Goal: Task Accomplishment & Management: Manage account settings

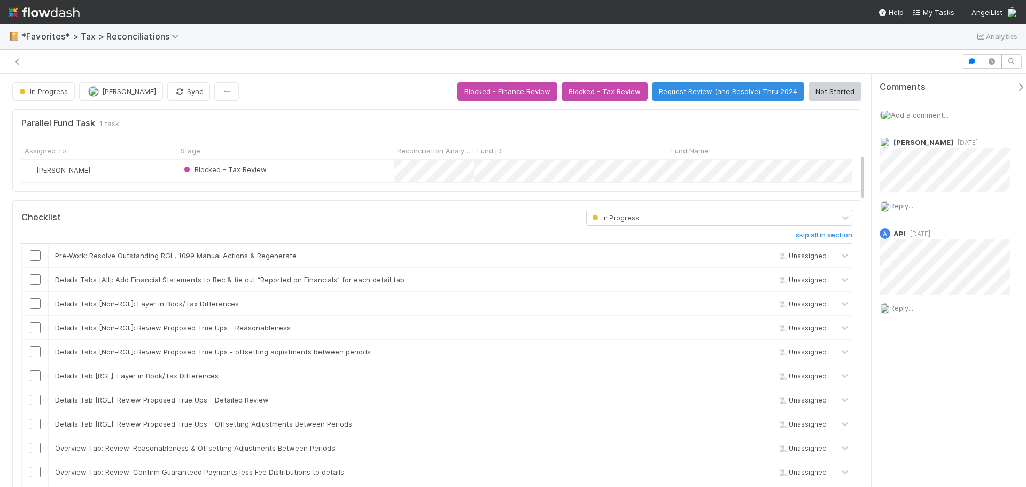
scroll to position [209, 390]
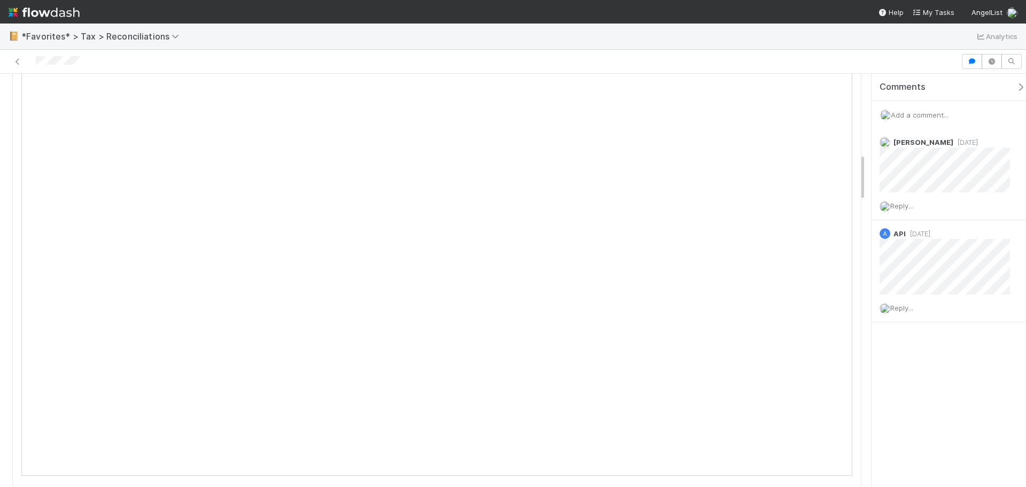
click at [921, 118] on span "Add a comment..." at bounding box center [920, 115] width 58 height 9
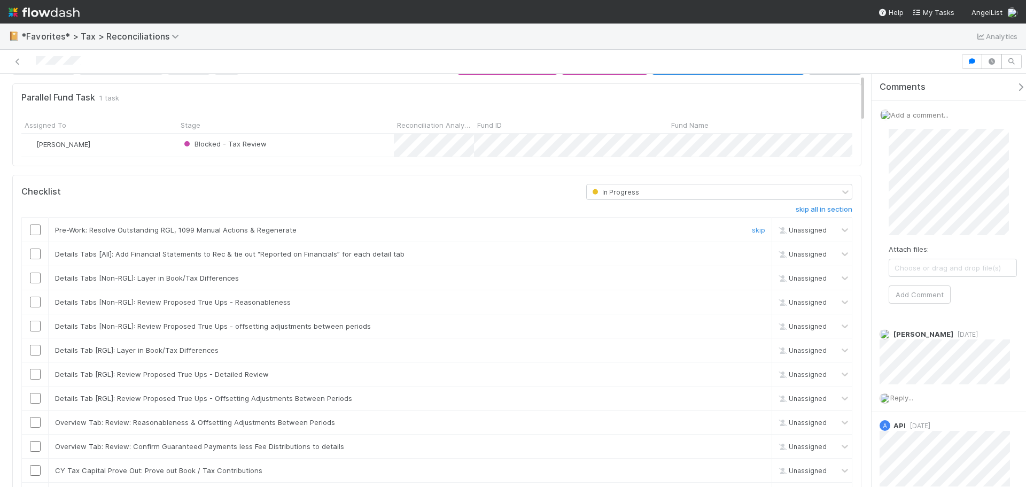
scroll to position [0, 0]
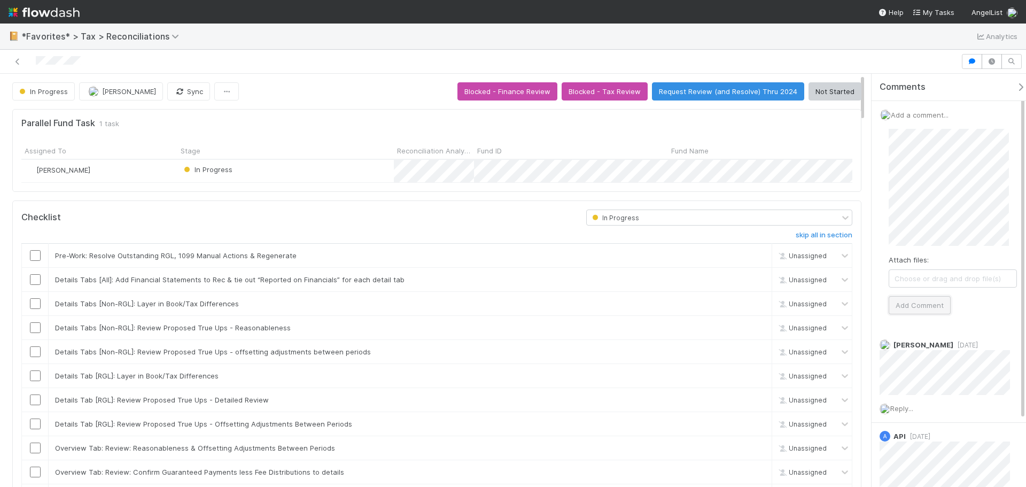
click at [910, 302] on button "Add Comment" at bounding box center [920, 305] width 62 height 18
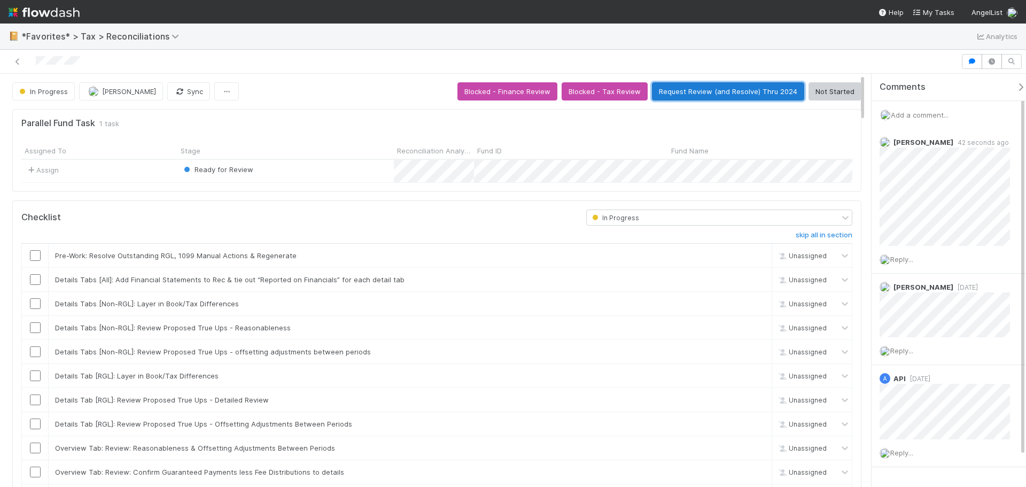
click at [704, 93] on button "Request Review (and Resolve) Thru 2024" at bounding box center [728, 91] width 152 height 18
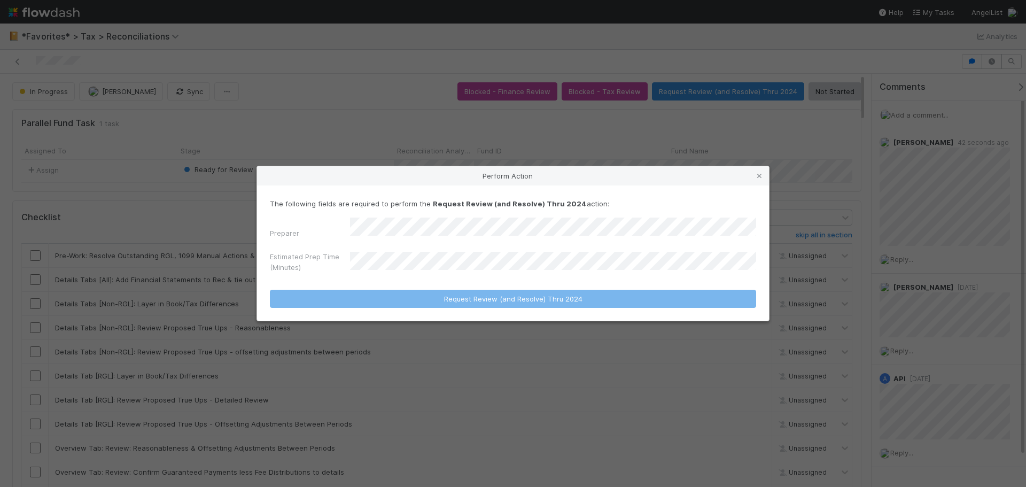
click at [320, 259] on div "Estimated Prep Time (Minutes)" at bounding box center [513, 264] width 486 height 26
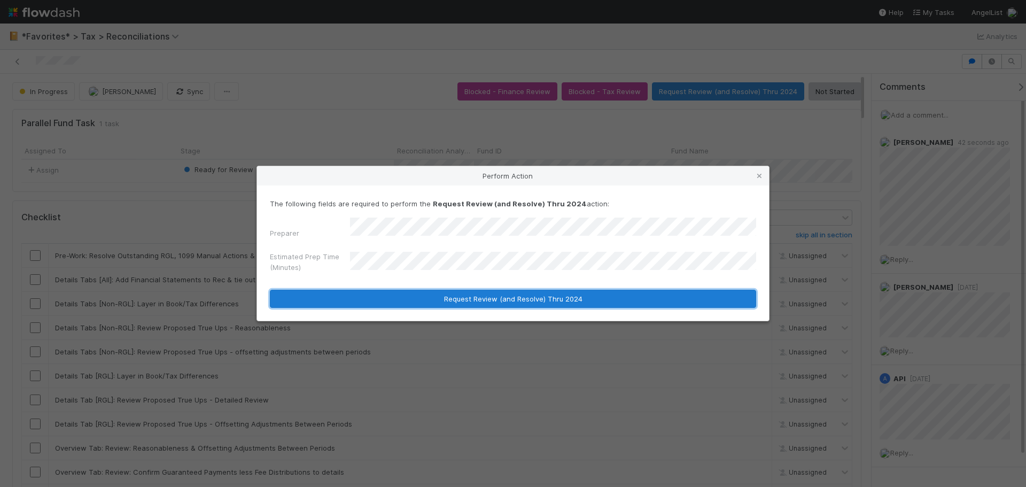
click at [306, 299] on button "Request Review (and Resolve) Thru 2024" at bounding box center [513, 299] width 486 height 18
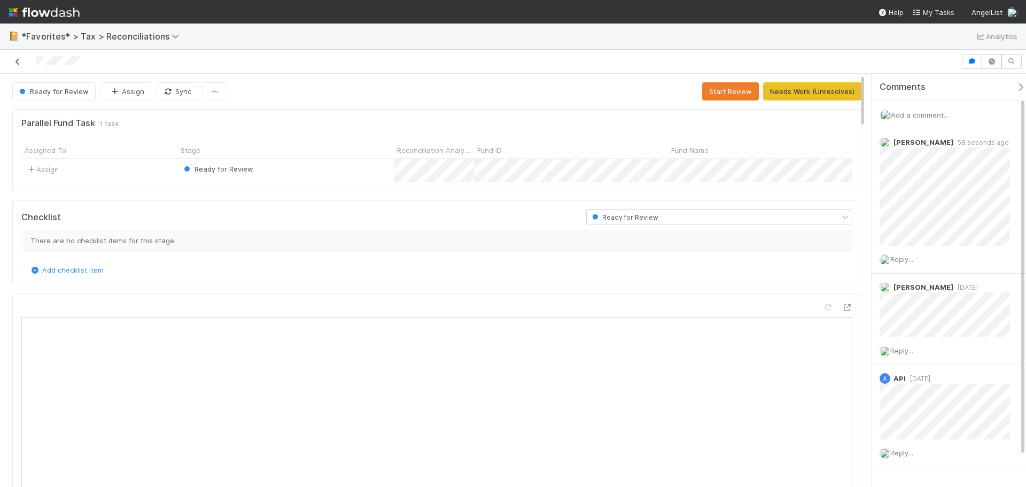
click at [14, 63] on icon at bounding box center [17, 61] width 11 height 7
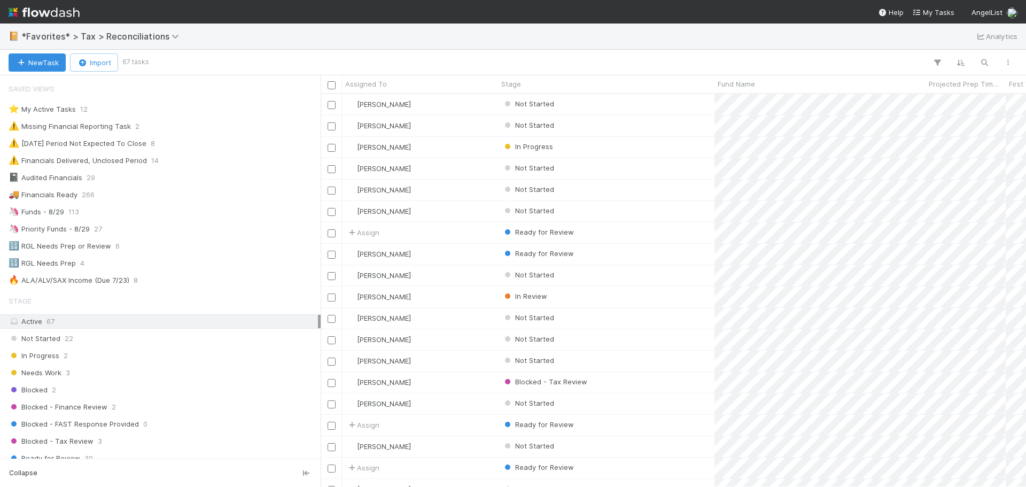
scroll to position [9, 9]
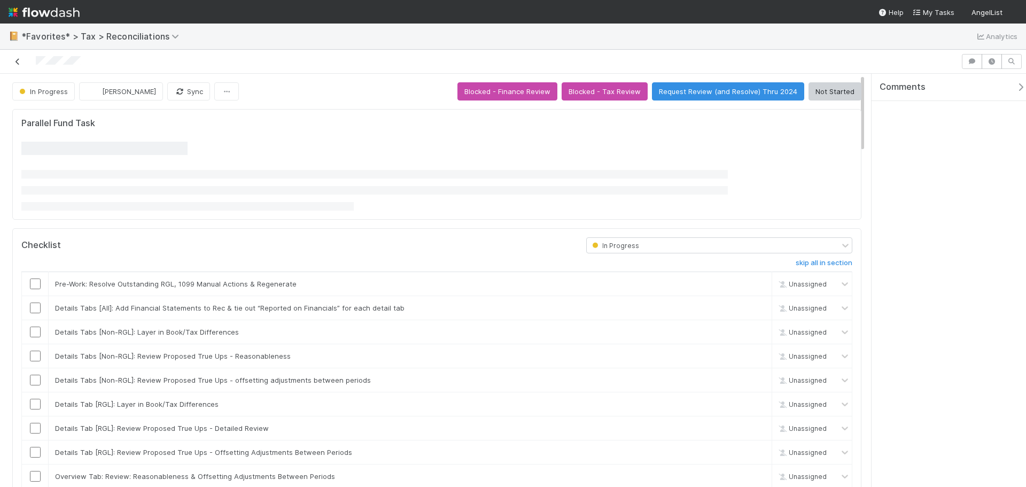
click at [19, 59] on icon at bounding box center [17, 61] width 11 height 7
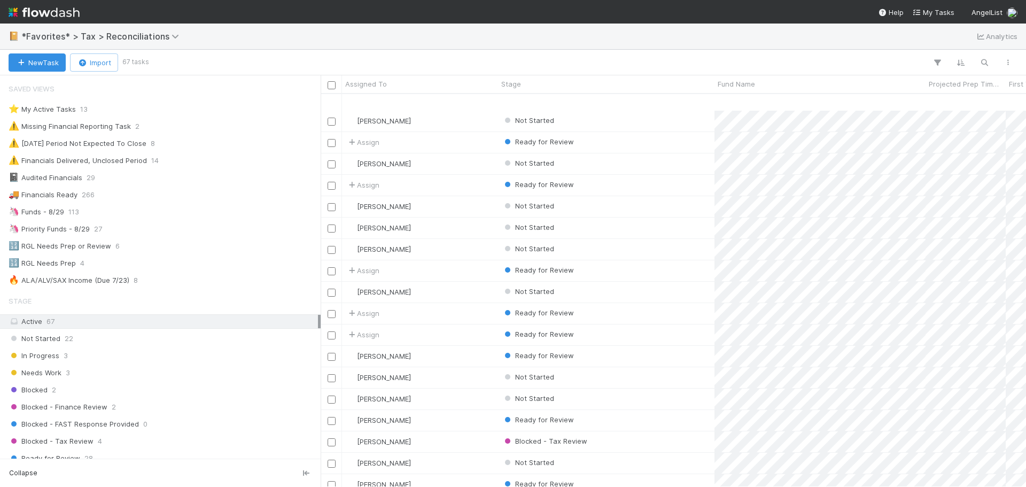
scroll to position [353, 0]
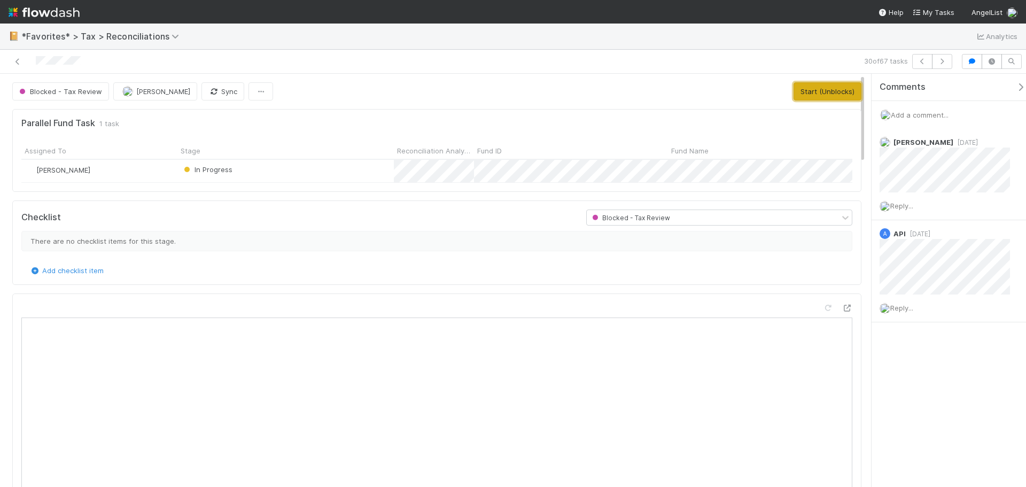
click at [802, 96] on button "Start (Unblocks)" at bounding box center [827, 91] width 68 height 18
click at [796, 95] on button "Start (Unblocks)" at bounding box center [827, 91] width 68 height 18
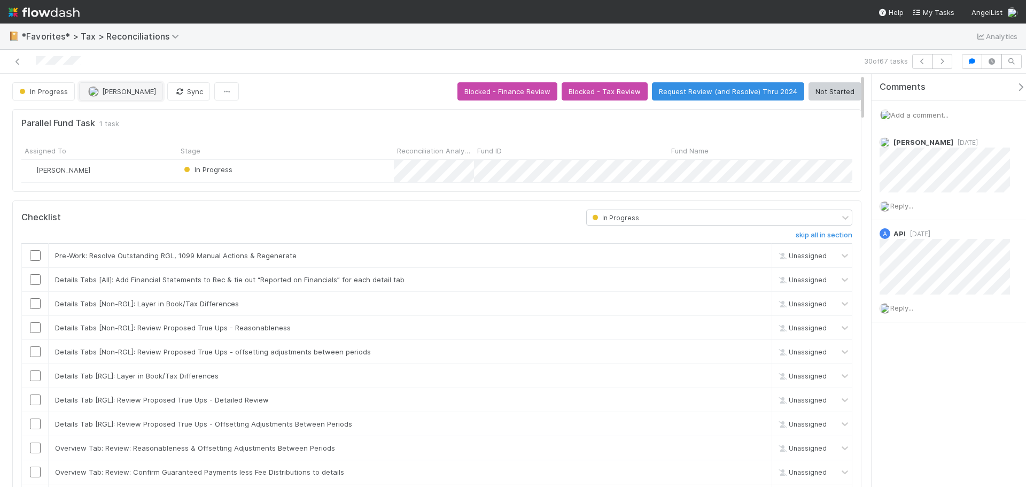
click at [138, 95] on span "Enrique Hernandez" at bounding box center [129, 91] width 54 height 9
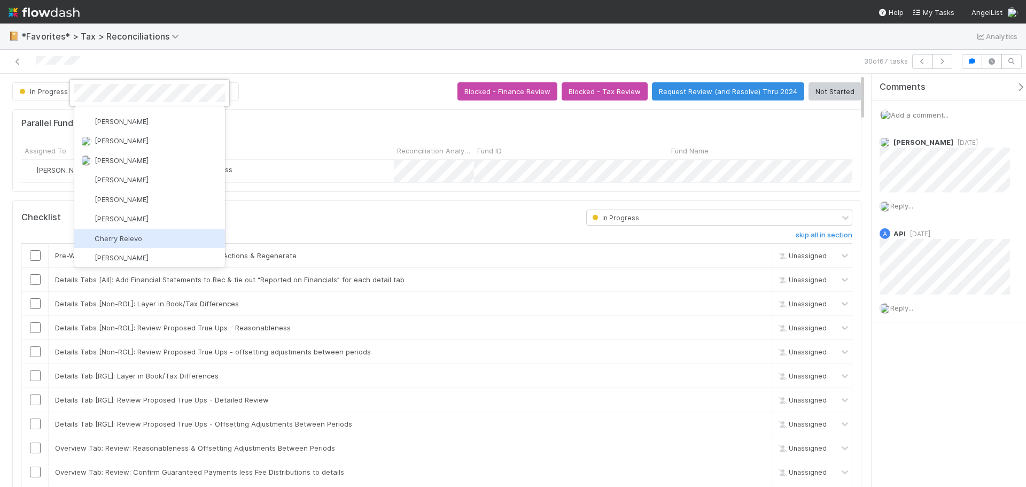
scroll to position [0, 0]
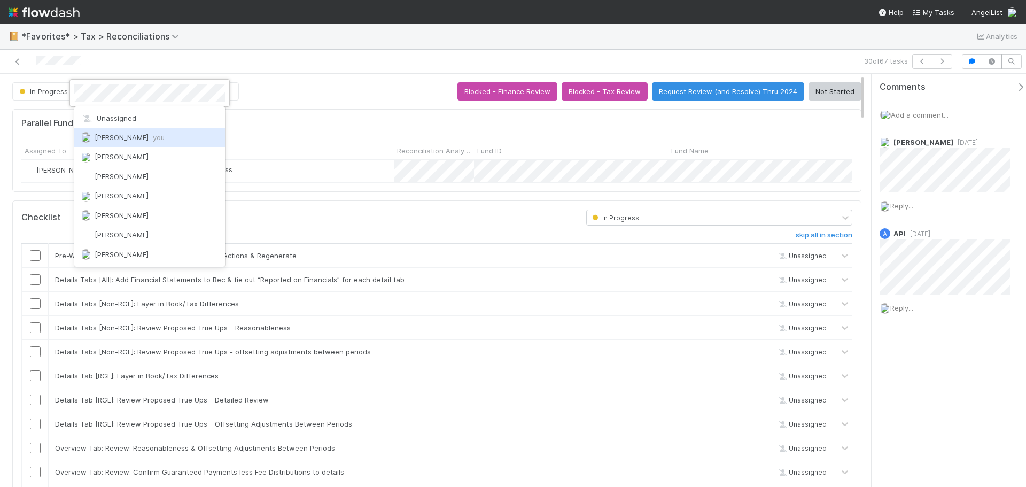
drag, startPoint x: 149, startPoint y: 143, endPoint x: 152, endPoint y: 138, distance: 6.2
click at [152, 138] on div "Blake Hall you" at bounding box center [149, 137] width 151 height 19
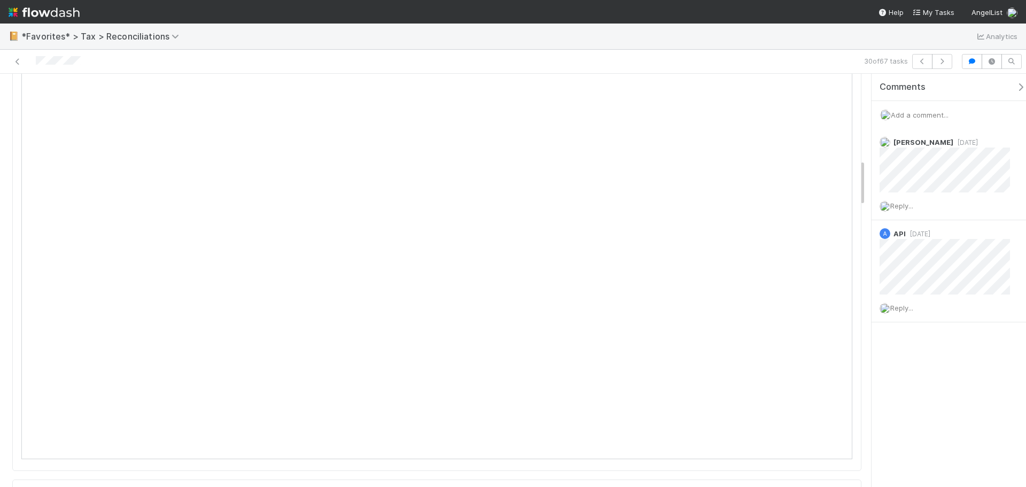
scroll to position [748, 0]
click at [927, 115] on span "Add a comment..." at bounding box center [920, 115] width 58 height 9
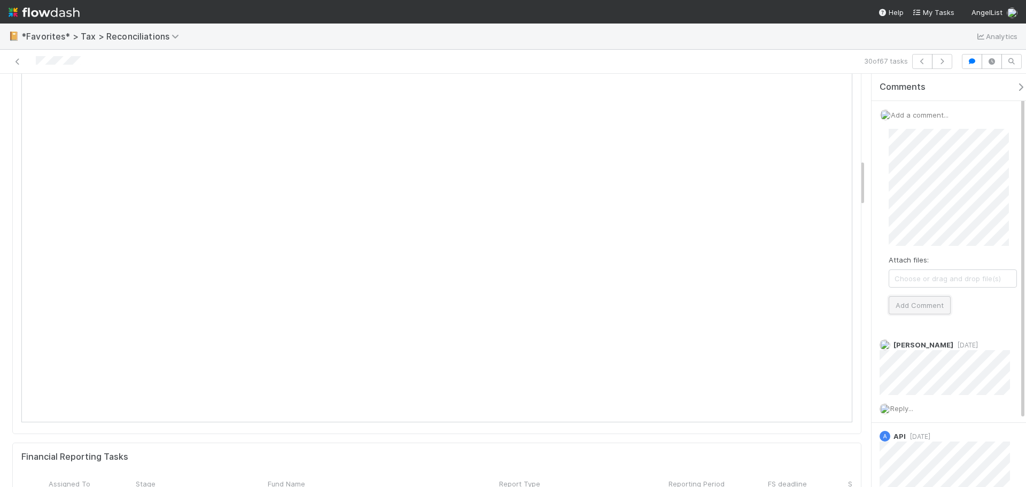
click at [927, 310] on button "Add Comment" at bounding box center [920, 305] width 62 height 18
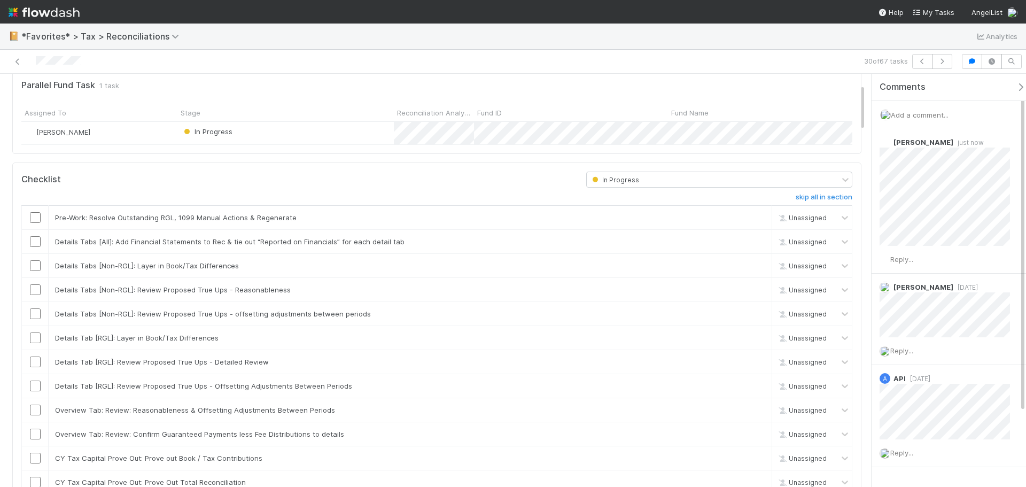
scroll to position [0, 0]
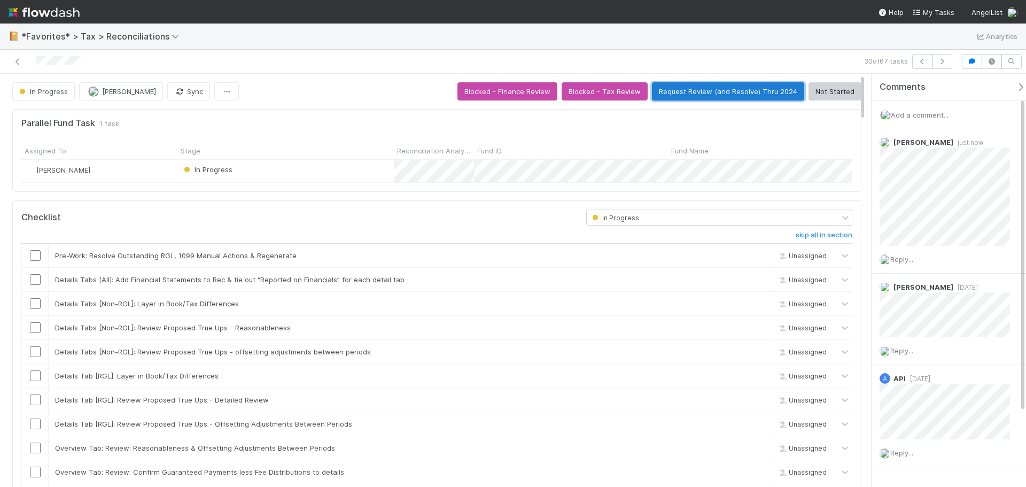
click at [737, 90] on button "Request Review (and Resolve) Thru 2024" at bounding box center [728, 91] width 152 height 18
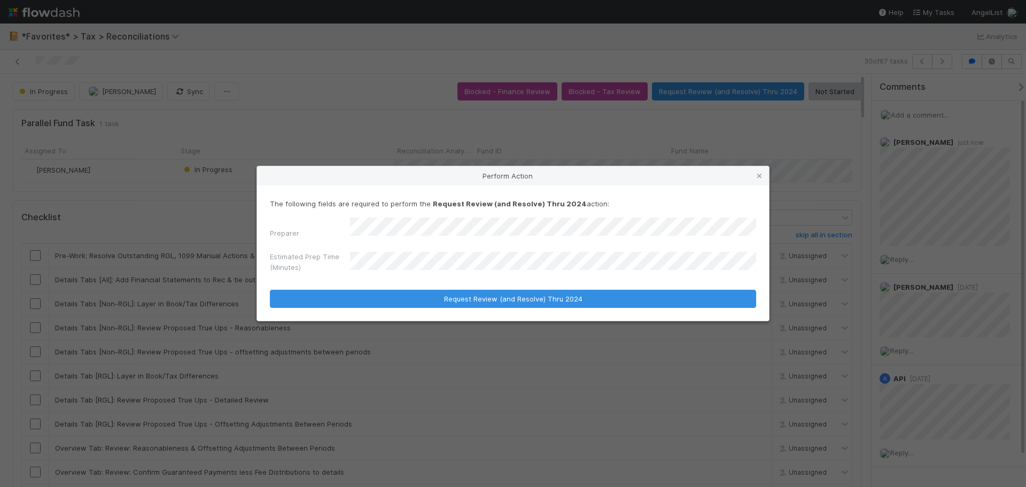
click at [434, 305] on div "The following fields are required to perform the Request Review (and Resolve) T…" at bounding box center [513, 252] width 512 height 135
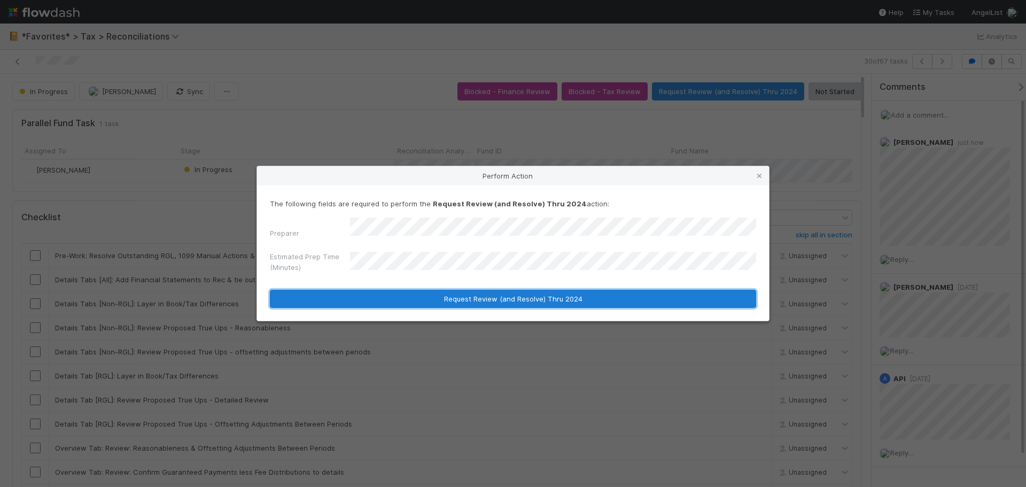
click at [440, 295] on button "Request Review (and Resolve) Thru 2024" at bounding box center [513, 299] width 486 height 18
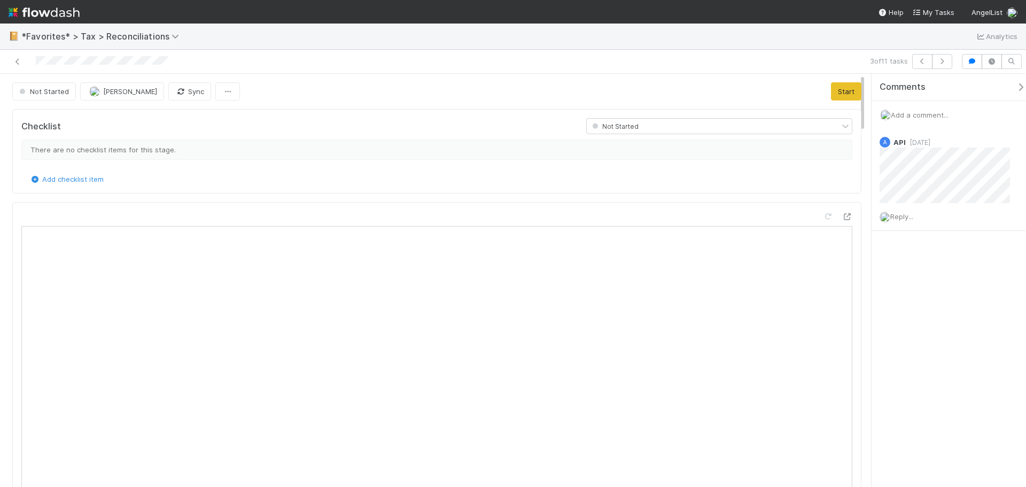
scroll to position [209, 390]
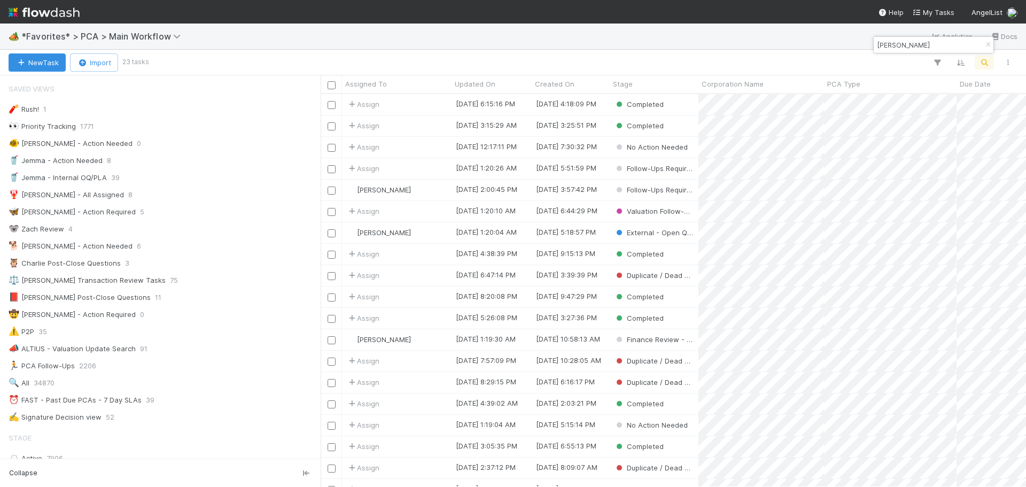
scroll to position [385, 697]
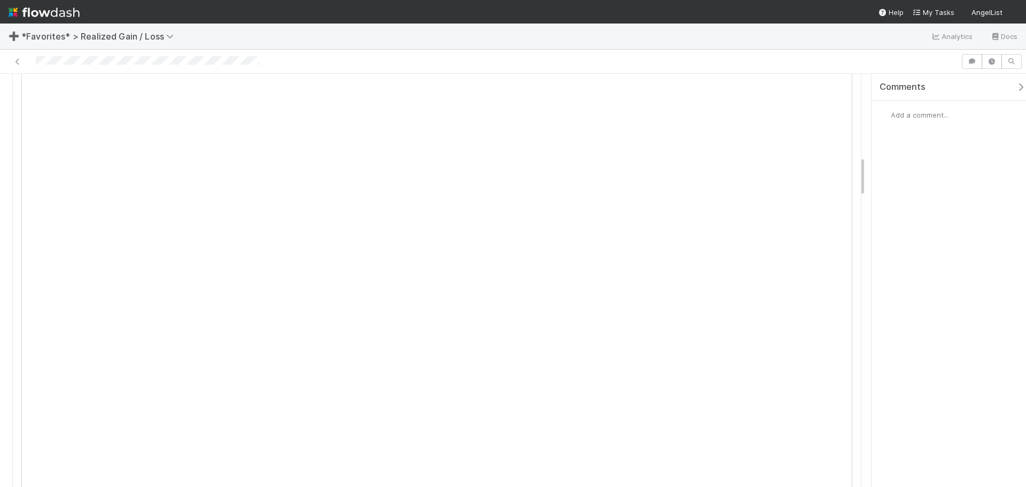
scroll to position [748, 0]
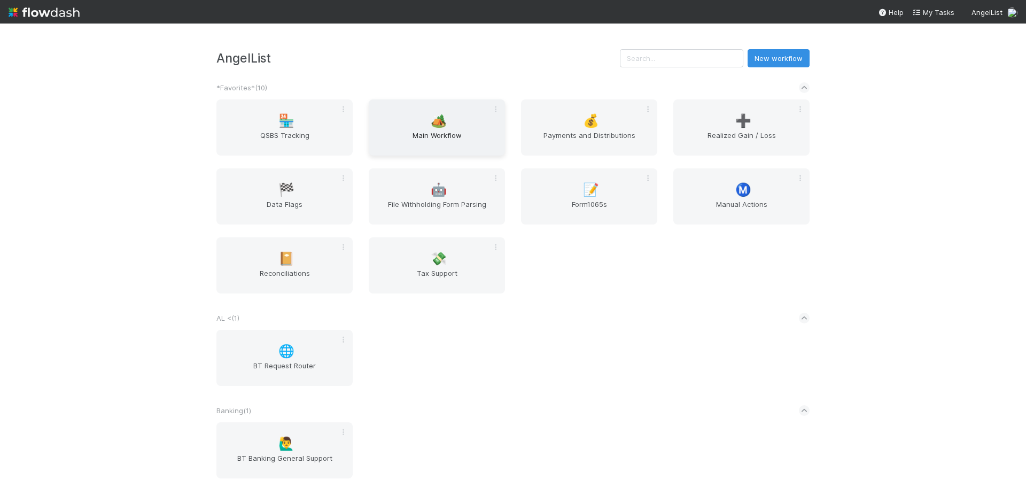
click at [442, 139] on span "Main Workflow" at bounding box center [437, 140] width 128 height 21
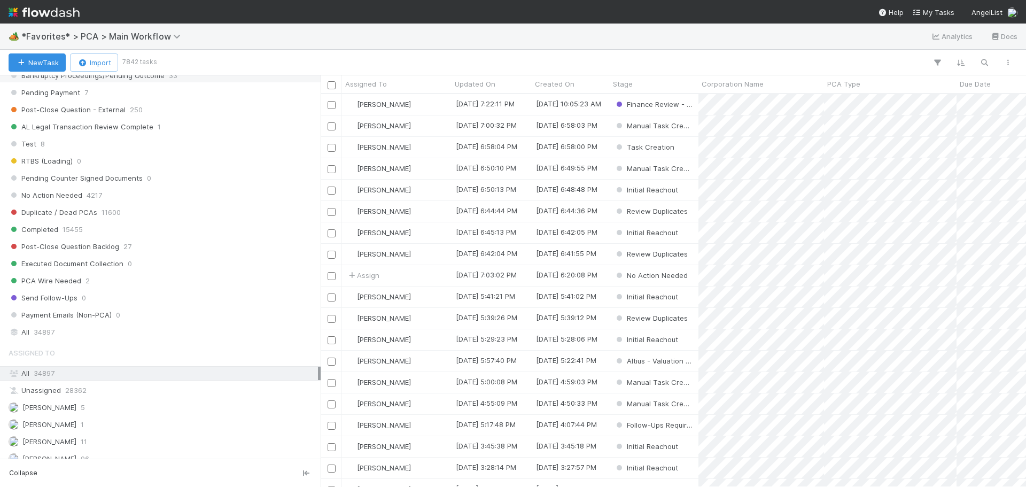
scroll to position [1229, 0]
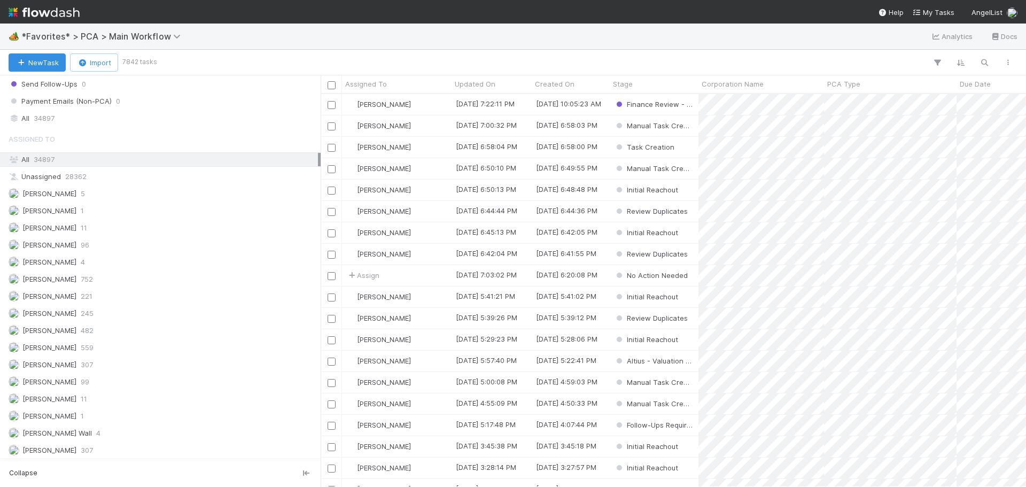
drag, startPoint x: 91, startPoint y: 119, endPoint x: 796, endPoint y: 58, distance: 706.9
click at [91, 119] on div "All 34897" at bounding box center [163, 118] width 309 height 13
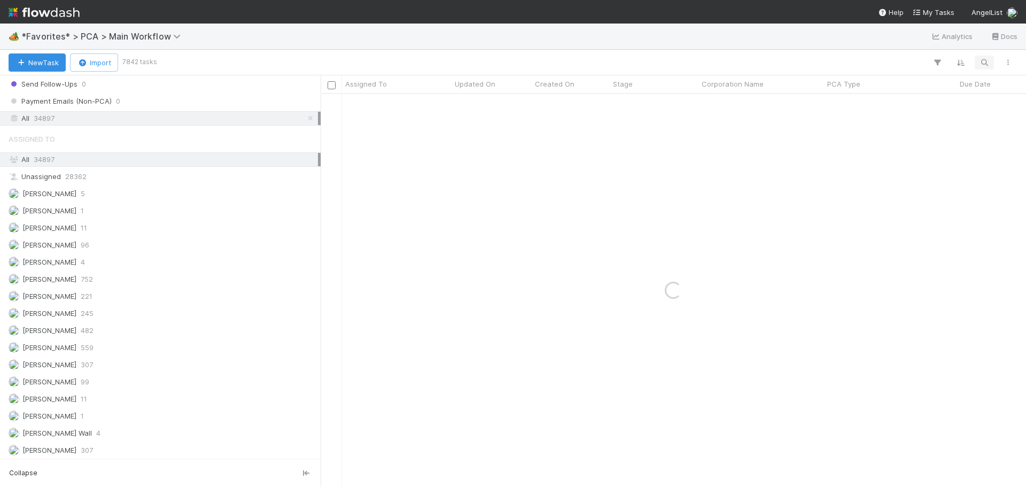
click at [984, 71] on div "New Task Import 7842 tasks" at bounding box center [513, 63] width 1026 height 26
click at [987, 64] on icon "button" at bounding box center [984, 63] width 11 height 10
type input "pupper"
click at [688, 112] on div "Completed" at bounding box center [654, 104] width 89 height 21
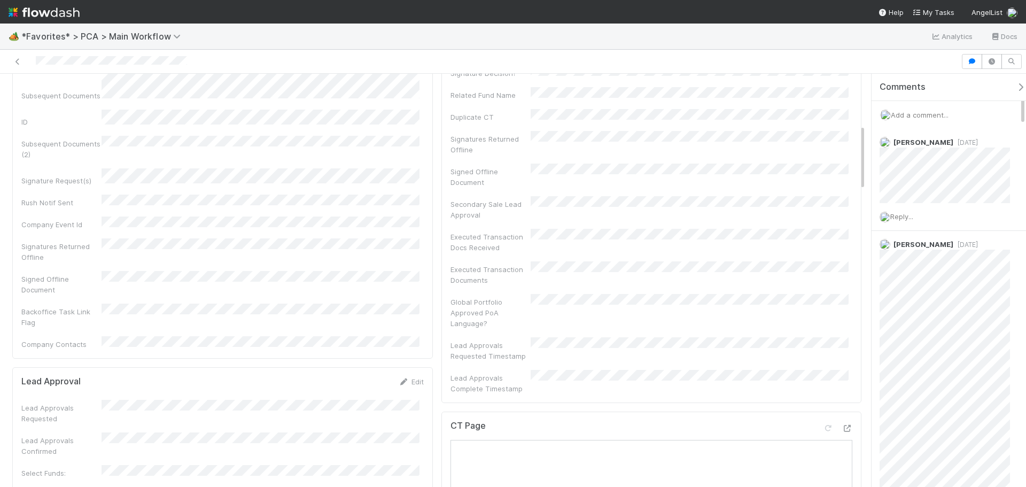
scroll to position [641, 0]
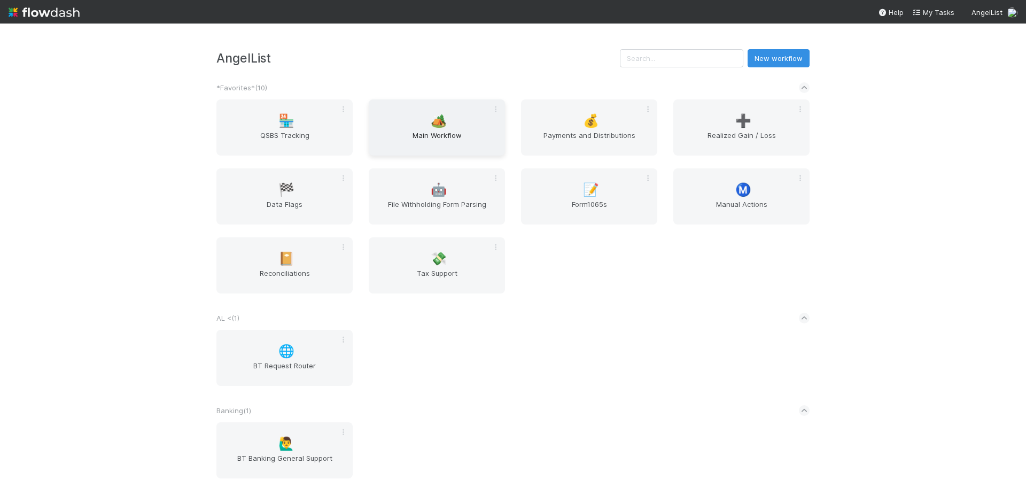
click at [435, 113] on div "🏕️ Main Workflow" at bounding box center [437, 127] width 136 height 56
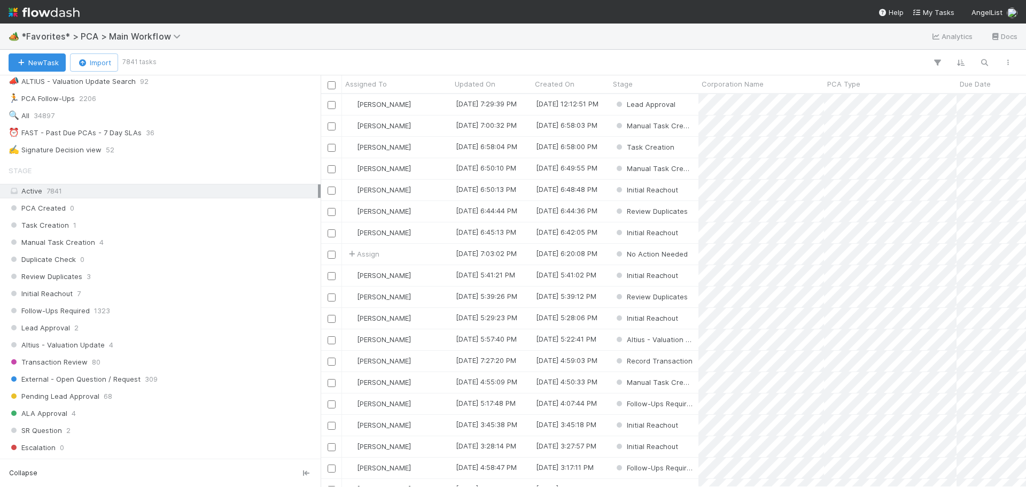
scroll to position [1069, 0]
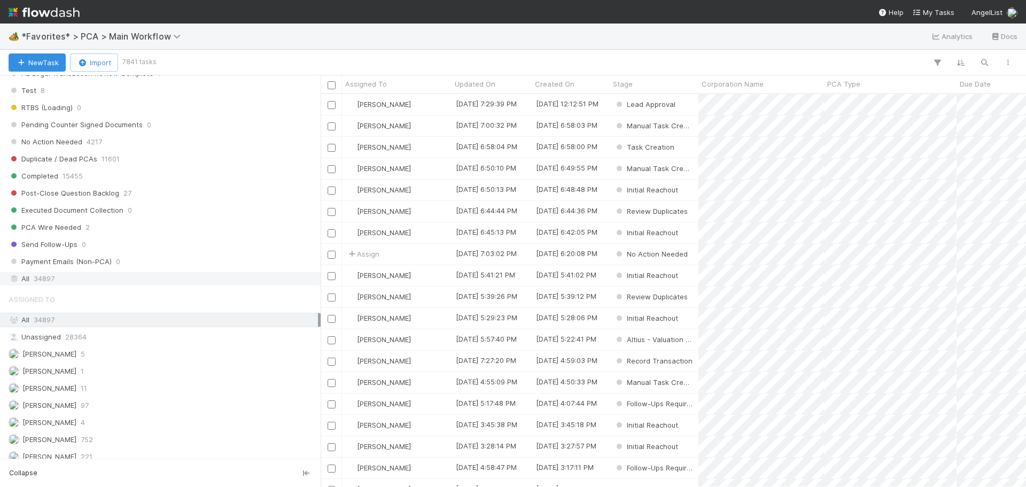
click at [77, 279] on div "All 34897" at bounding box center [163, 278] width 309 height 13
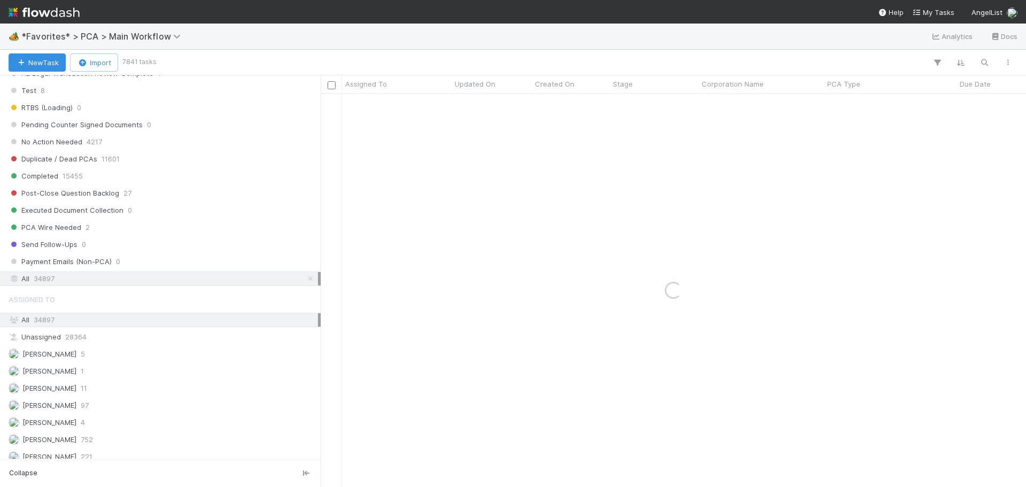
click at [70, 284] on div "All 34897" at bounding box center [163, 278] width 309 height 13
click at [990, 58] on button "button" at bounding box center [984, 63] width 19 height 14
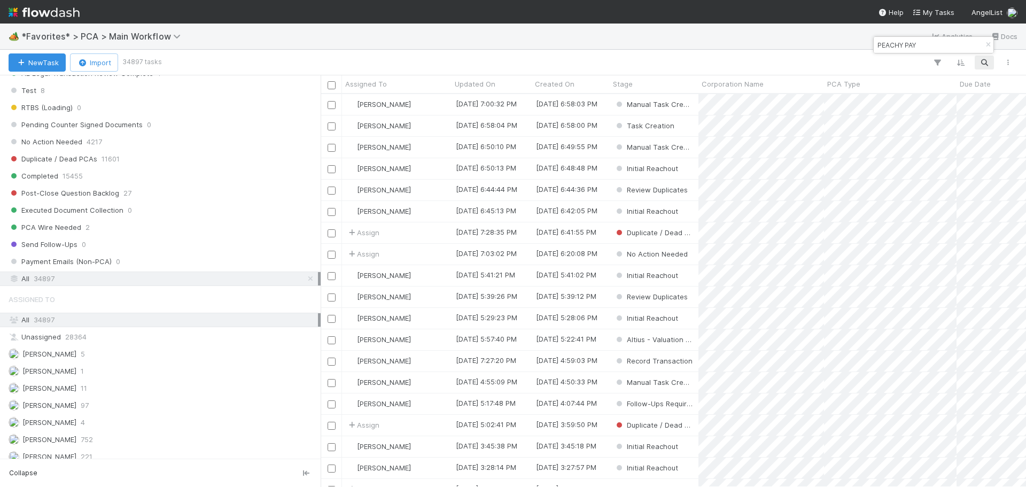
scroll to position [385, 697]
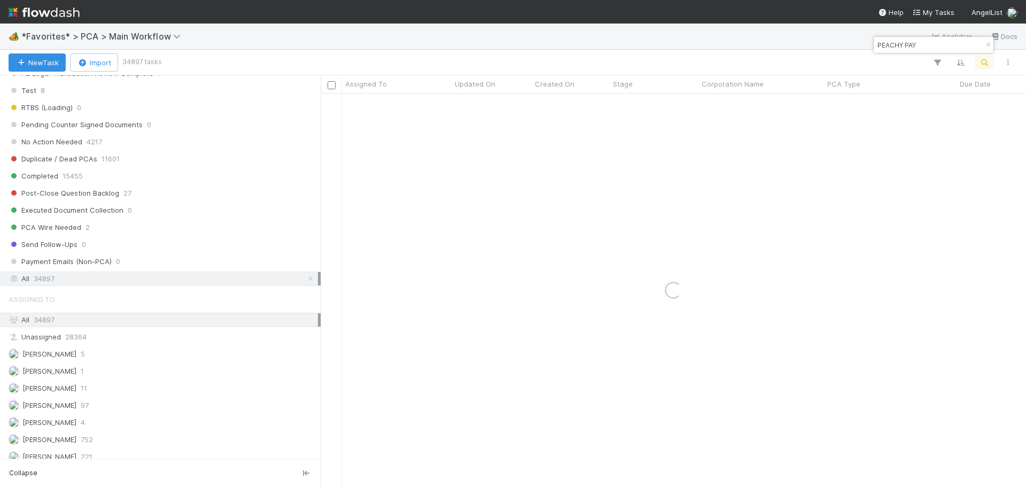
type input "PEACHY PAY"
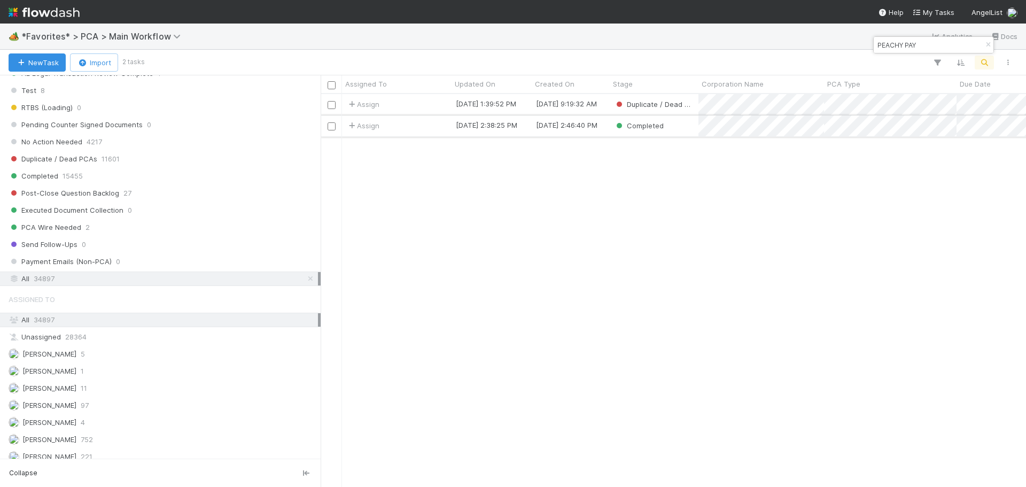
click at [678, 126] on div "Completed" at bounding box center [654, 125] width 89 height 21
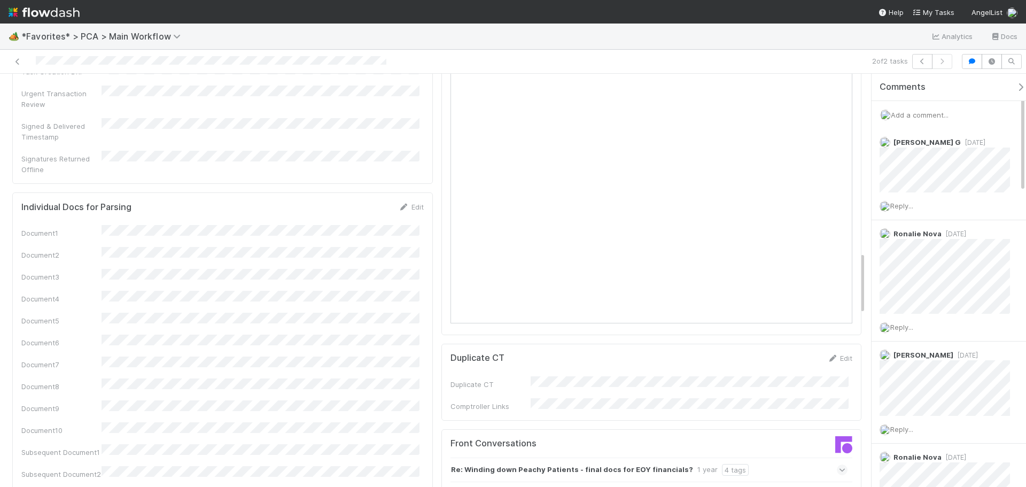
scroll to position [1443, 0]
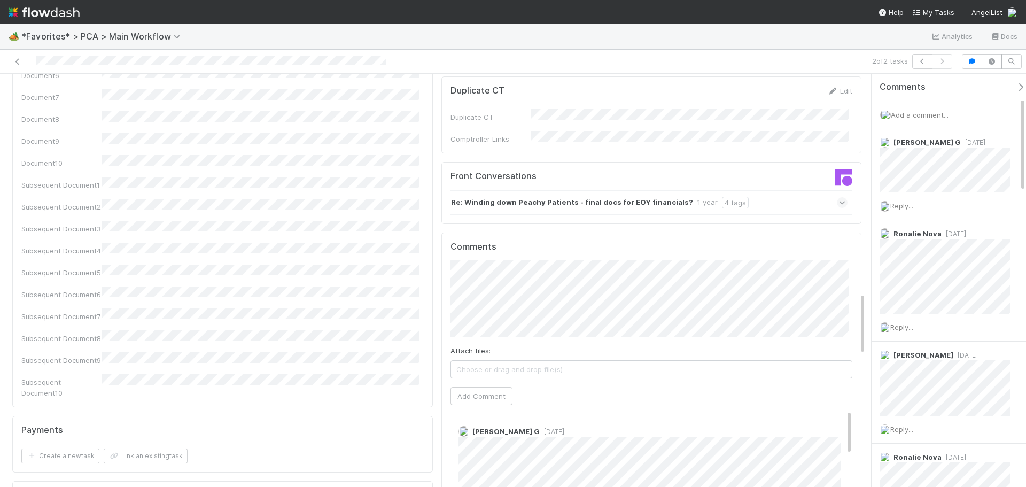
click at [839, 197] on icon at bounding box center [842, 202] width 7 height 11
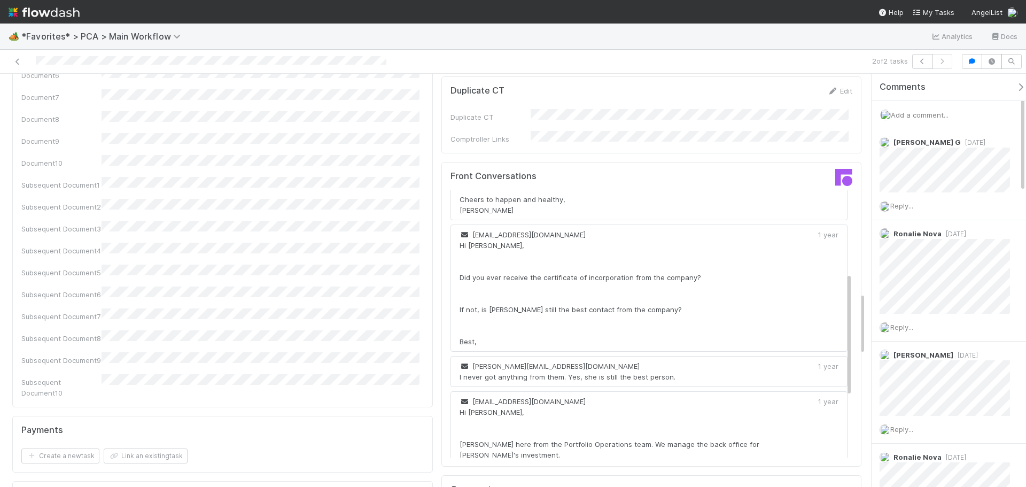
scroll to position [308, 0]
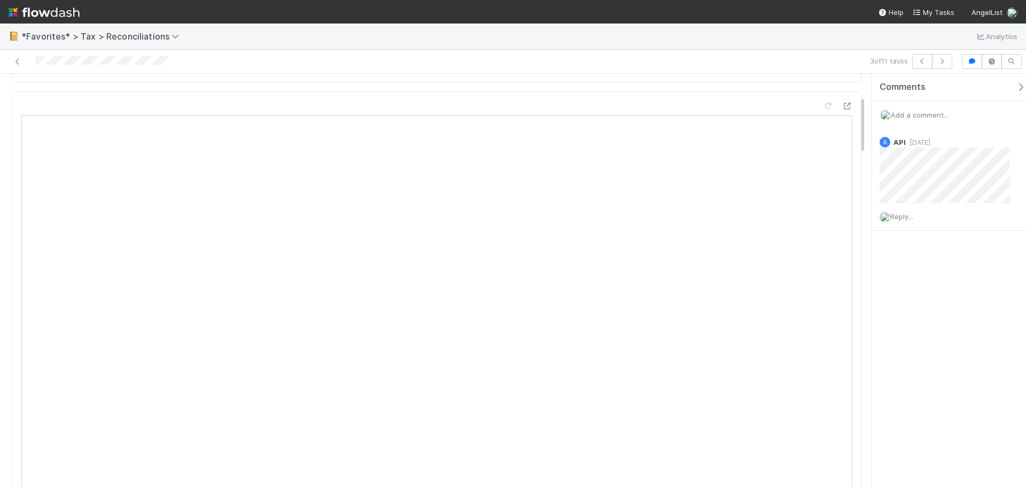
scroll to position [160, 0]
click at [908, 116] on span "Add a comment..." at bounding box center [920, 115] width 58 height 9
click at [937, 204] on span "[PERSON_NAME]" at bounding box center [943, 201] width 54 height 9
click at [937, 297] on button "Add Comment" at bounding box center [920, 294] width 62 height 18
click at [22, 63] on icon at bounding box center [17, 61] width 11 height 7
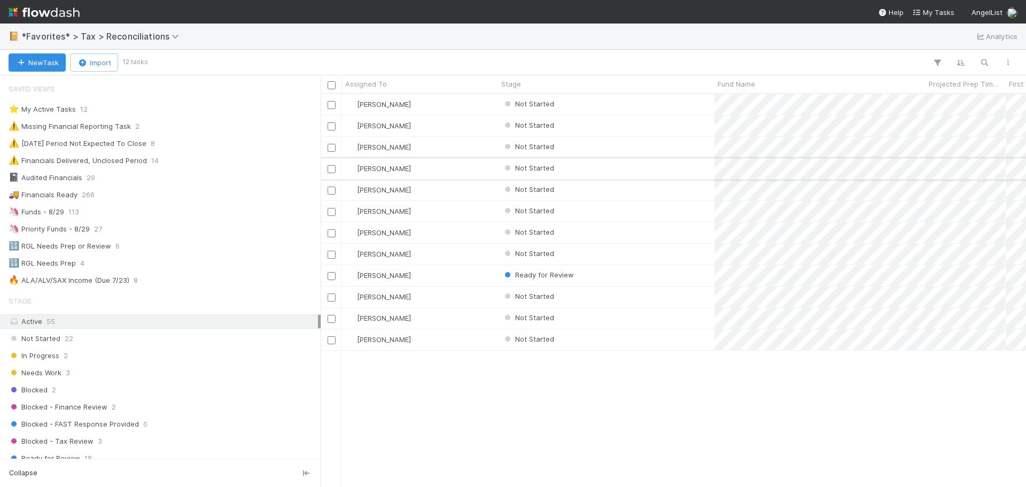
click at [332, 169] on input "checkbox" at bounding box center [332, 169] width 8 height 8
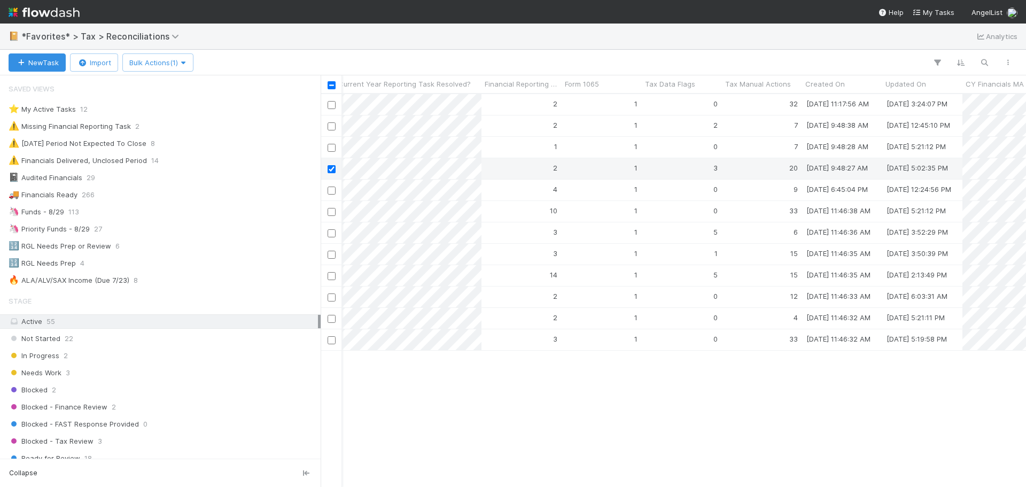
scroll to position [0, 4161]
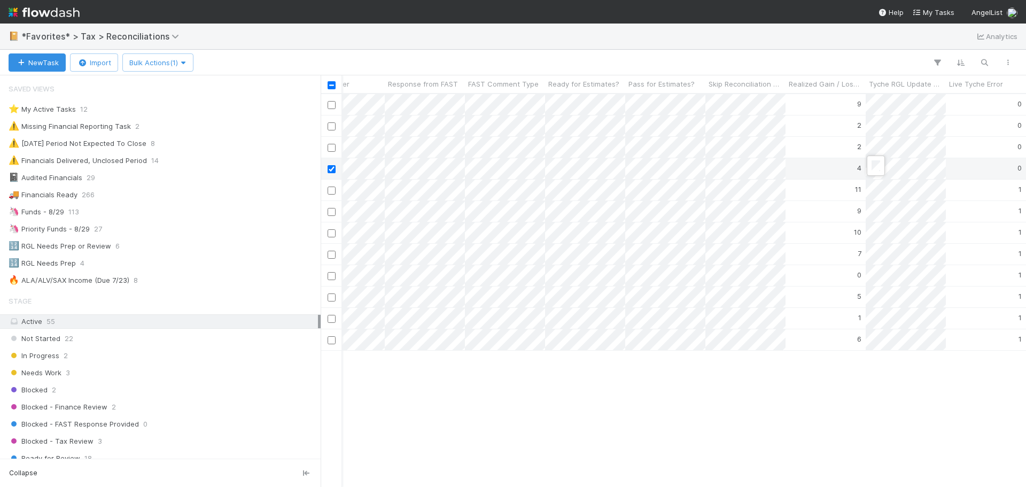
click at [814, 395] on div at bounding box center [513, 243] width 1026 height 487
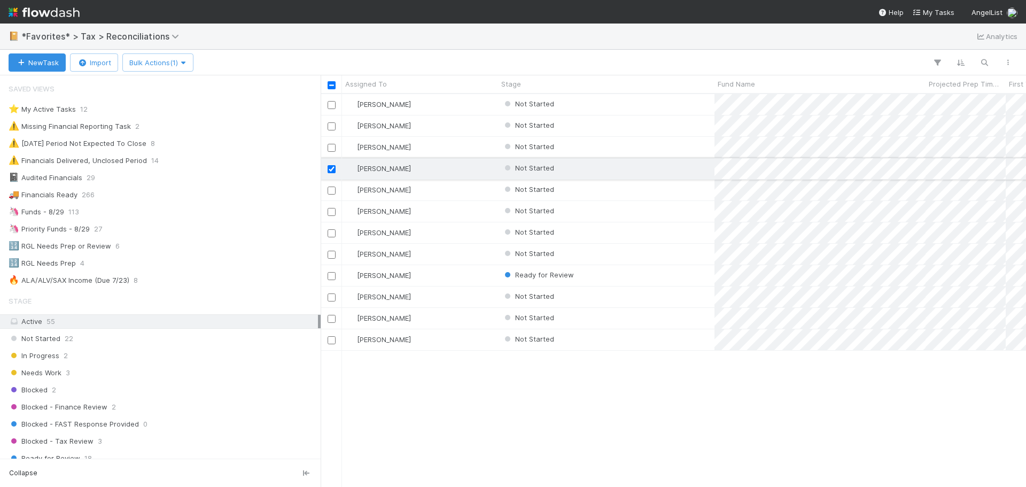
click at [332, 171] on input "checkbox" at bounding box center [332, 169] width 8 height 8
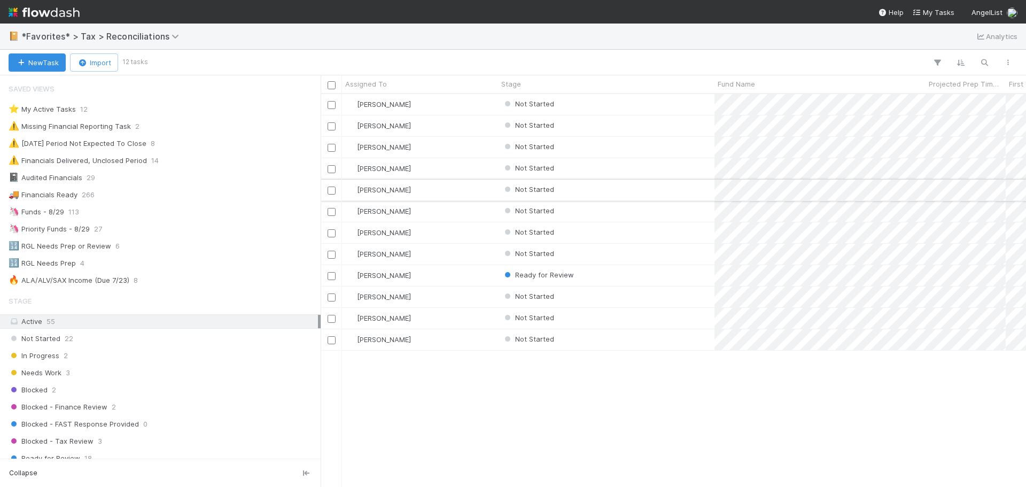
click at [615, 193] on div "Not Started" at bounding box center [606, 190] width 216 height 21
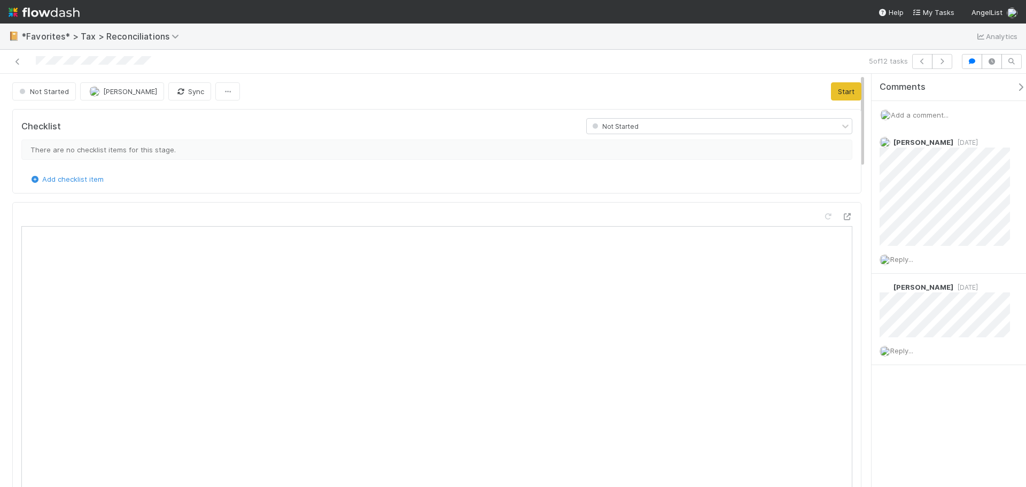
scroll to position [209, 390]
click at [13, 64] on icon at bounding box center [17, 61] width 11 height 7
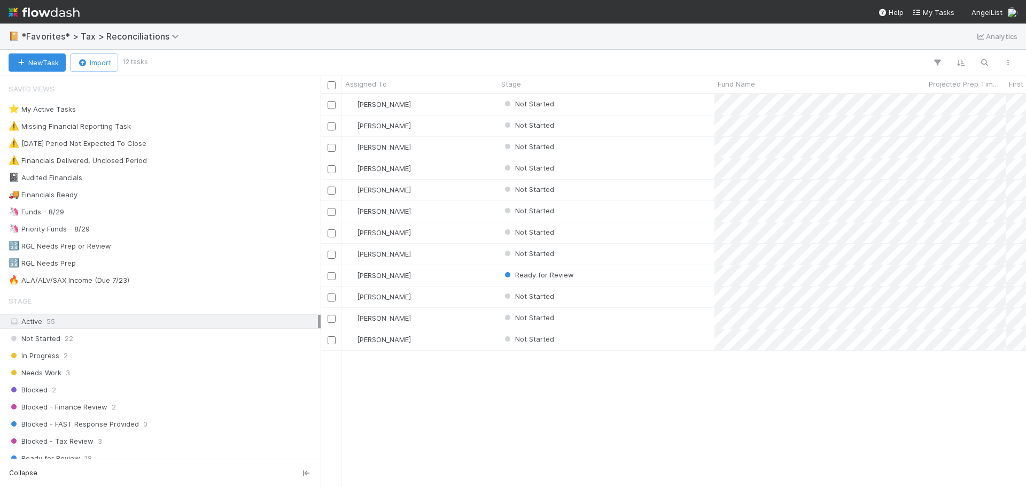
scroll to position [385, 697]
click at [548, 396] on div "[PERSON_NAME] Not Started 2 1 0 32 [DATE] 11:17:56 AM [DATE] 3:24:07 PM 9 0 [PE…" at bounding box center [673, 290] width 705 height 392
click at [661, 378] on div "[PERSON_NAME] Not Started 2 1 0 32 [DATE] 11:17:56 AM [DATE] 3:24:07 PM 9 0 [PE…" at bounding box center [673, 290] width 705 height 392
click at [671, 341] on div "Not Started" at bounding box center [606, 339] width 216 height 21
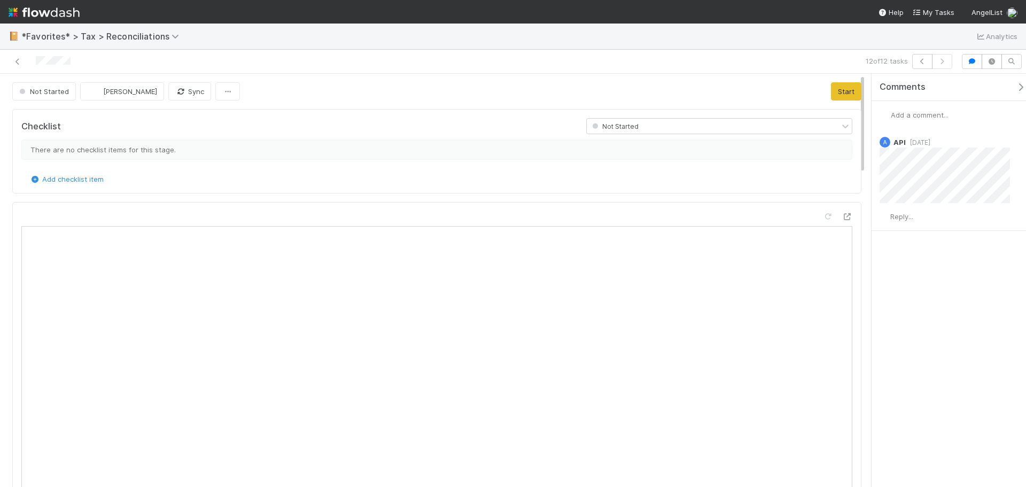
scroll to position [209, 390]
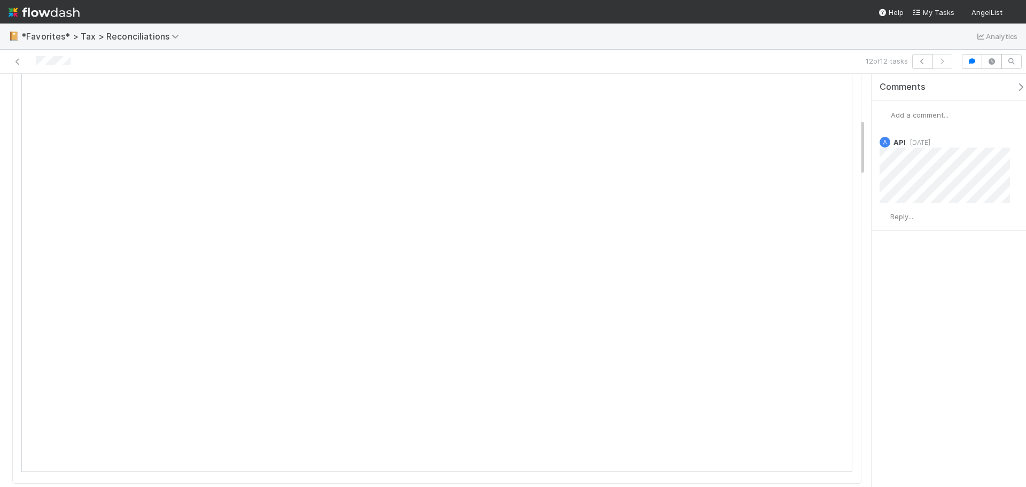
scroll to position [321, 0]
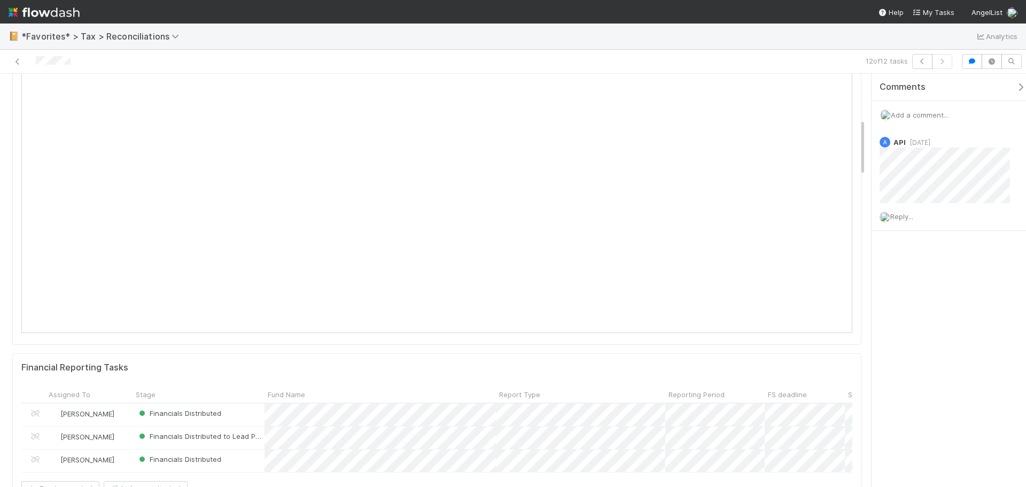
click at [923, 113] on span "Add a comment..." at bounding box center [920, 115] width 58 height 9
click at [914, 201] on span "[PERSON_NAME]" at bounding box center [936, 201] width 68 height 9
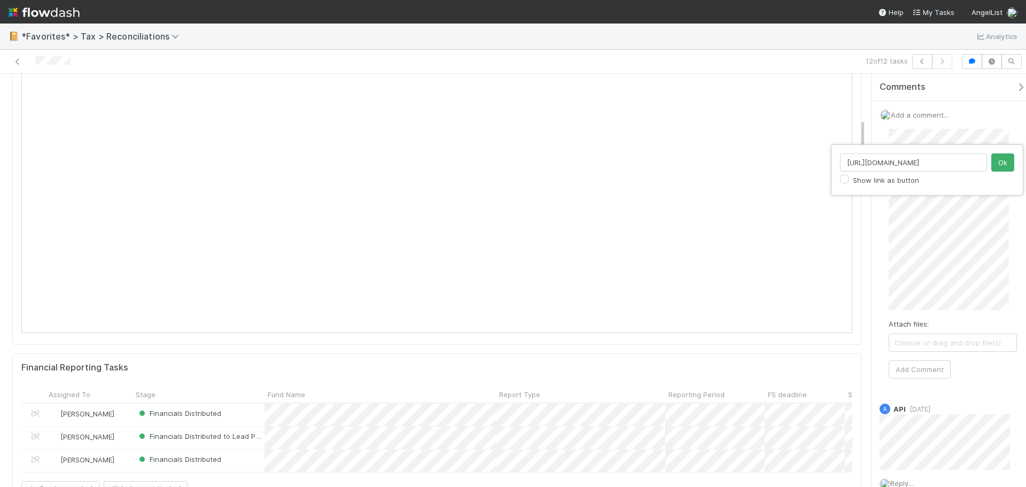
scroll to position [0, 106]
type input "[URL][DOMAIN_NAME]"
click at [1004, 167] on button "Ok" at bounding box center [1002, 162] width 23 height 18
click at [997, 310] on div "Attach files: Choose or drag and drop file(s) Add Comment" at bounding box center [953, 254] width 128 height 250
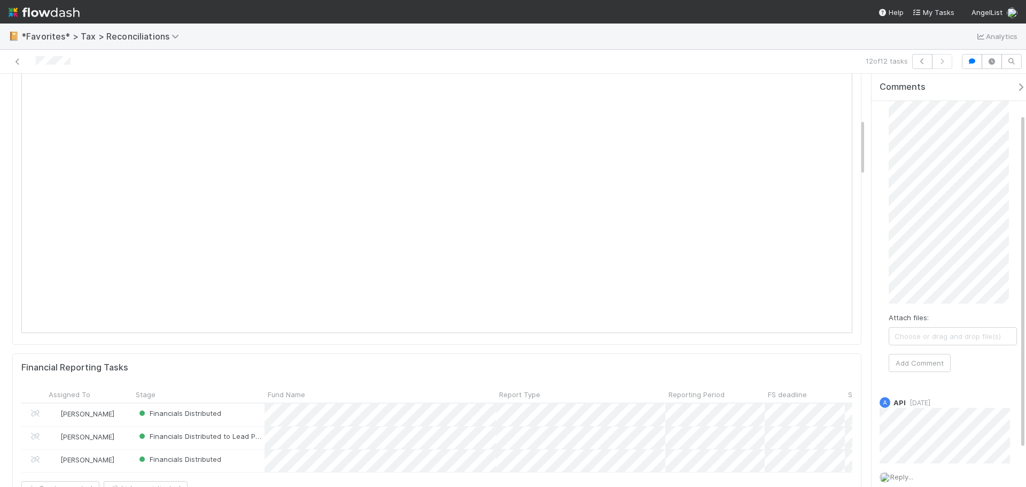
scroll to position [53, 0]
click at [856, 90] on div "Not Started [PERSON_NAME] Sync Start Checklist Not Started There are no checkli…" at bounding box center [513, 280] width 1026 height 413
click at [924, 342] on button "Add Comment" at bounding box center [920, 348] width 62 height 18
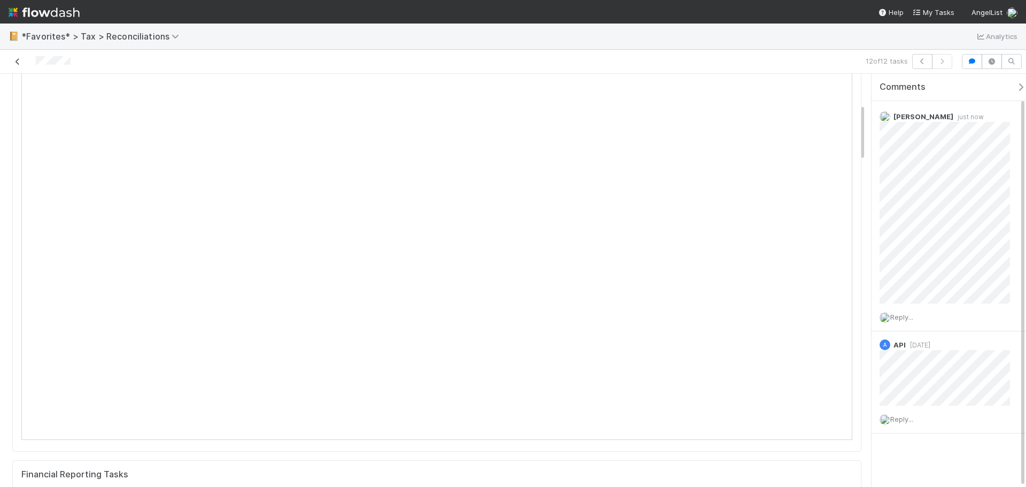
click at [17, 61] on icon at bounding box center [17, 61] width 11 height 7
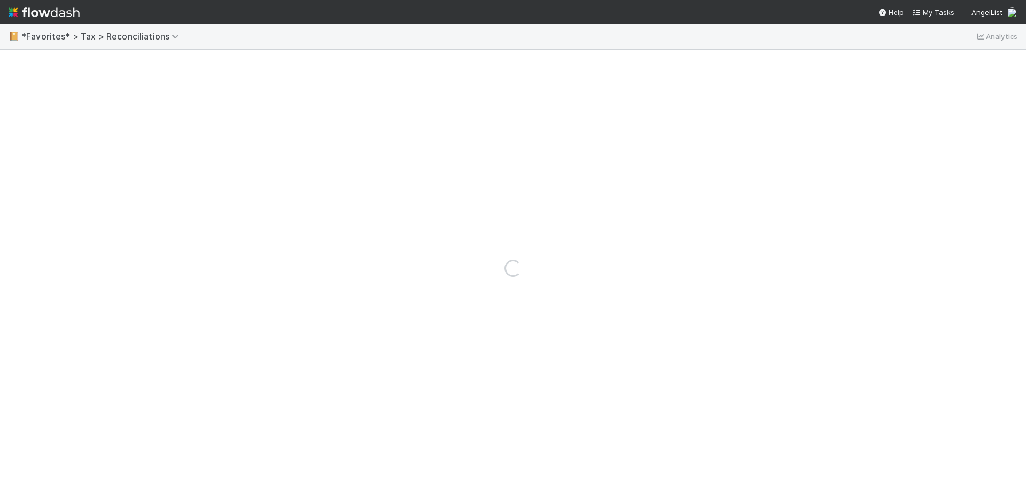
click at [17, 61] on div "Loading..." at bounding box center [513, 268] width 1026 height 437
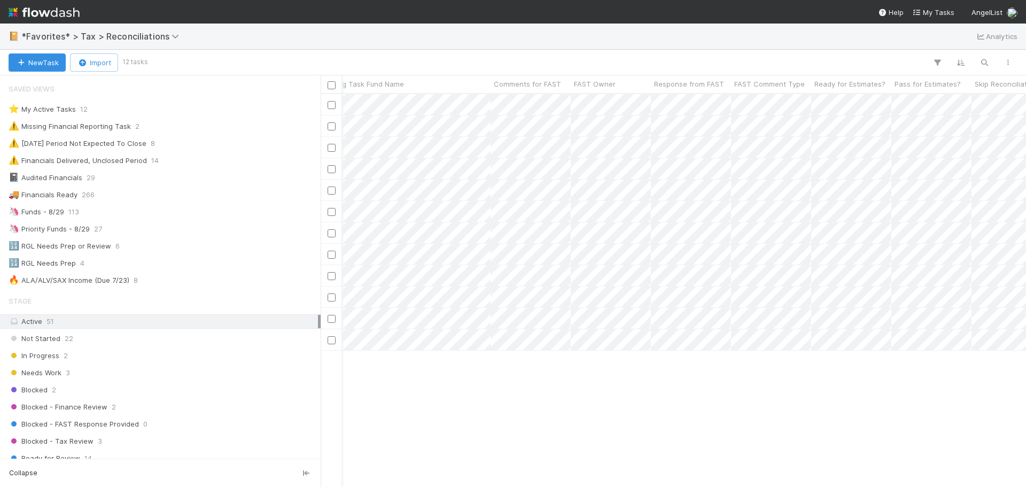
scroll to position [0, 3929]
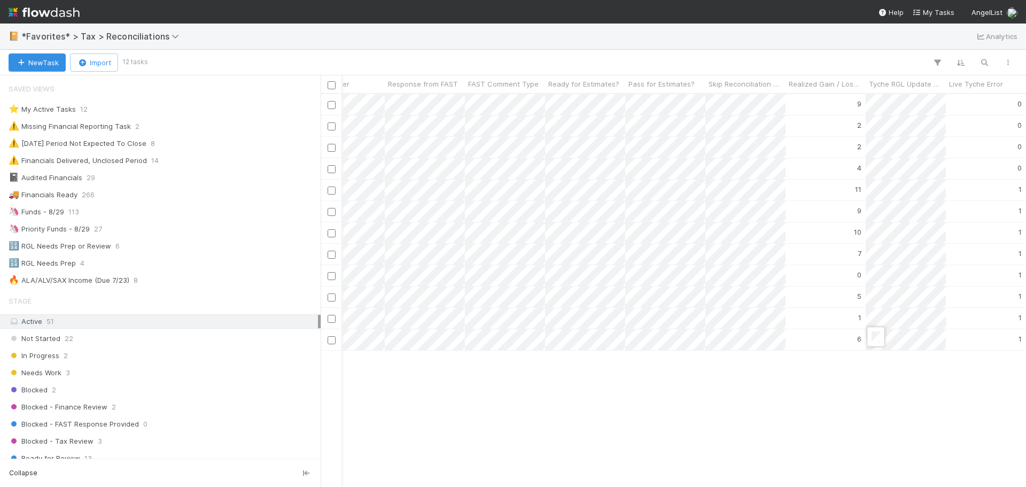
click at [913, 406] on div at bounding box center [513, 243] width 1026 height 487
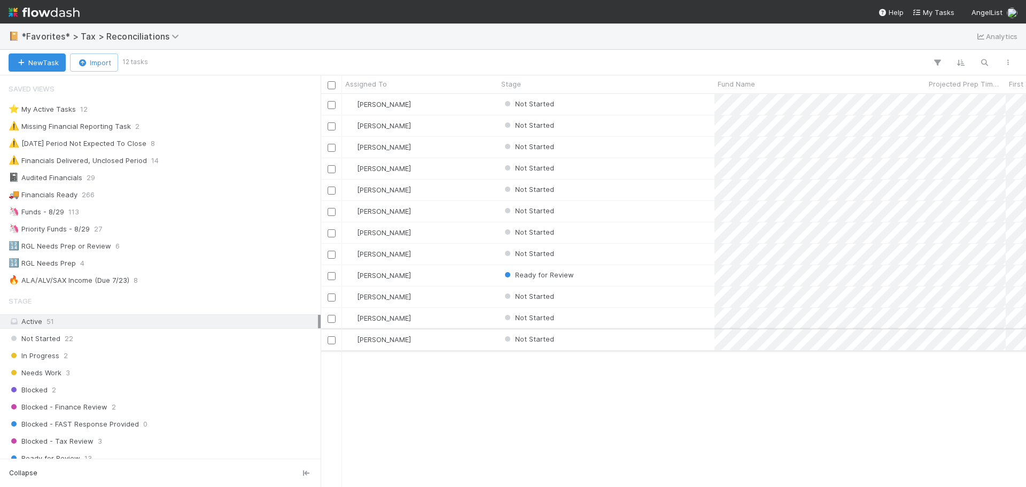
click at [627, 344] on div "Not Started" at bounding box center [606, 339] width 216 height 21
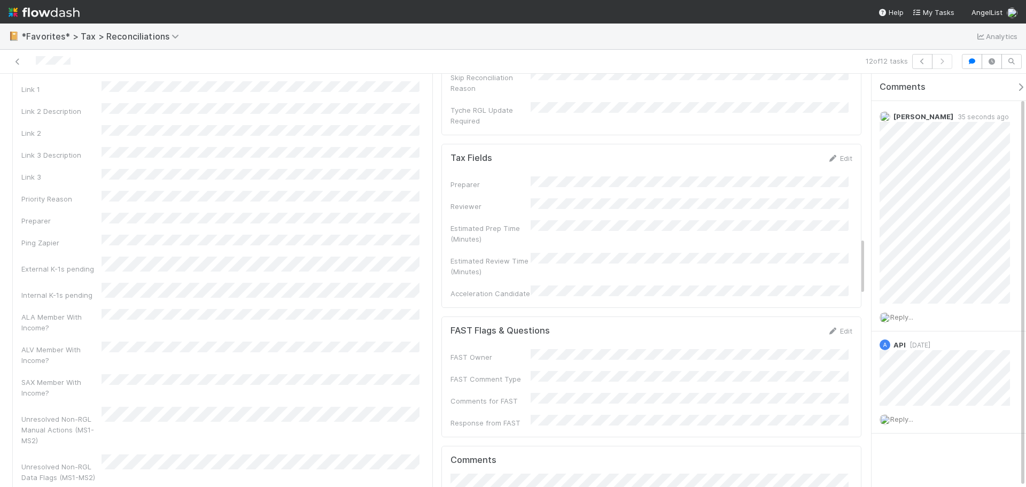
click at [832, 325] on div "Edit" at bounding box center [839, 330] width 25 height 11
click at [827, 328] on icon at bounding box center [832, 331] width 11 height 7
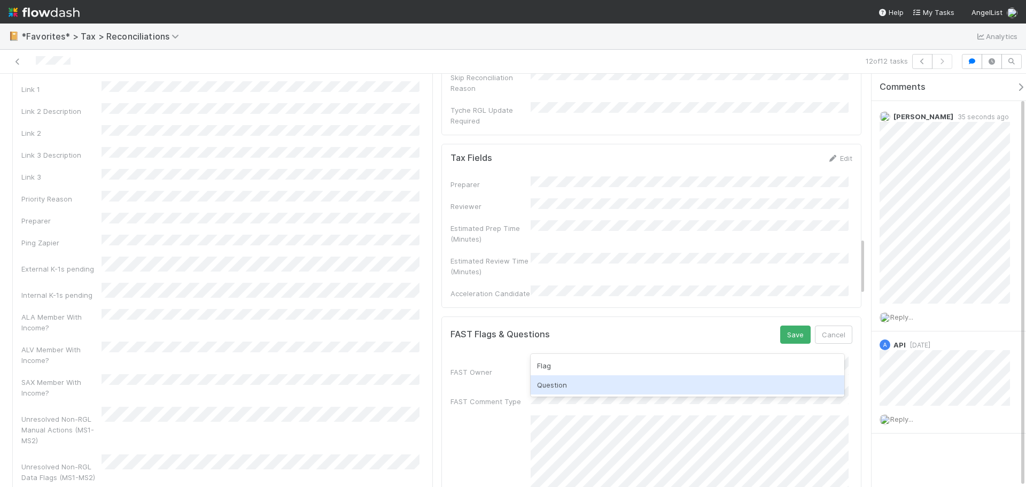
click at [586, 384] on div "Question" at bounding box center [688, 384] width 314 height 19
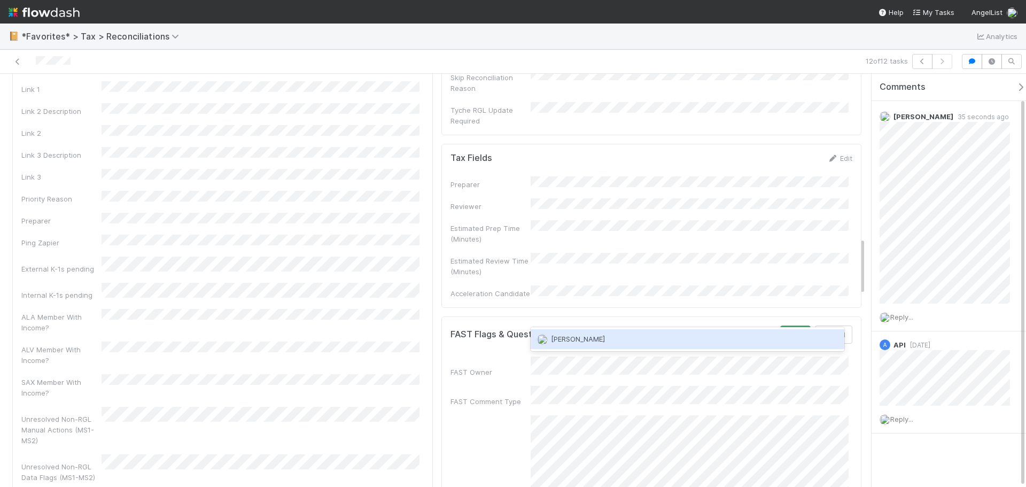
click at [591, 340] on span "James Palmer" at bounding box center [578, 338] width 54 height 9
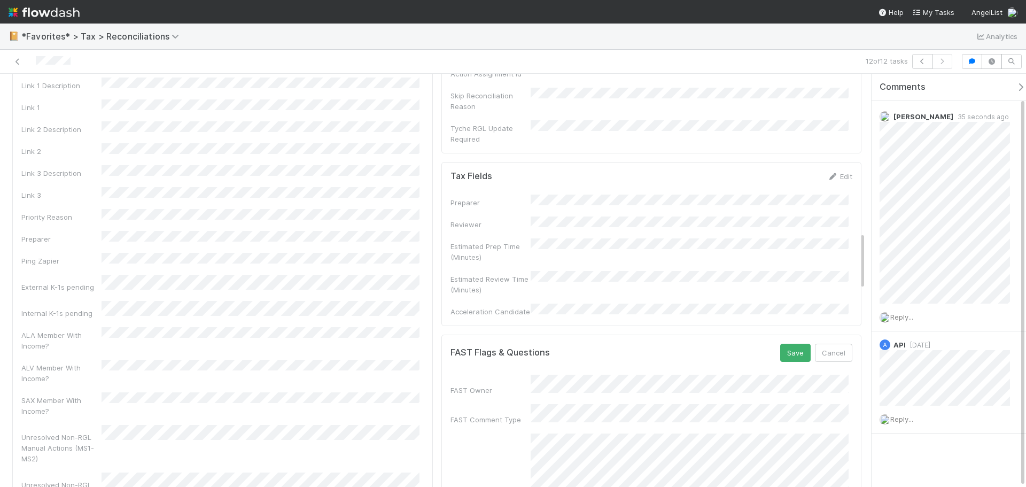
scroll to position [1175, 0]
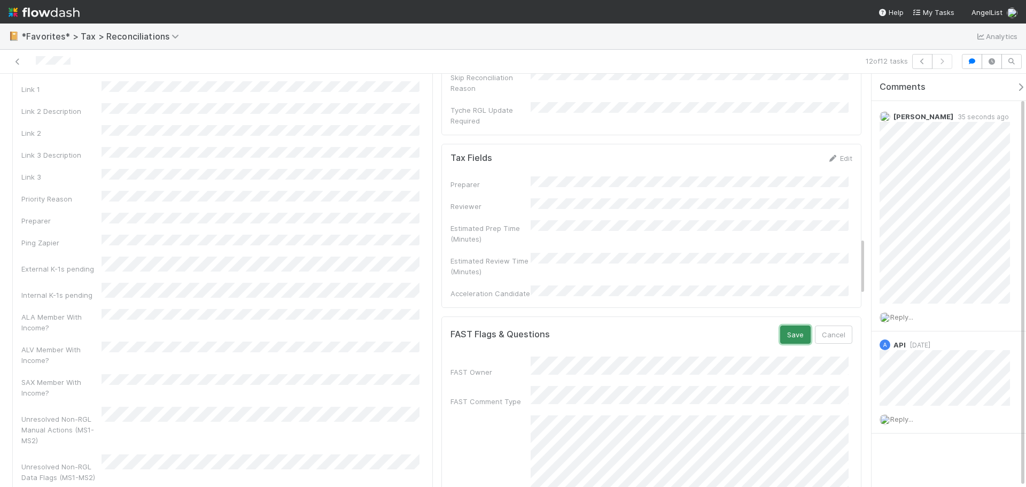
click at [780, 325] on button "Save" at bounding box center [795, 334] width 30 height 18
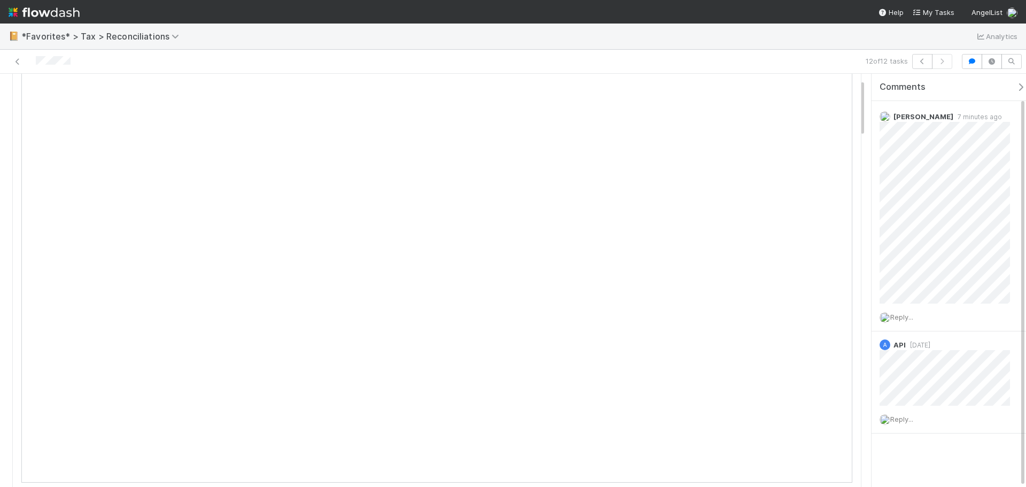
scroll to position [0, 0]
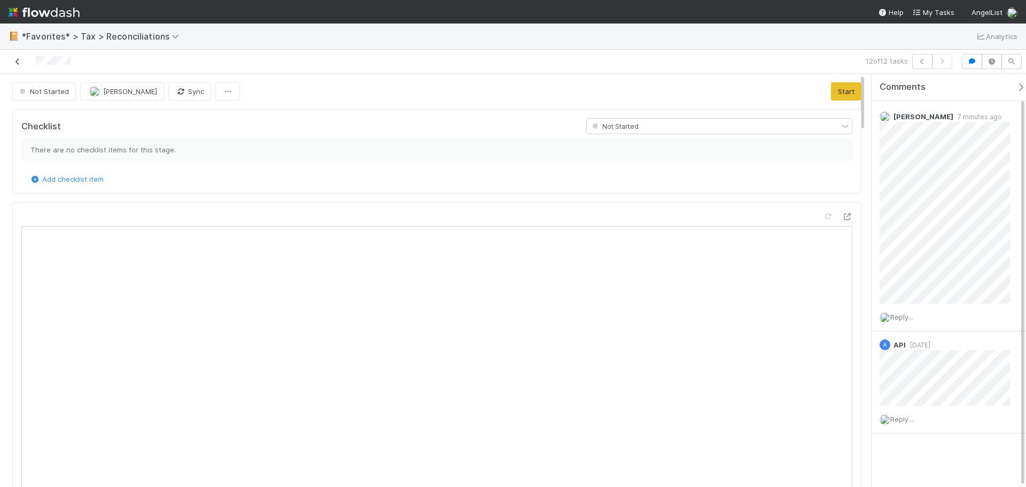
click at [14, 57] on link at bounding box center [17, 61] width 11 height 11
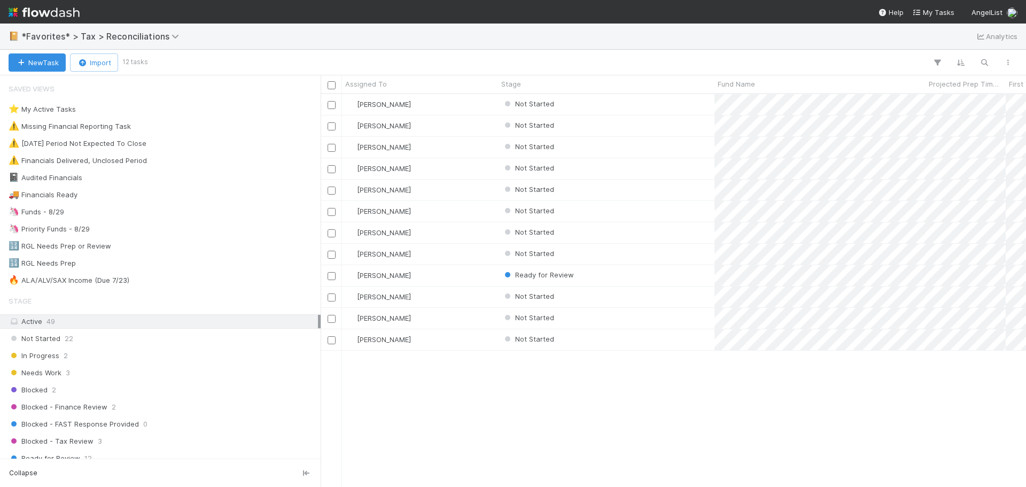
scroll to position [385, 697]
click at [643, 336] on div "Not Started" at bounding box center [606, 339] width 216 height 21
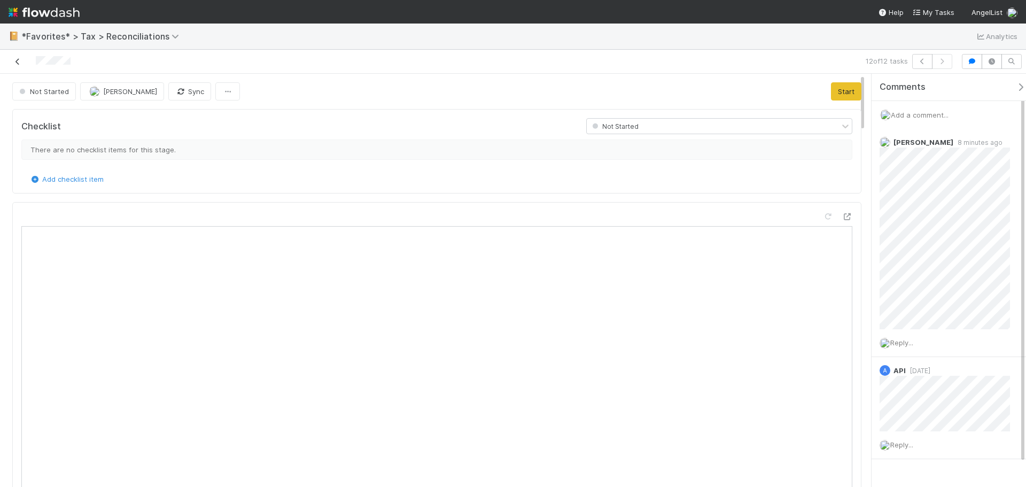
click at [14, 66] on link at bounding box center [17, 61] width 11 height 11
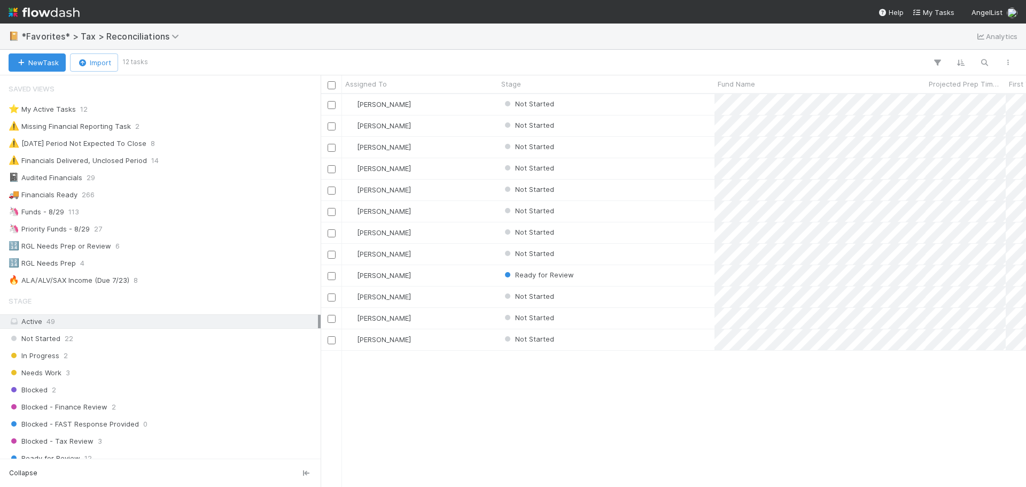
scroll to position [385, 697]
click at [328, 262] on div at bounding box center [331, 254] width 21 height 21
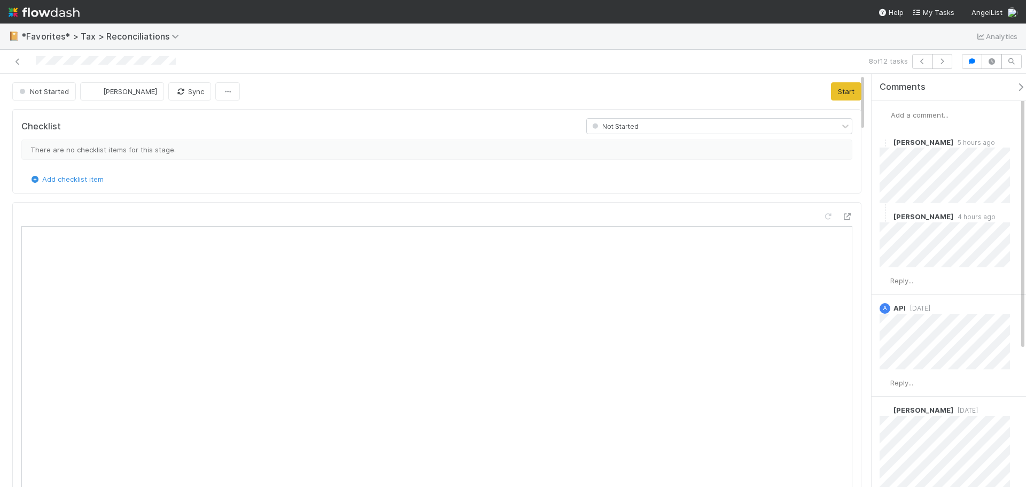
scroll to position [209, 390]
click at [13, 64] on icon at bounding box center [17, 61] width 11 height 7
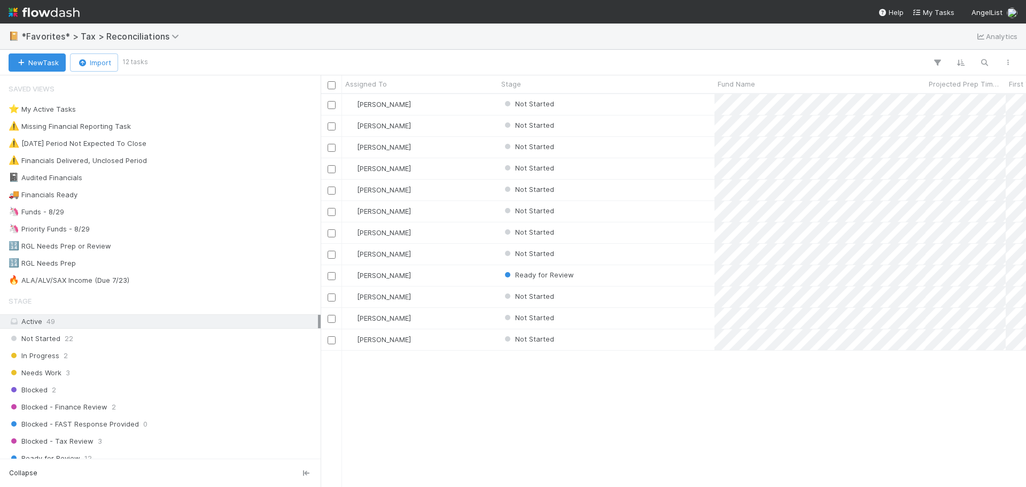
scroll to position [385, 697]
click at [330, 254] on input "checkbox" at bounding box center [332, 255] width 8 height 8
drag, startPoint x: 398, startPoint y: 477, endPoint x: 415, endPoint y: 478, distance: 17.7
click at [415, 478] on div "Blake Hall Not Started 2 1 0 32 5/21/25, 11:17:56 AM 8/13/25, 3:24:07 PM 9 0 Bl…" at bounding box center [673, 290] width 705 height 392
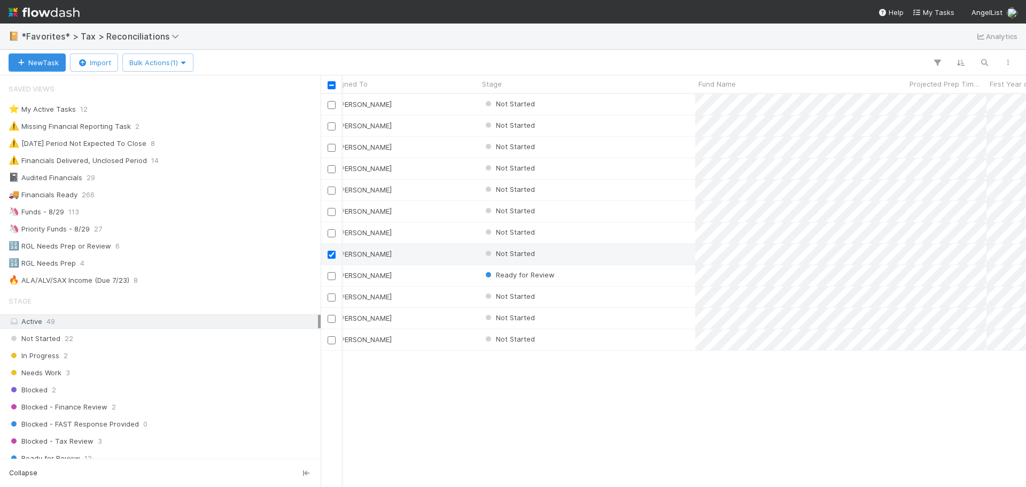
scroll to position [0, 0]
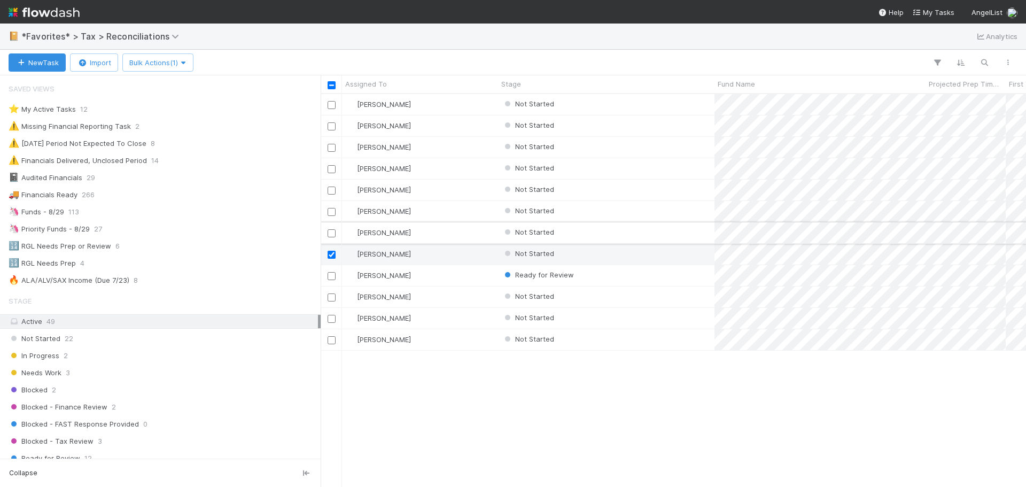
click at [331, 235] on input "checkbox" at bounding box center [332, 233] width 8 height 8
click at [331, 170] on input "checkbox" at bounding box center [332, 169] width 8 height 8
click at [332, 337] on input "checkbox" at bounding box center [332, 340] width 8 height 8
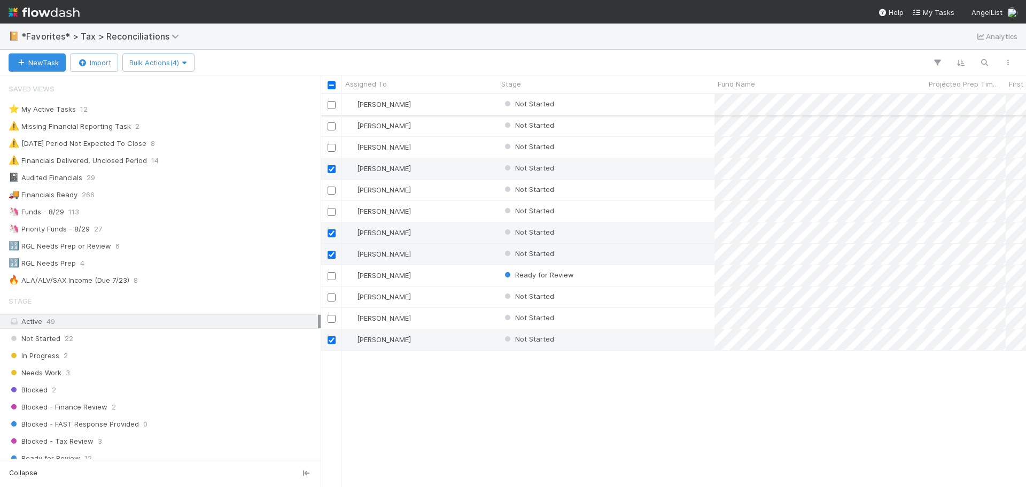
click at [331, 108] on input "checkbox" at bounding box center [332, 105] width 8 height 8
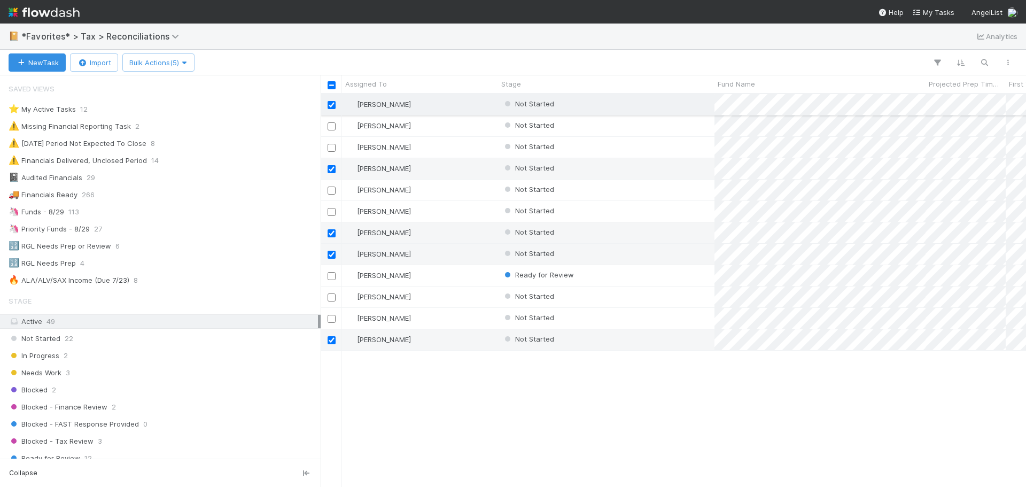
click at [332, 107] on input "checkbox" at bounding box center [332, 105] width 8 height 8
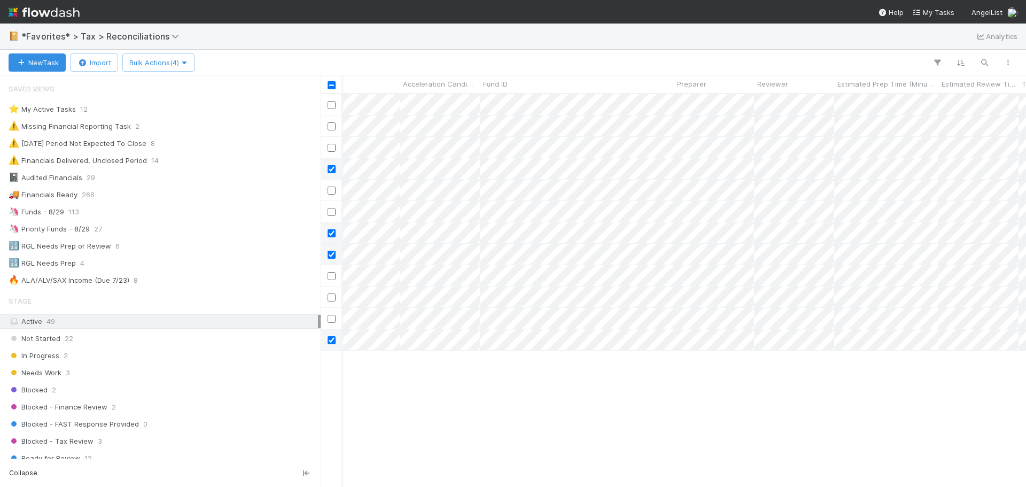
scroll to position [0, 424]
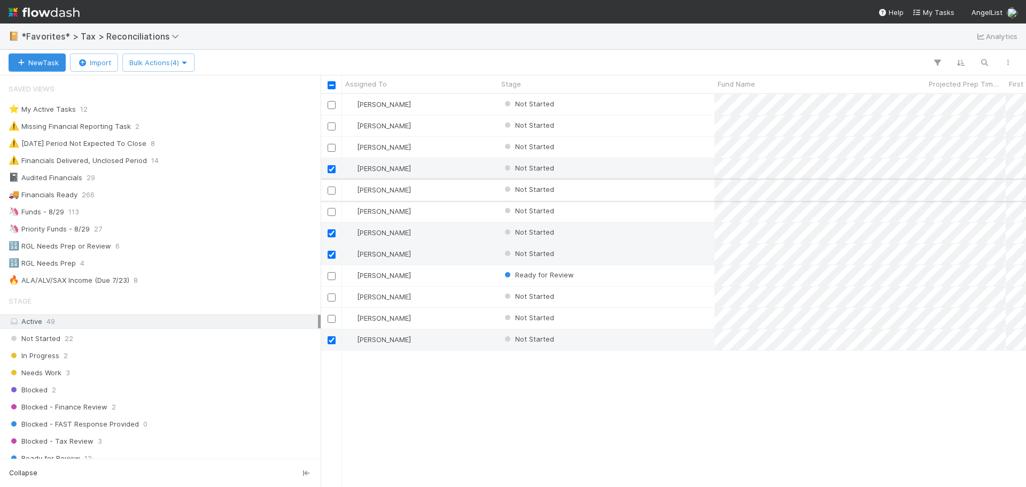
click at [330, 193] on input "checkbox" at bounding box center [332, 190] width 8 height 8
click at [679, 109] on div "Not Started" at bounding box center [606, 104] width 216 height 21
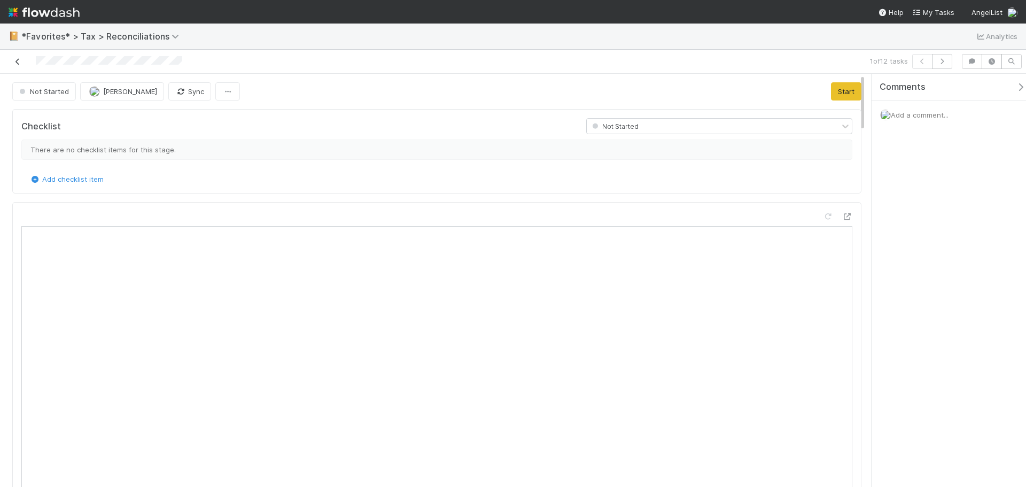
click at [17, 57] on link at bounding box center [17, 61] width 11 height 11
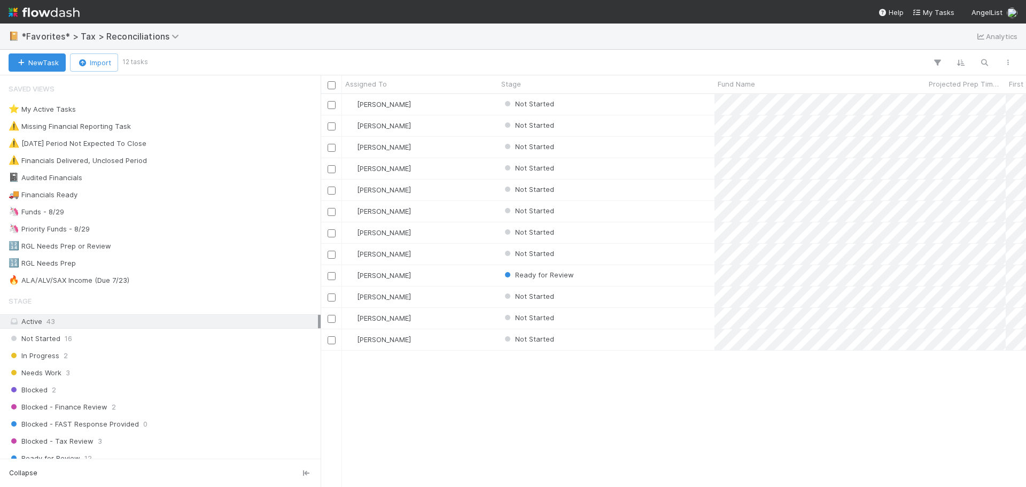
scroll to position [385, 697]
click at [658, 104] on div "Not Started" at bounding box center [606, 104] width 216 height 21
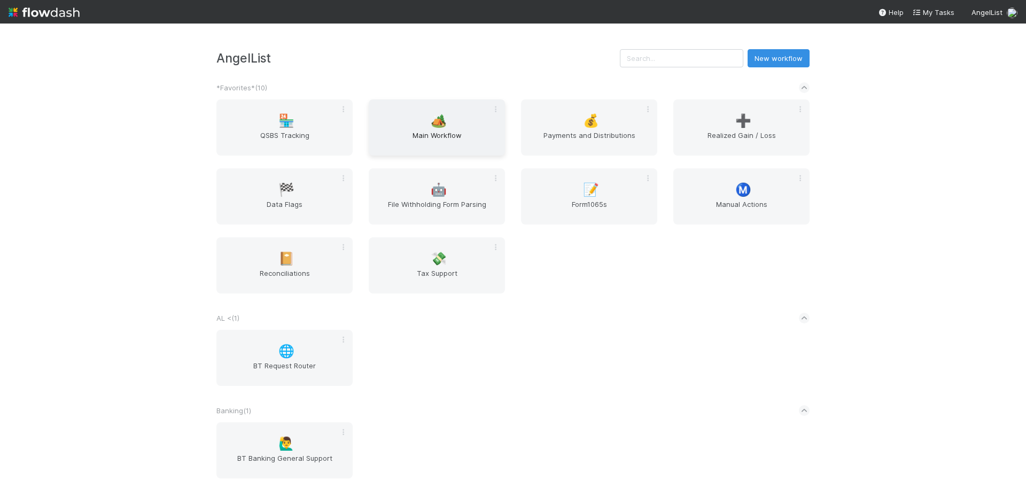
click at [453, 137] on span "Main Workflow" at bounding box center [437, 140] width 128 height 21
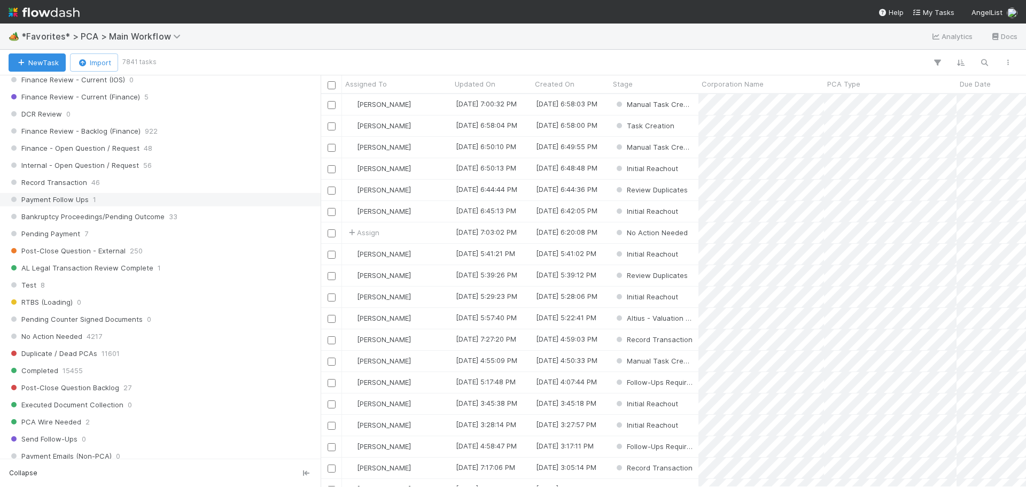
scroll to position [962, 0]
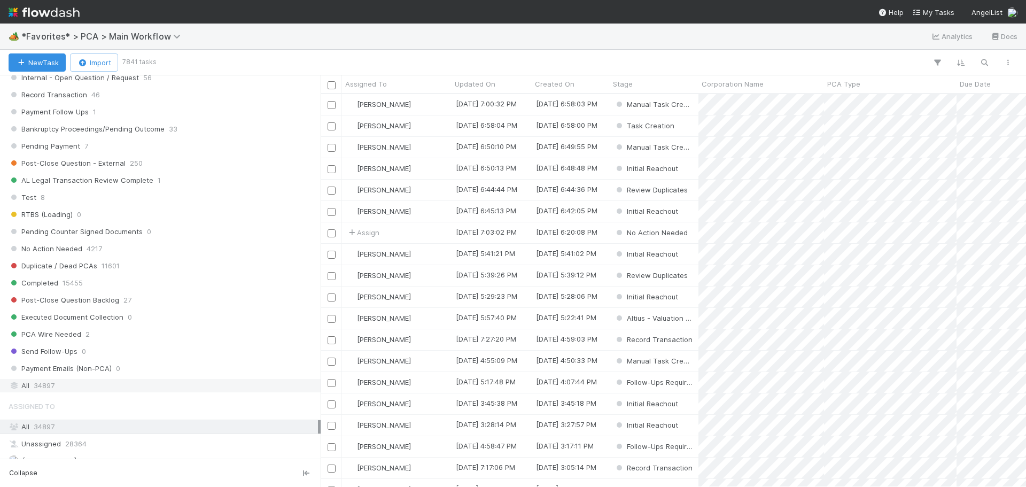
click at [56, 386] on div "All 34897" at bounding box center [163, 385] width 309 height 13
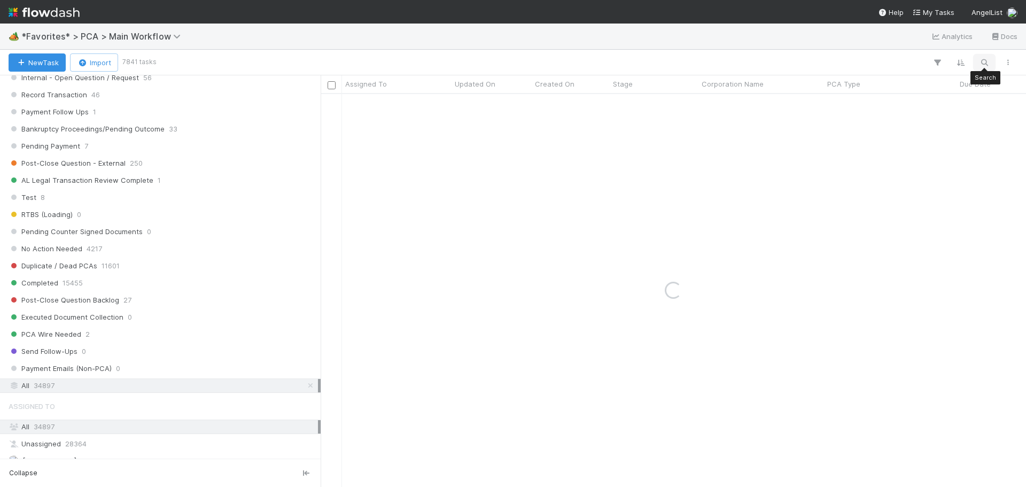
click at [985, 64] on icon "button" at bounding box center [984, 63] width 11 height 10
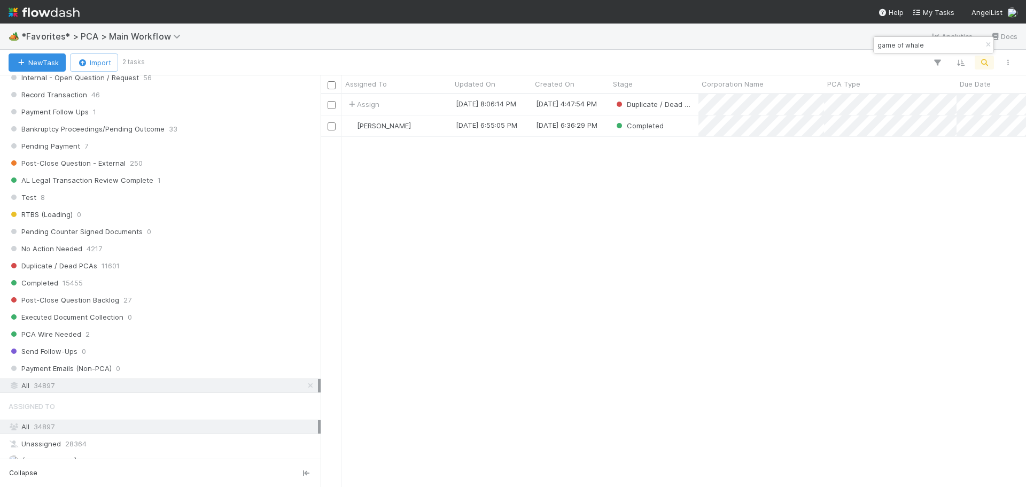
scroll to position [385, 697]
type input "game of whale"
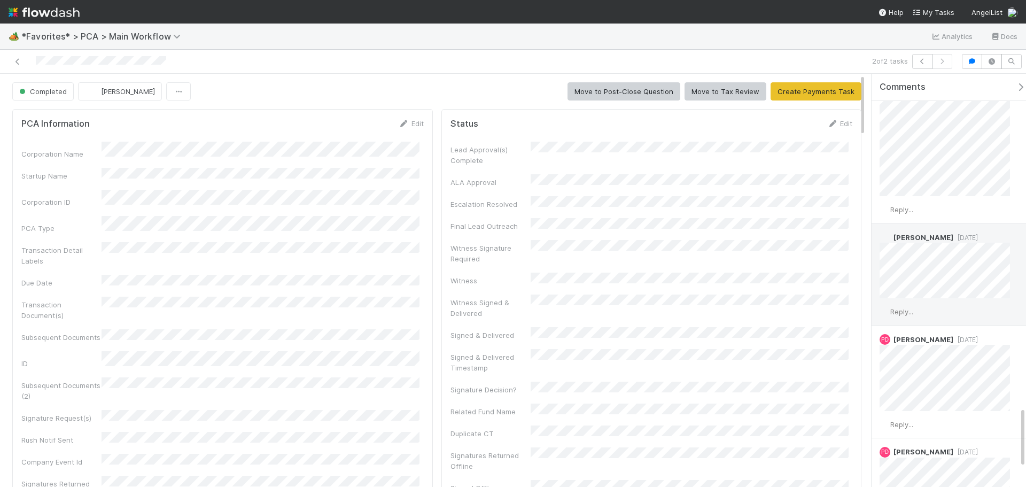
scroll to position [2186, 0]
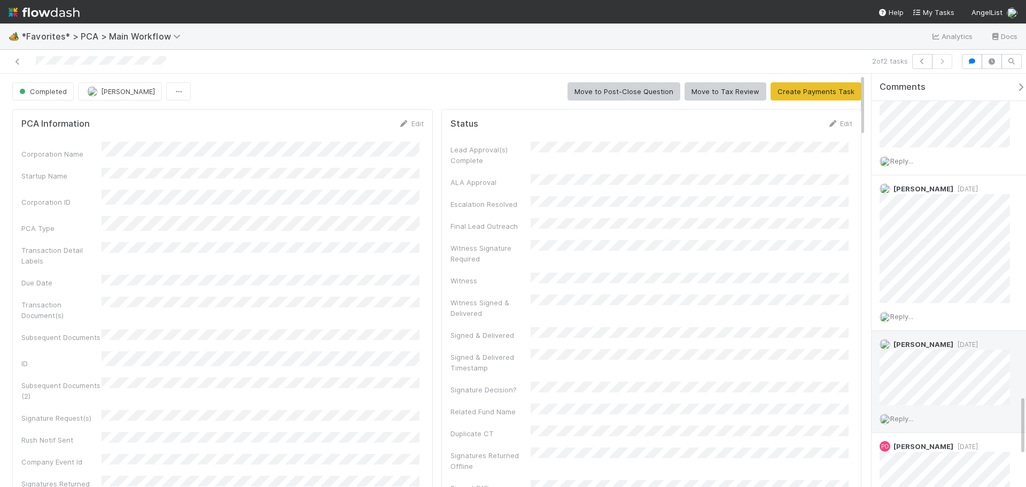
click at [963, 346] on span "1 year ago" at bounding box center [965, 344] width 25 height 8
click at [959, 345] on span "1 year ago" at bounding box center [965, 344] width 25 height 8
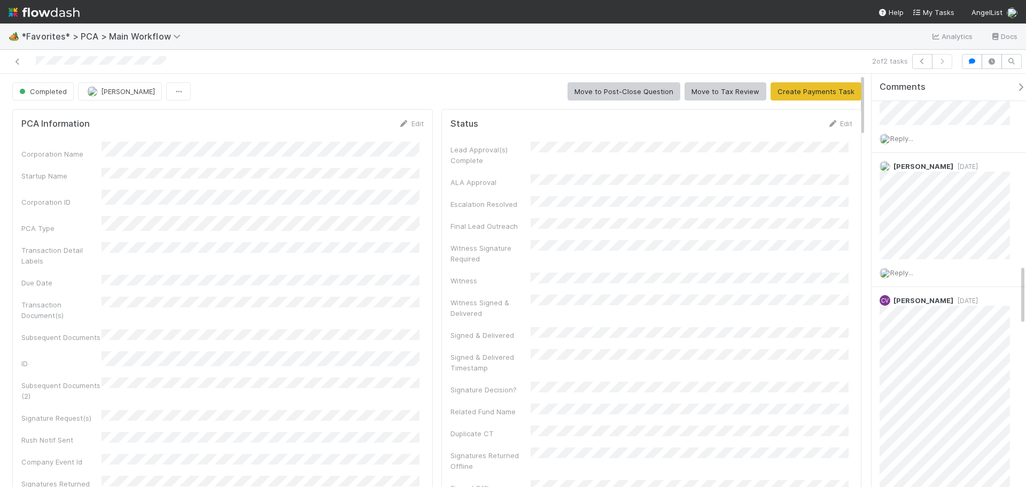
scroll to position [1278, 0]
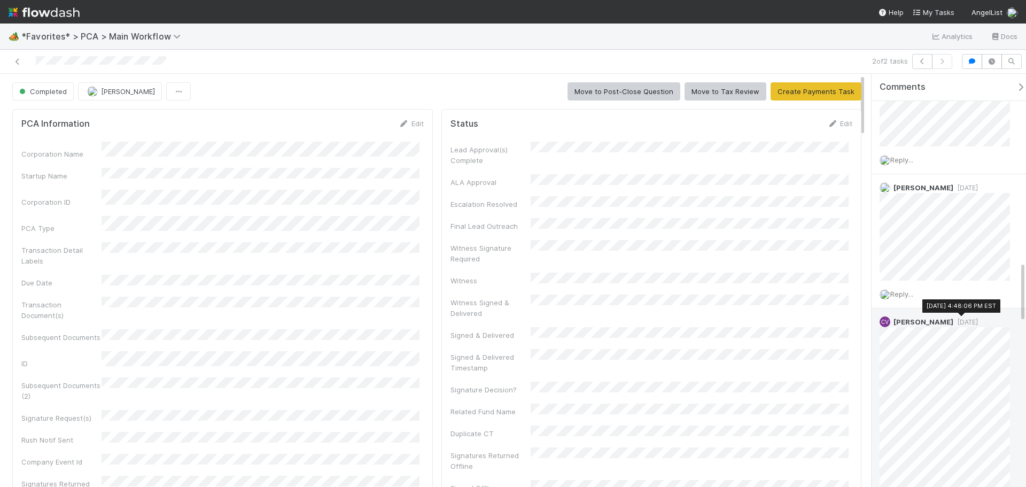
click at [959, 323] on span "1 year ago" at bounding box center [965, 322] width 25 height 8
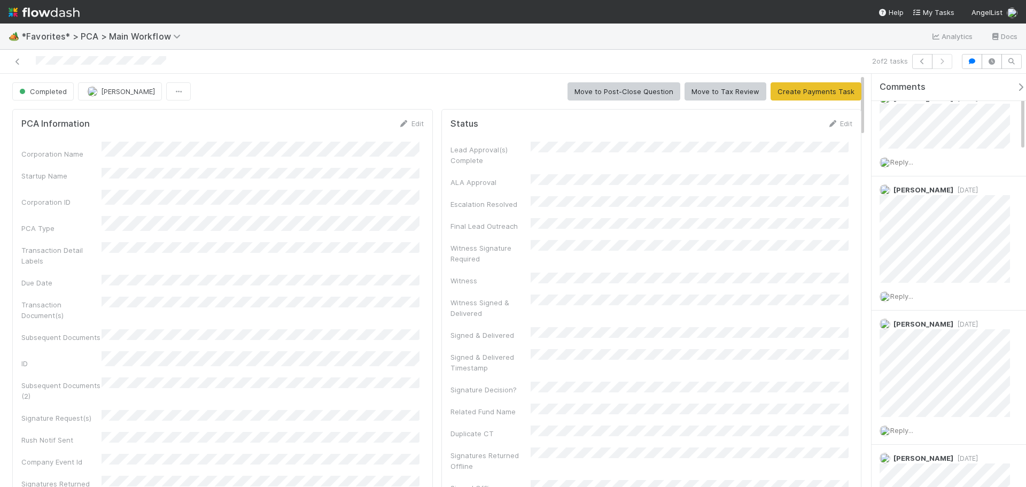
scroll to position [0, 0]
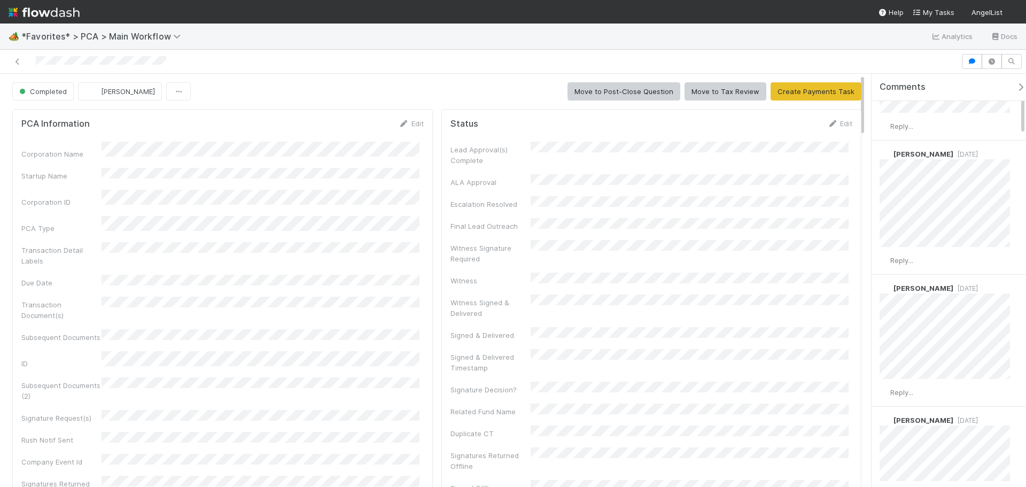
scroll to position [427, 0]
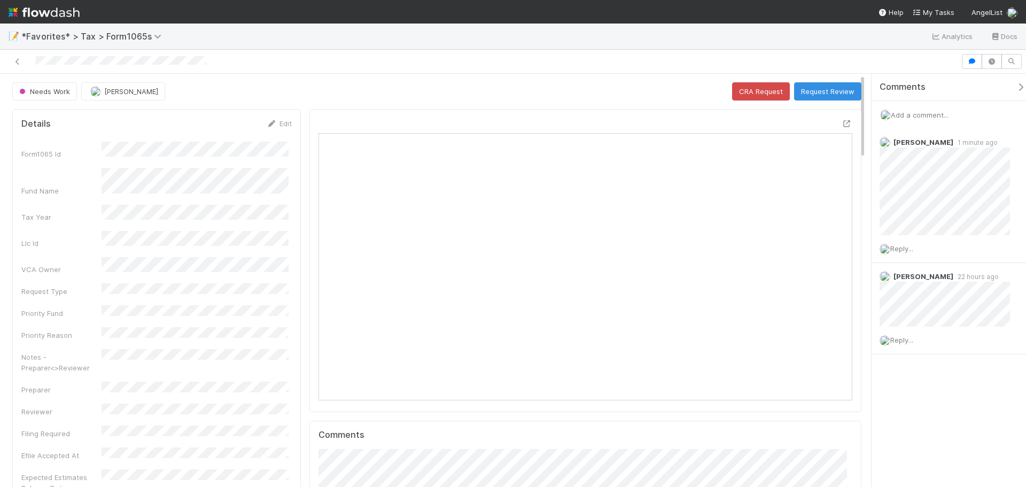
scroll to position [209, 520]
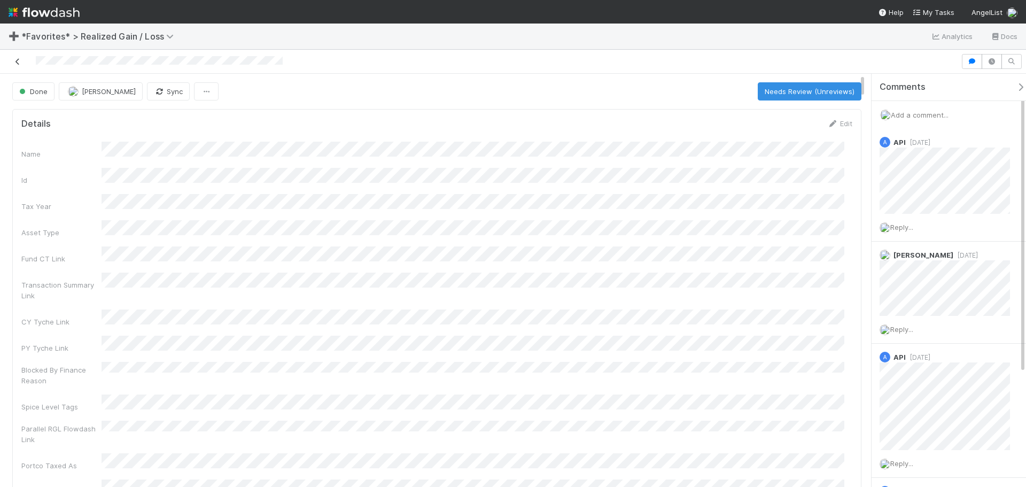
click at [17, 59] on icon at bounding box center [17, 61] width 11 height 7
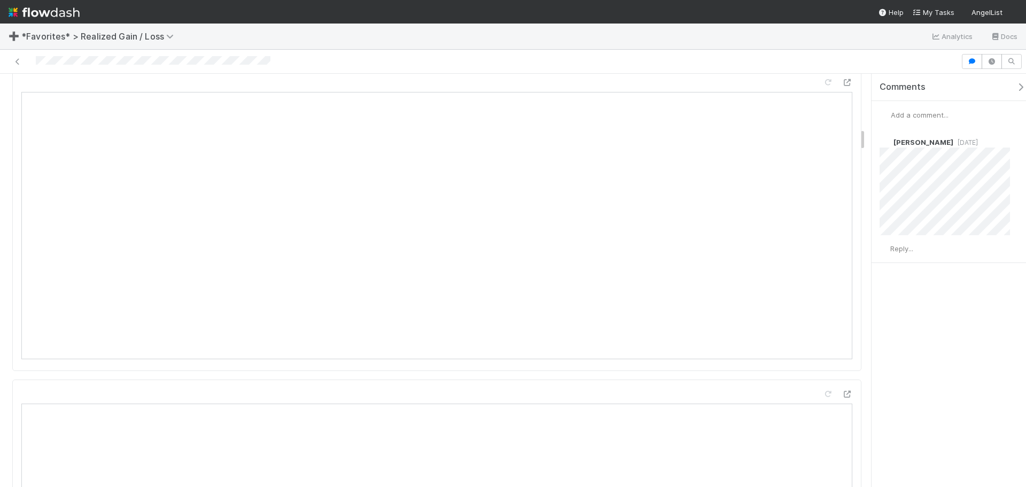
scroll to position [641, 0]
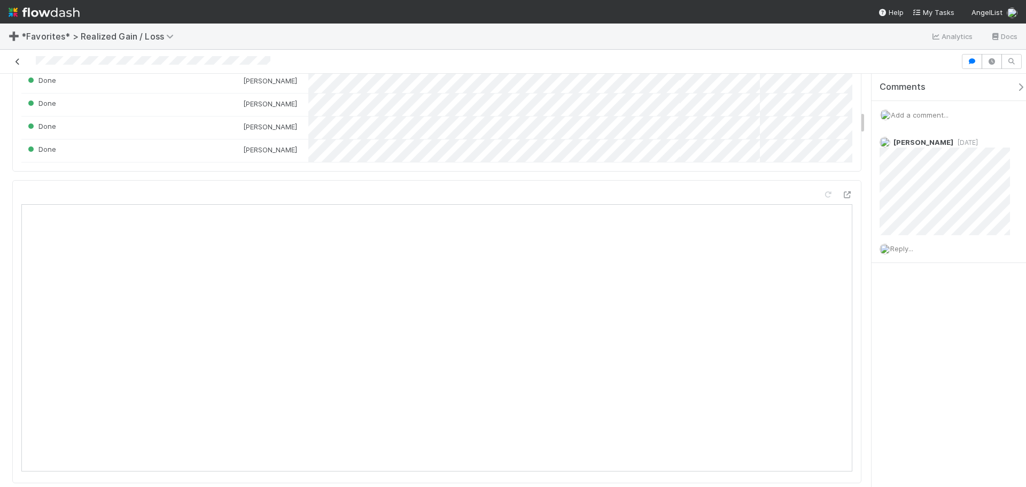
click at [13, 60] on icon at bounding box center [17, 61] width 11 height 7
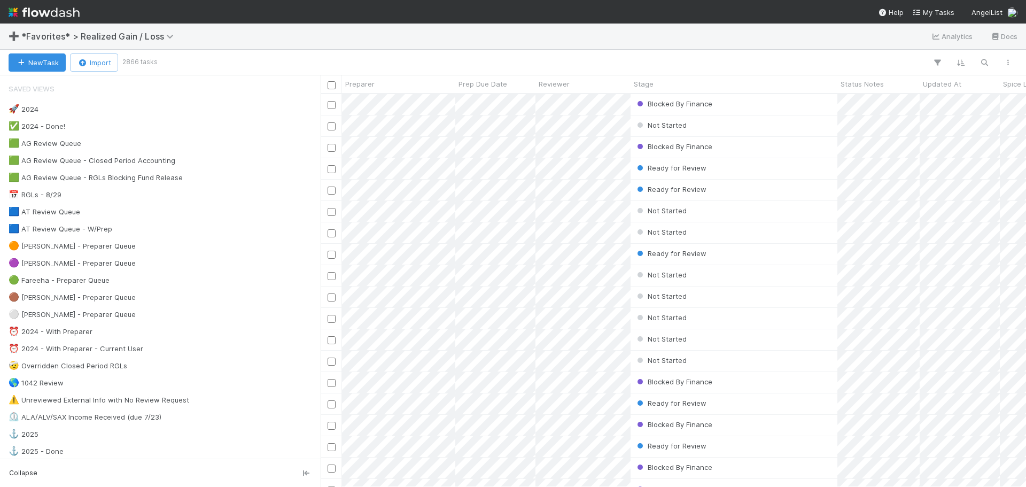
scroll to position [385, 697]
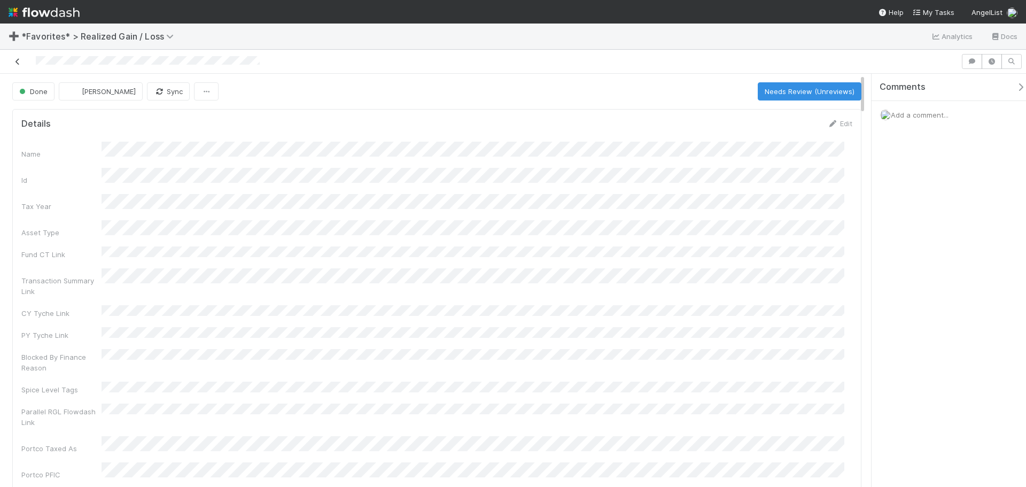
click at [18, 60] on icon at bounding box center [17, 61] width 11 height 7
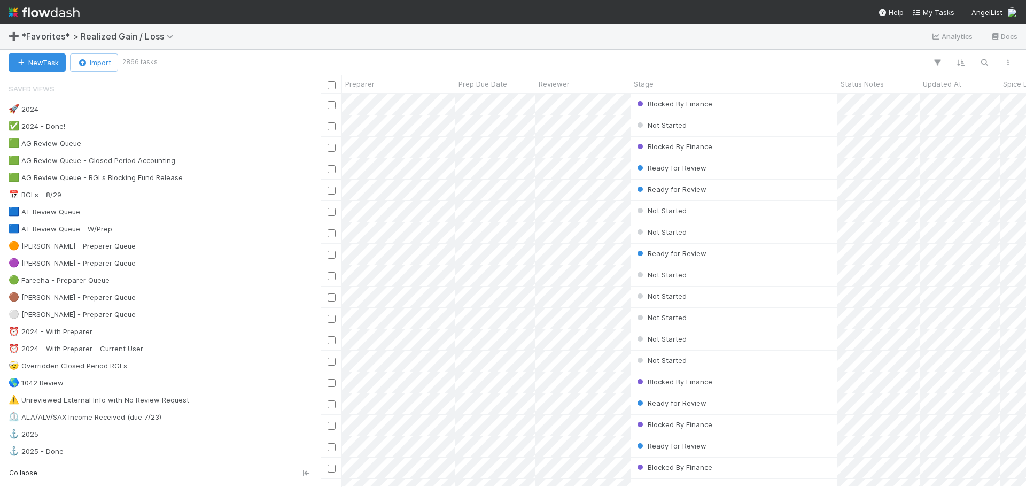
scroll to position [385, 697]
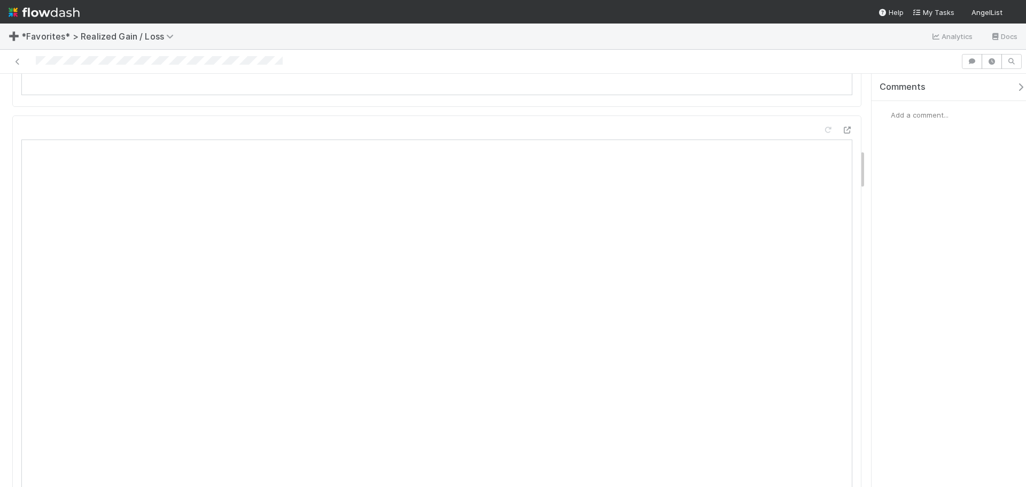
scroll to position [908, 0]
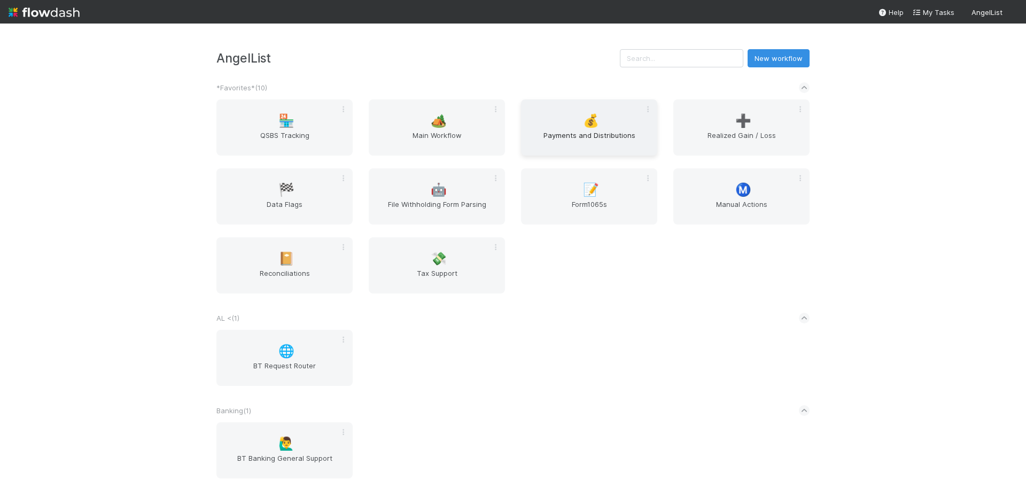
click at [596, 130] on span "Payments and Distributions" at bounding box center [589, 140] width 128 height 21
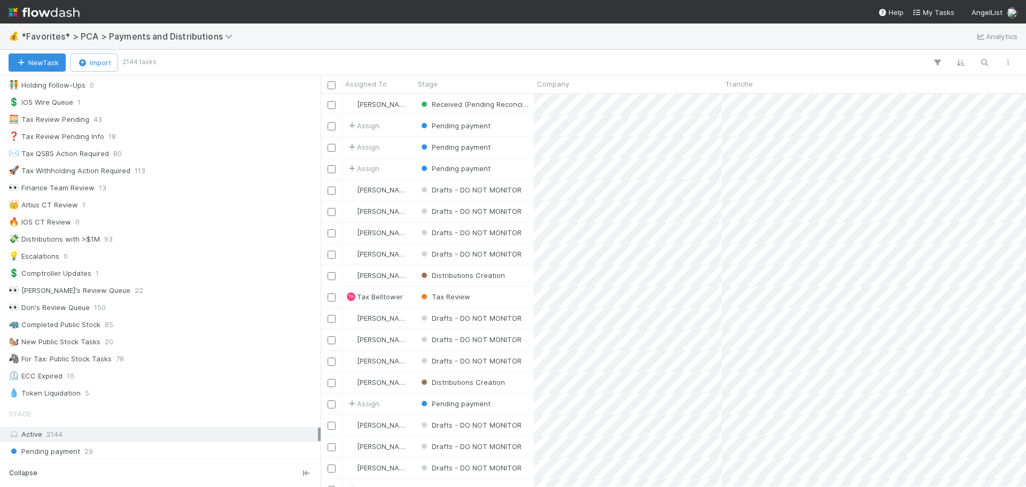
scroll to position [427, 0]
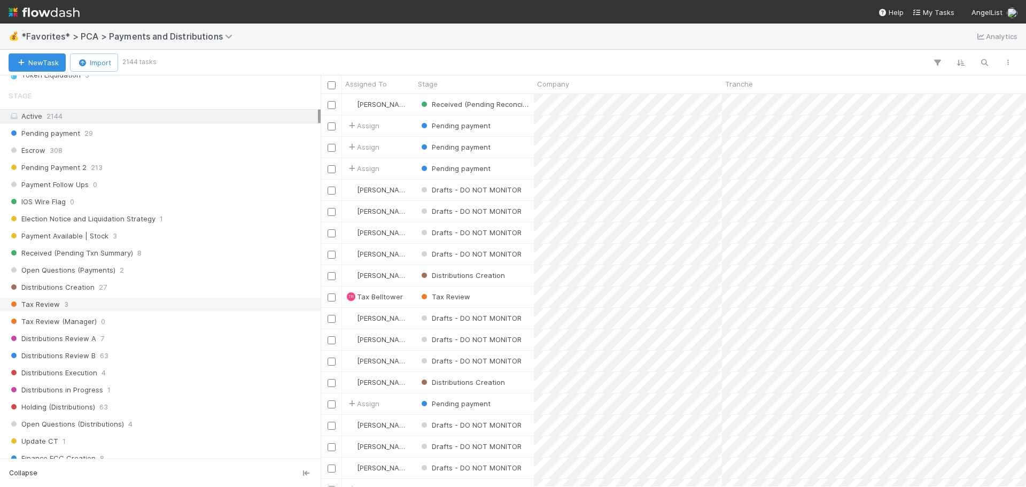
click at [133, 298] on div "Tax Review 3" at bounding box center [163, 304] width 309 height 13
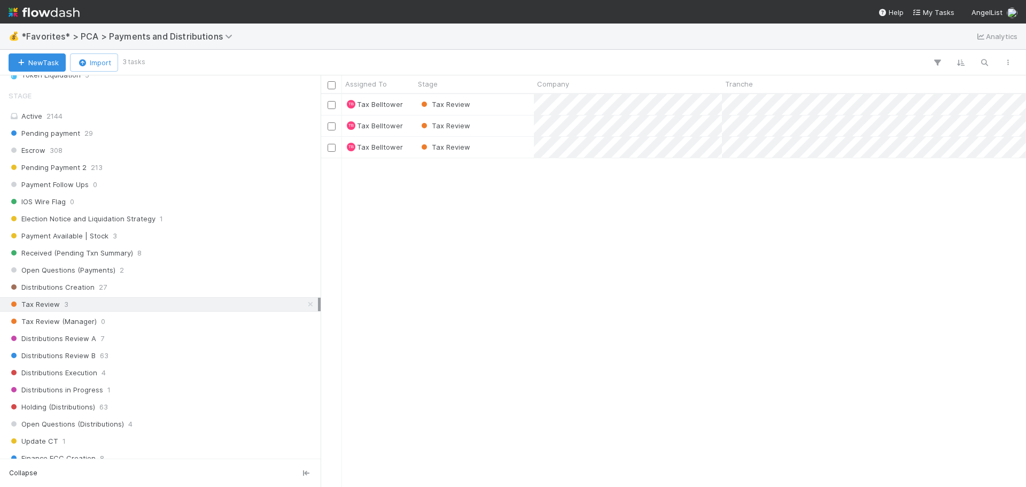
scroll to position [385, 697]
click at [513, 108] on div "Tax Review" at bounding box center [474, 104] width 119 height 21
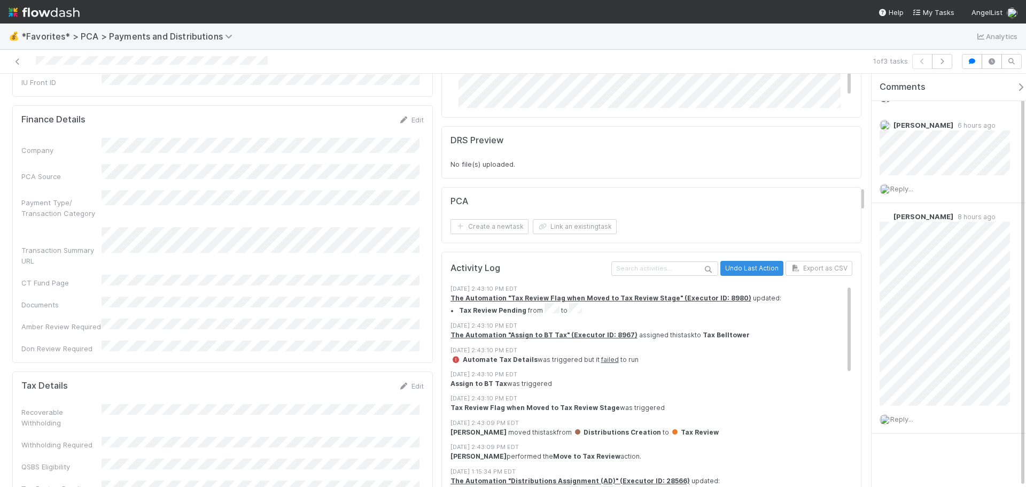
scroll to position [1817, 0]
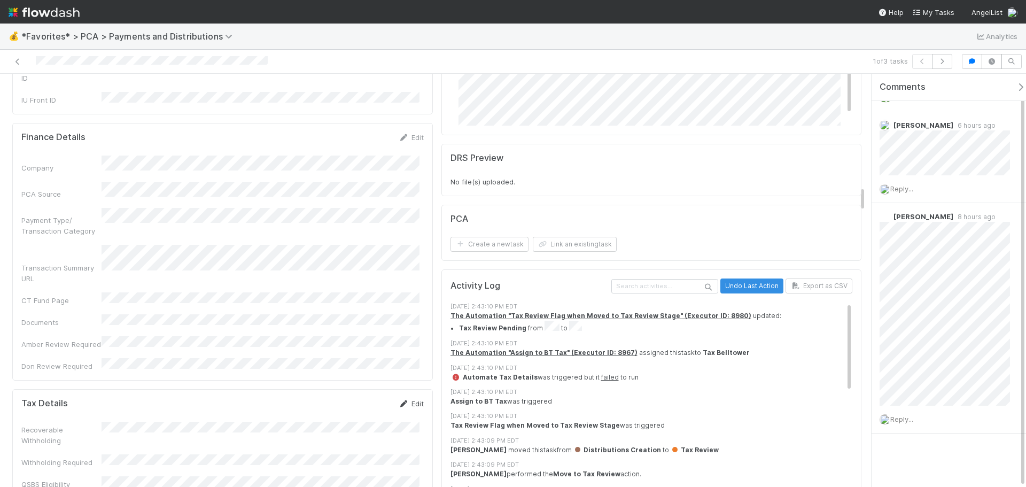
click at [400, 400] on icon at bounding box center [404, 403] width 11 height 7
click at [175, 429] on div "Recoverable Withholding" at bounding box center [222, 445] width 402 height 32
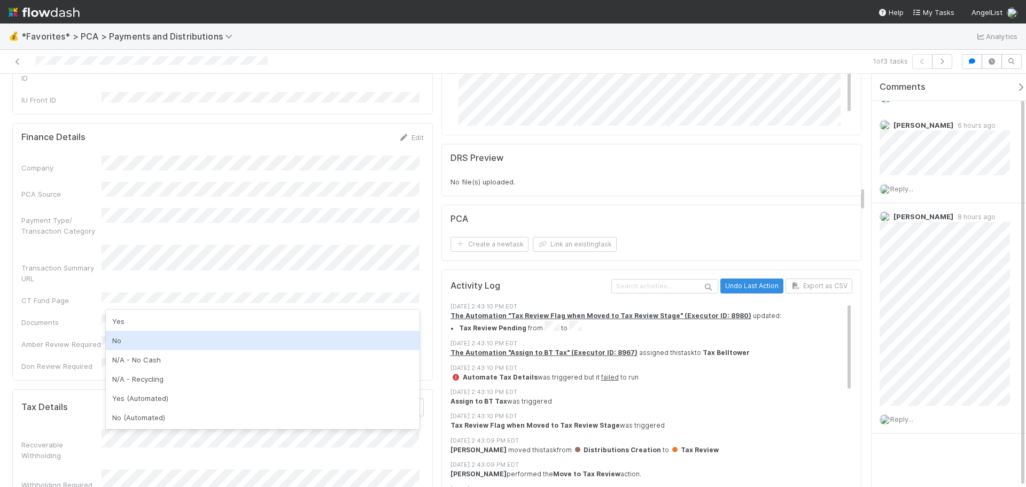
click at [135, 346] on div "No" at bounding box center [263, 340] width 314 height 19
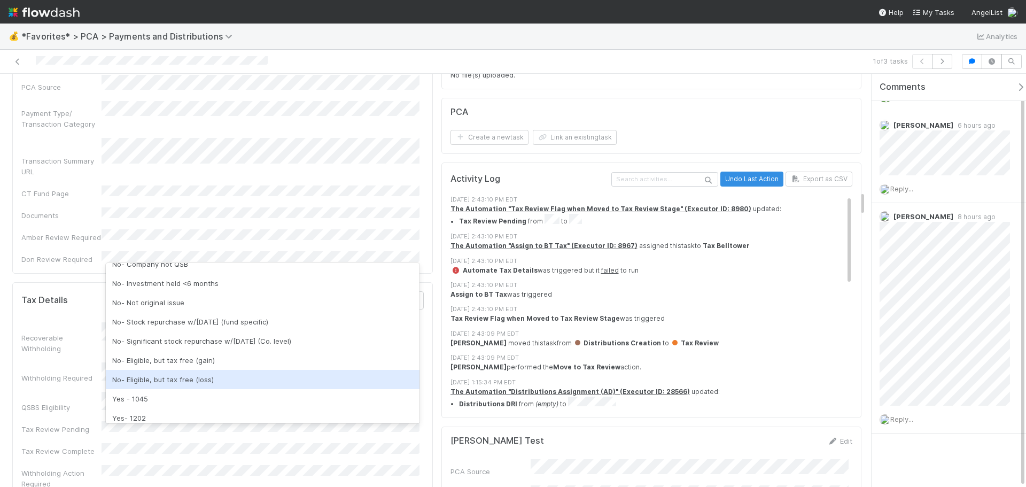
scroll to position [160, 0]
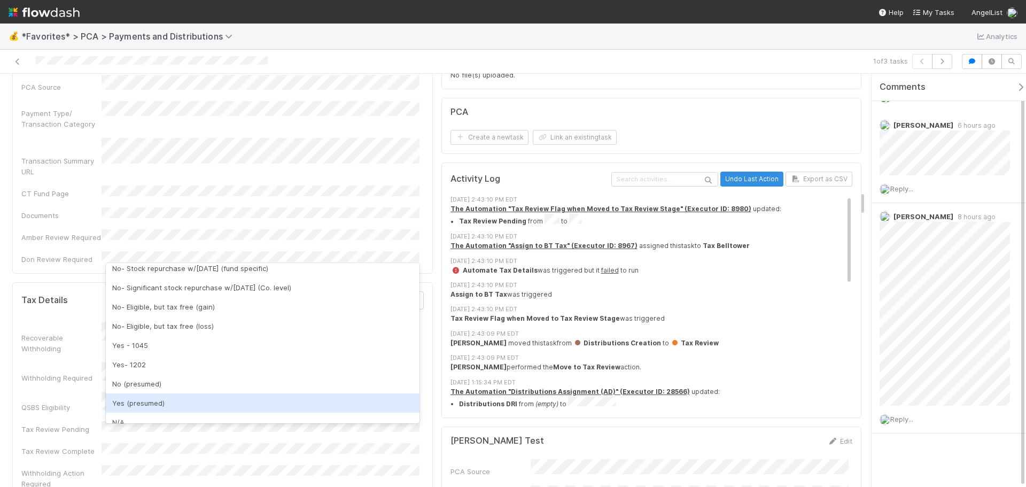
click at [186, 403] on div "Yes (presumed)" at bounding box center [263, 402] width 314 height 19
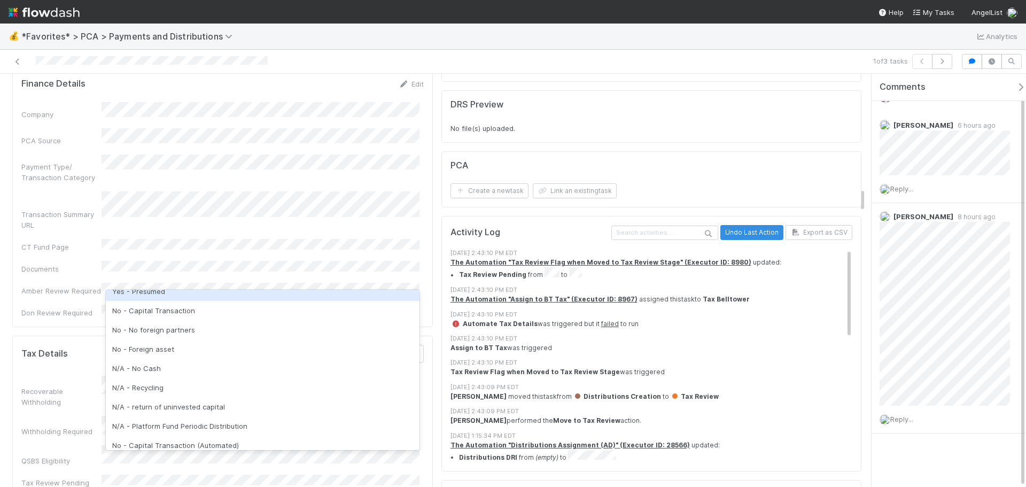
scroll to position [107, 0]
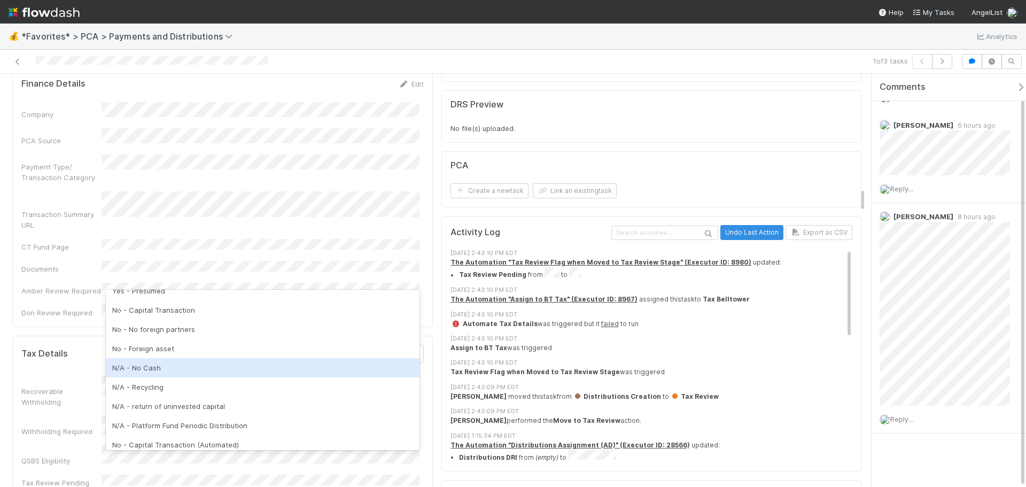
click at [168, 368] on div "N/A - No Cash" at bounding box center [263, 367] width 314 height 19
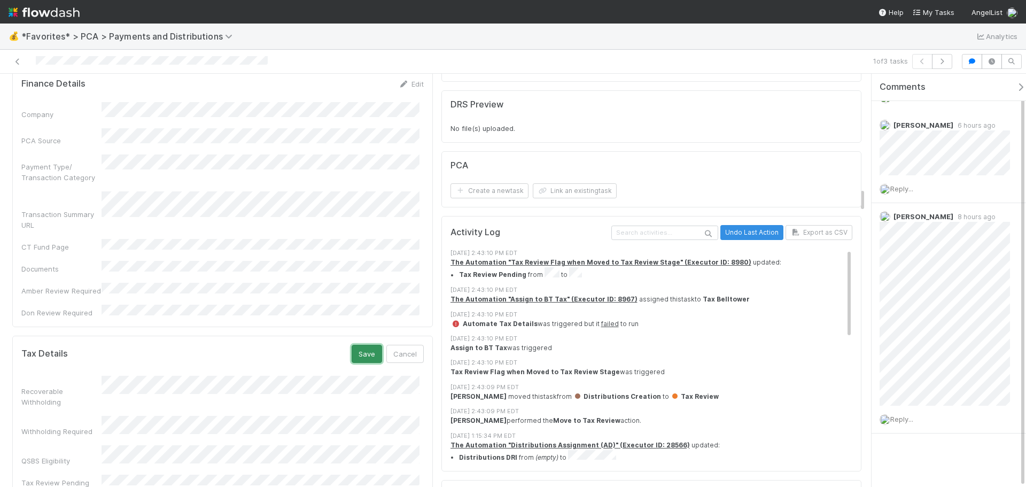
click at [353, 345] on button "Save" at bounding box center [367, 354] width 30 height 18
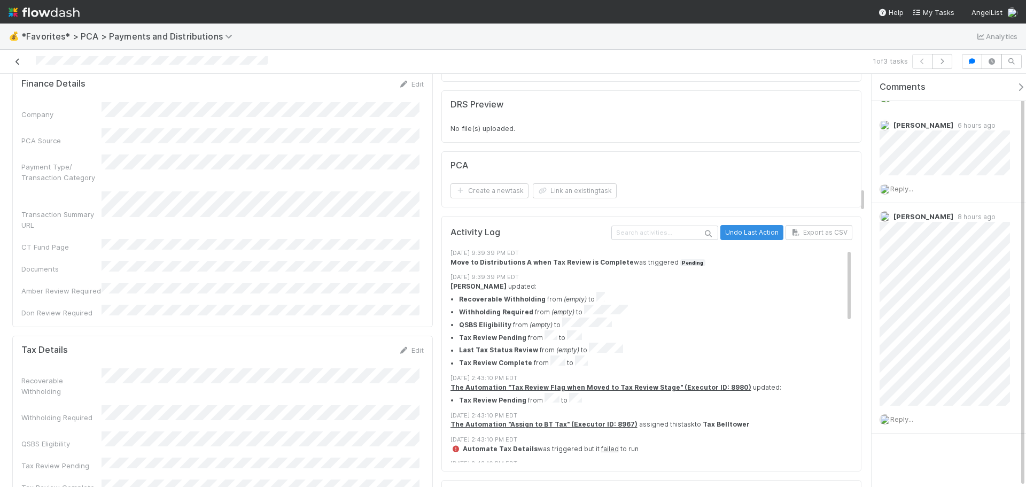
click at [17, 62] on icon at bounding box center [17, 61] width 11 height 7
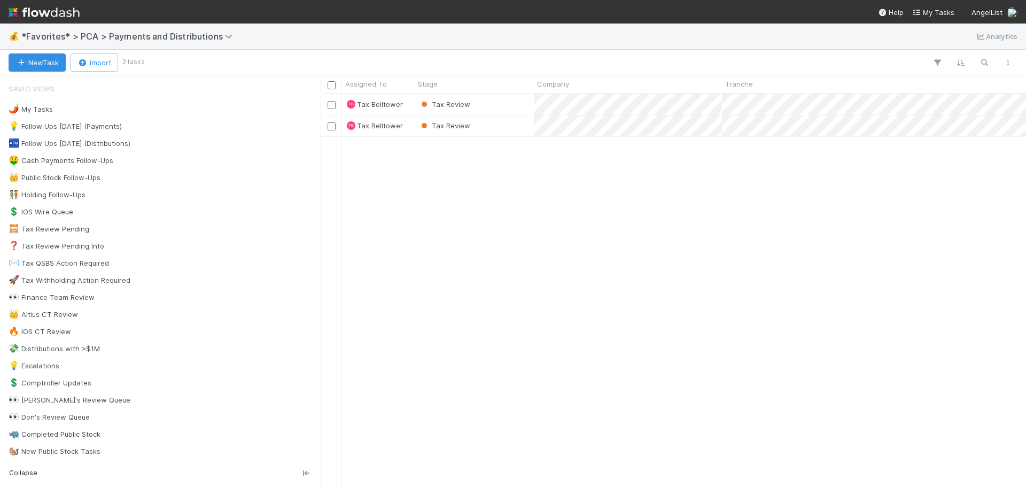
scroll to position [385, 697]
click at [509, 106] on div "Tax Review" at bounding box center [474, 104] width 119 height 21
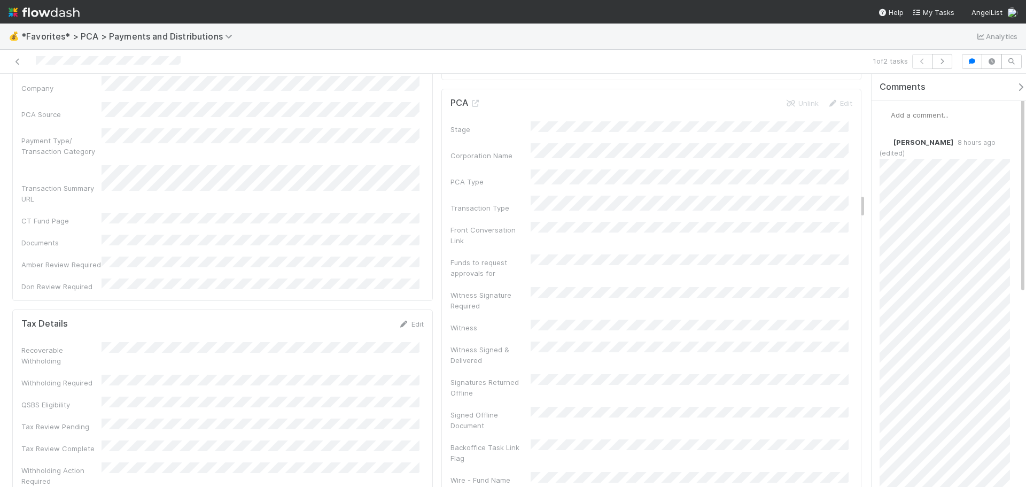
scroll to position [1924, 0]
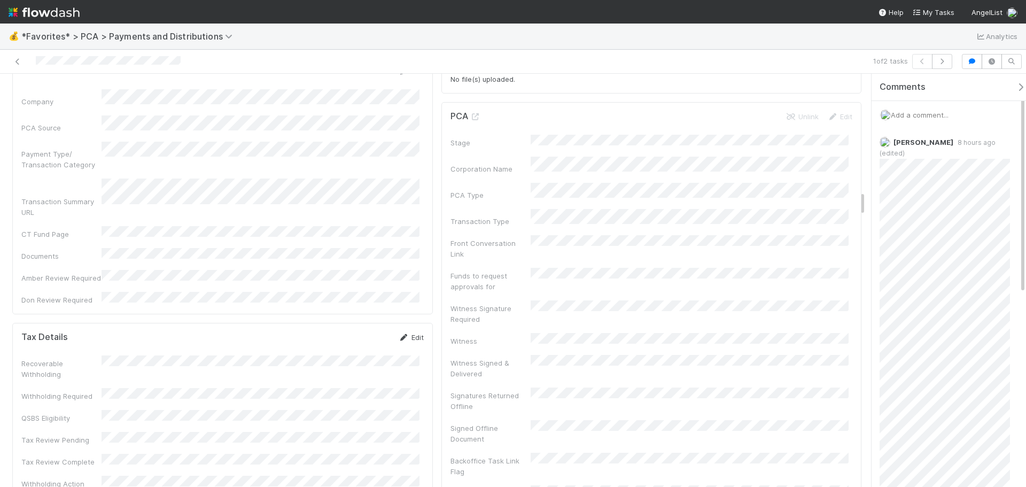
click at [406, 333] on link "Edit" at bounding box center [411, 337] width 25 height 9
click at [85, 432] on div "QSBS Eligibility" at bounding box center [222, 442] width 402 height 21
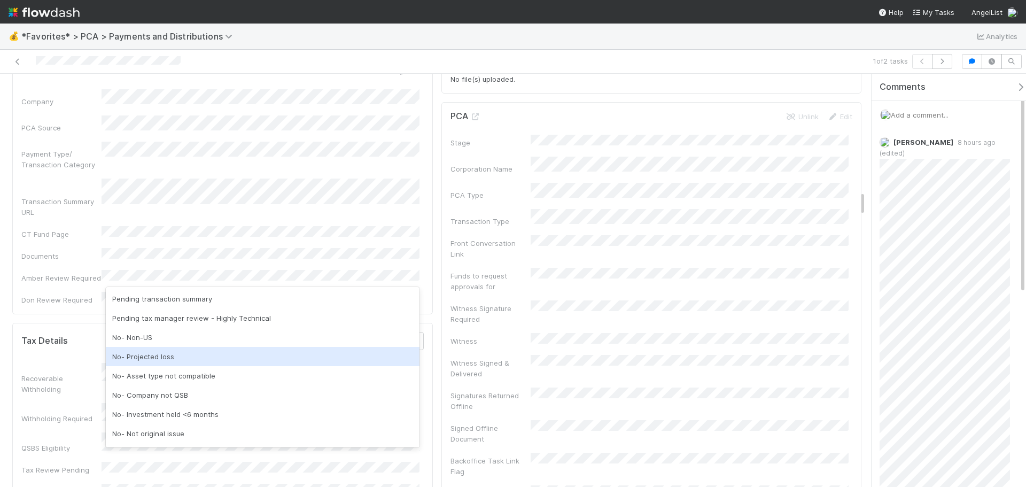
click at [178, 355] on div "No- Projected loss" at bounding box center [263, 356] width 314 height 19
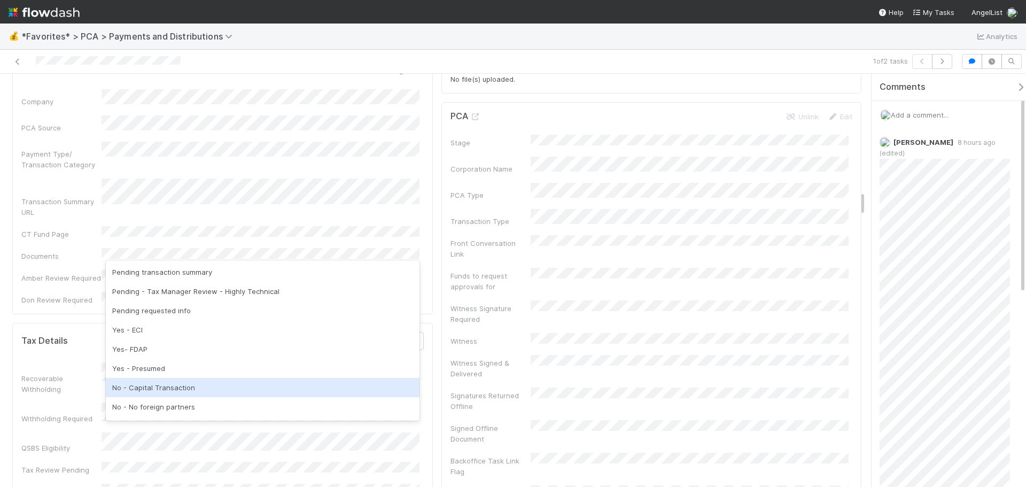
click at [190, 383] on div "No - Capital Transaction" at bounding box center [263, 387] width 314 height 19
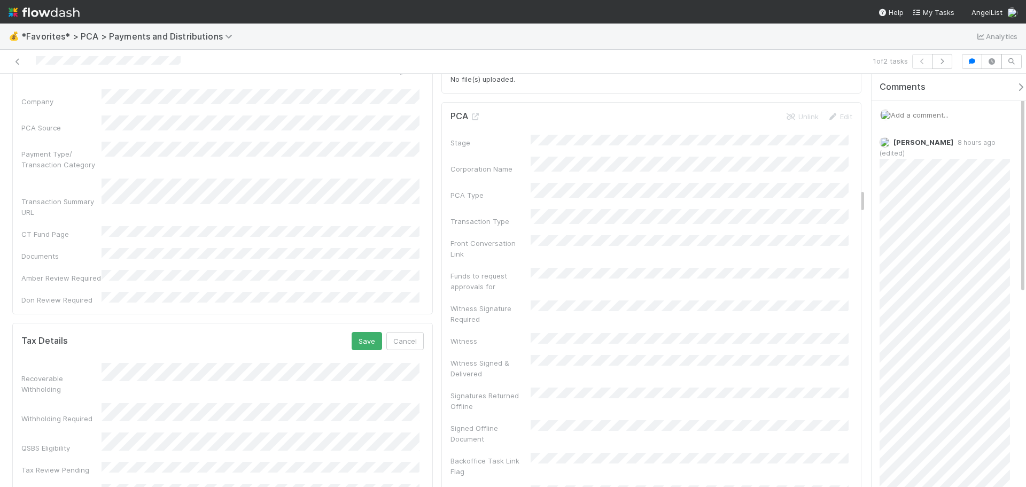
click at [242, 332] on div "Tax Details Save Cancel" at bounding box center [222, 341] width 402 height 18
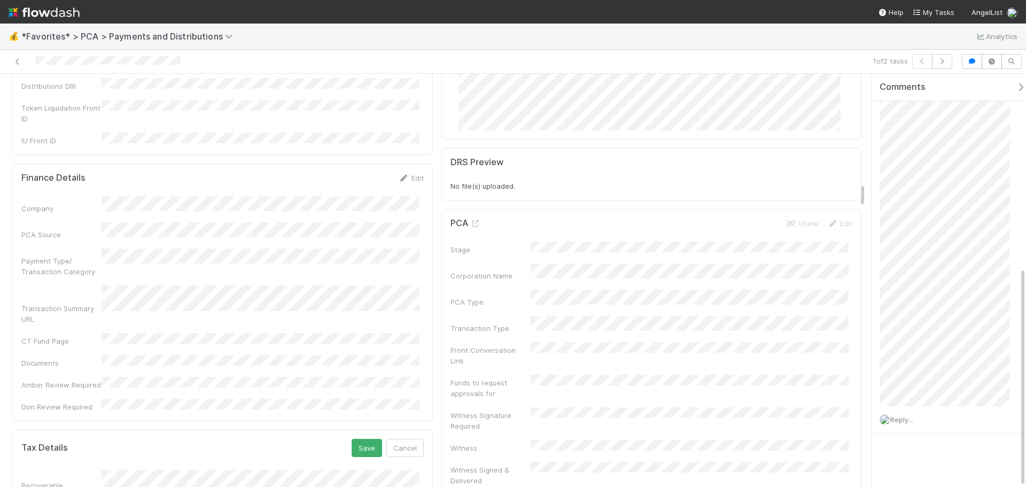
scroll to position [1977, 0]
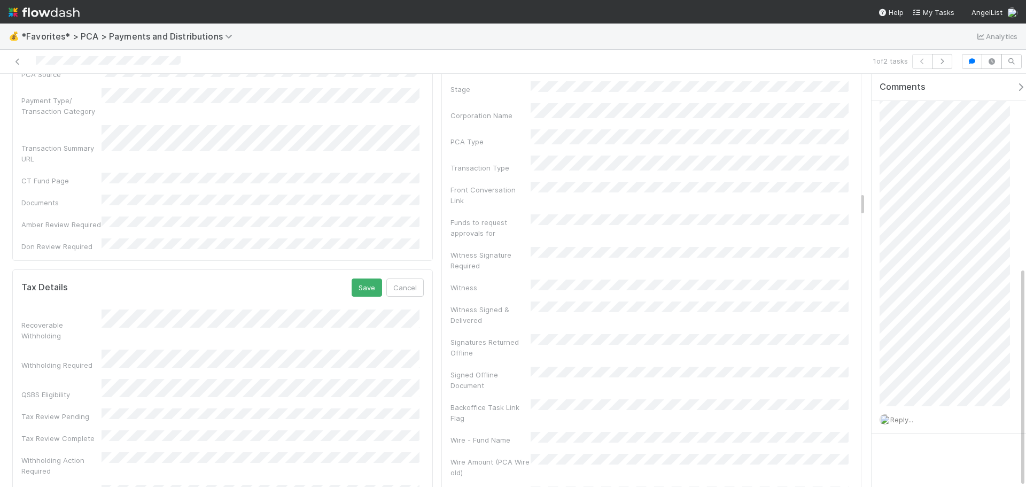
click at [161, 309] on div "Recoverable Withholding" at bounding box center [222, 325] width 402 height 32
click at [162, 309] on div "Recoverable Withholding" at bounding box center [222, 325] width 402 height 32
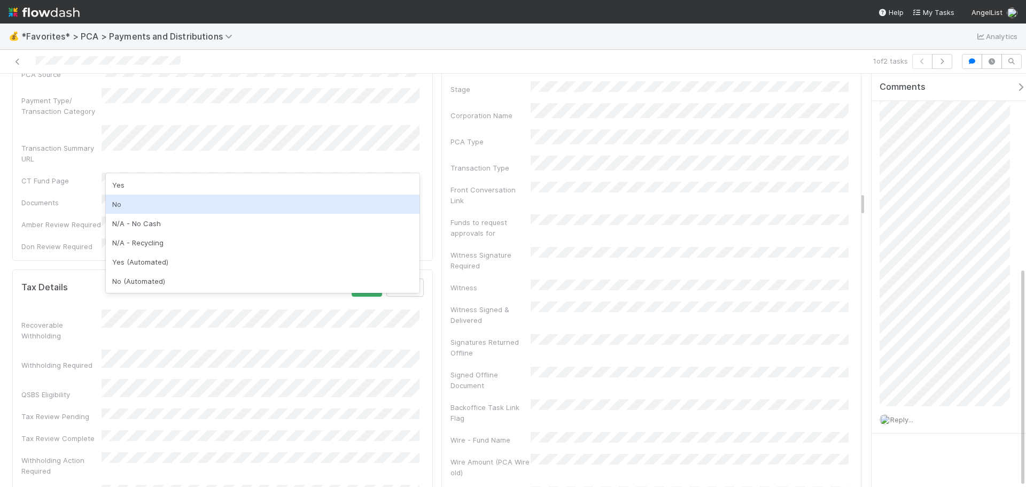
click at [143, 207] on div "No" at bounding box center [263, 203] width 314 height 19
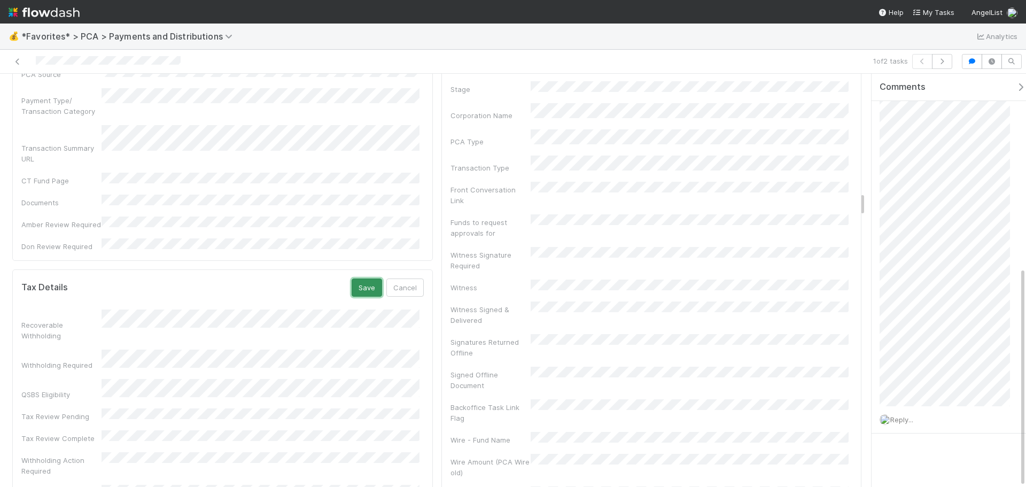
click at [360, 278] on button "Save" at bounding box center [367, 287] width 30 height 18
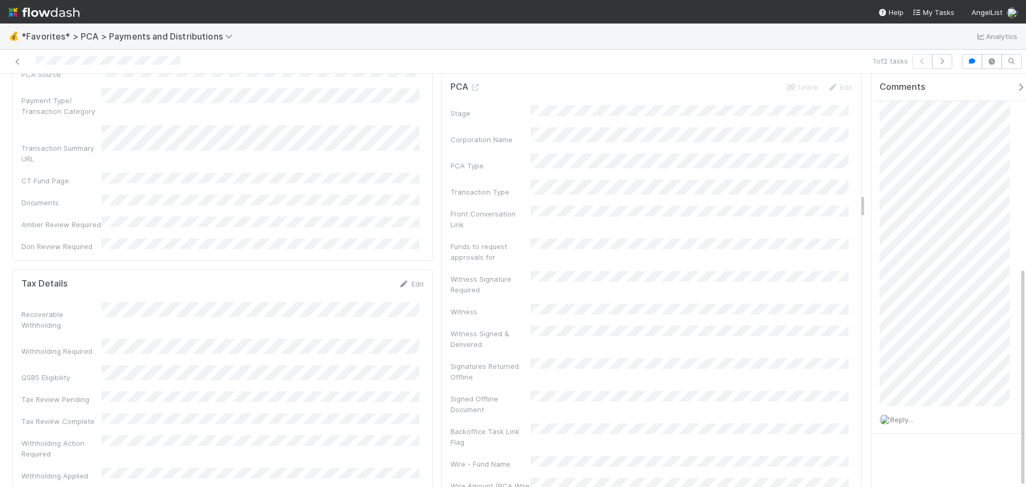
click at [25, 63] on div at bounding box center [243, 61] width 478 height 15
click at [19, 60] on icon at bounding box center [17, 61] width 11 height 7
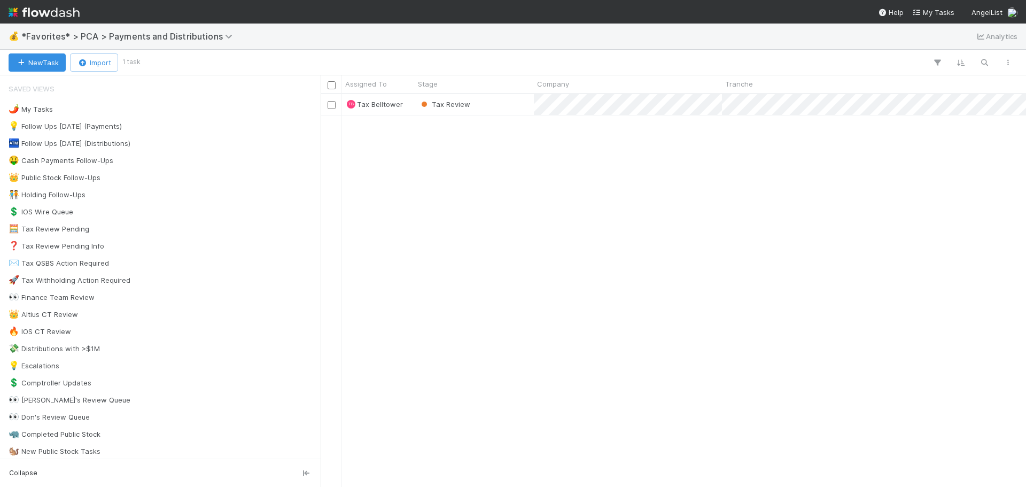
scroll to position [385, 697]
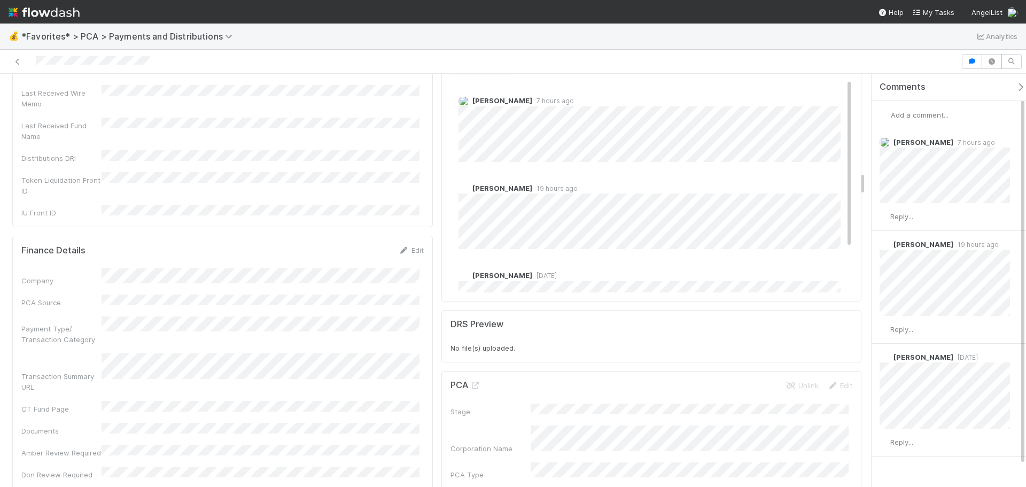
scroll to position [1924, 0]
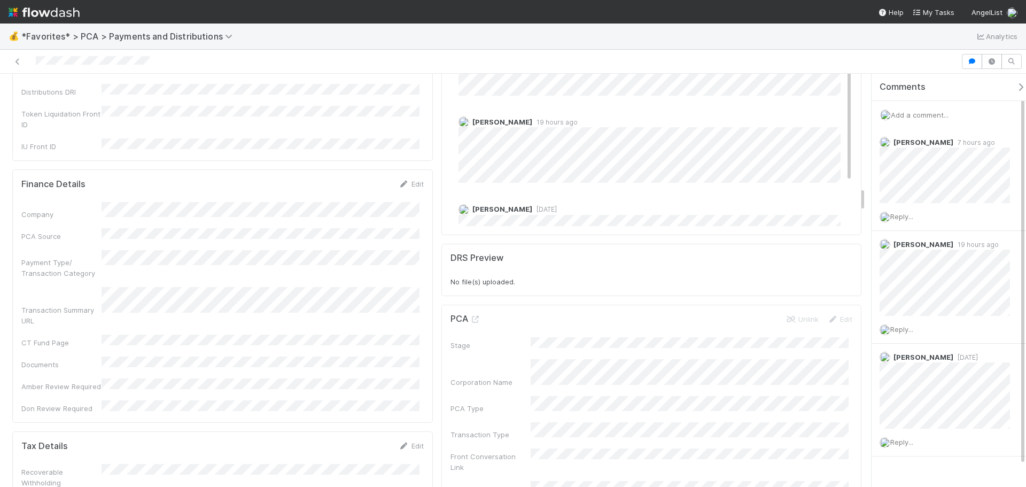
click at [410, 440] on div "Edit" at bounding box center [411, 445] width 25 height 11
click at [423, 440] on div "Tax Details Edit" at bounding box center [222, 445] width 418 height 11
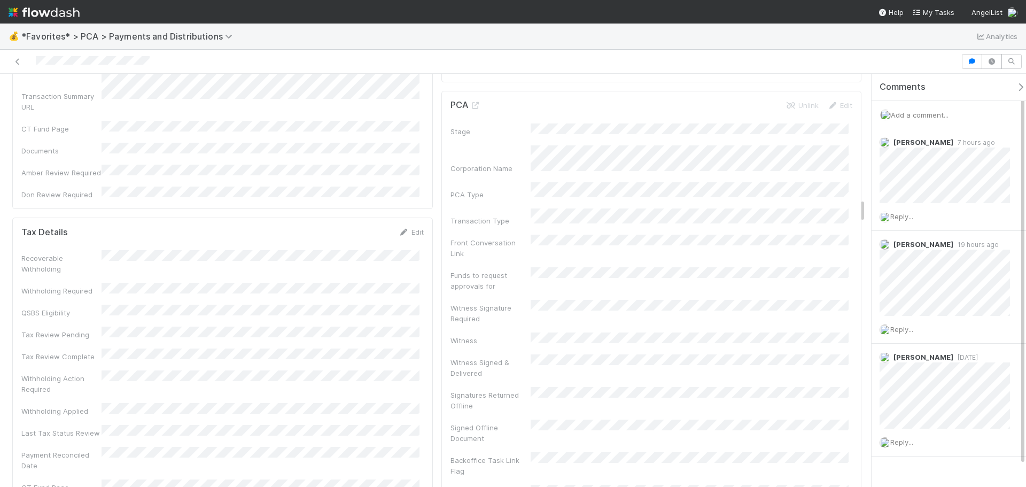
scroll to position [2084, 0]
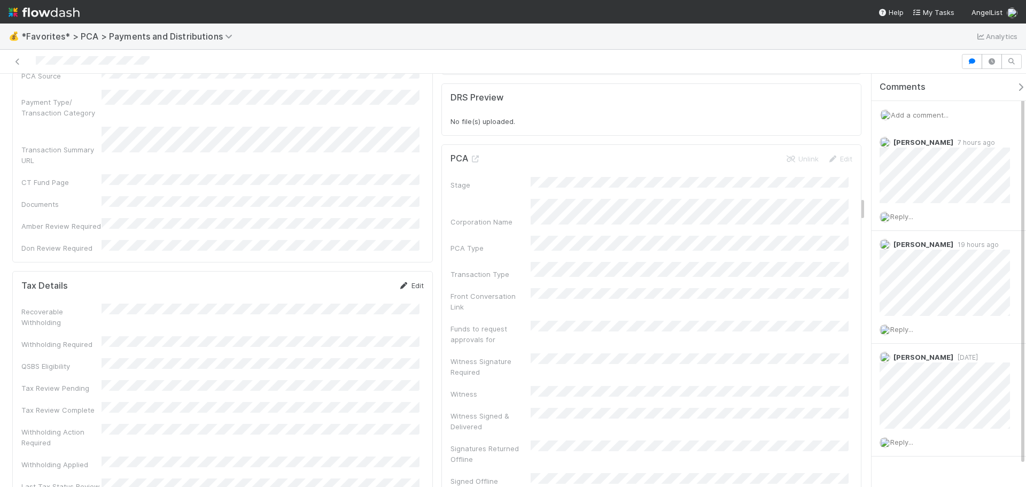
click at [401, 282] on icon at bounding box center [404, 285] width 11 height 7
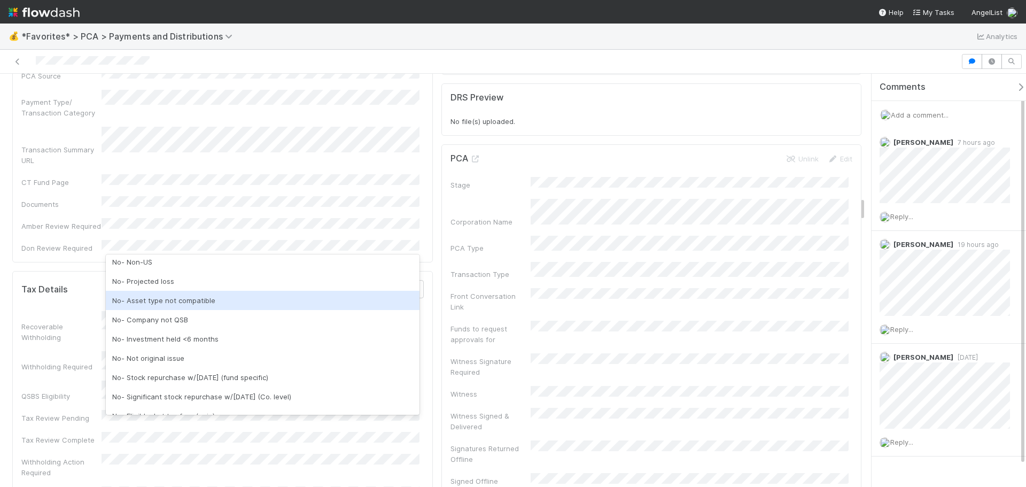
scroll to position [0, 0]
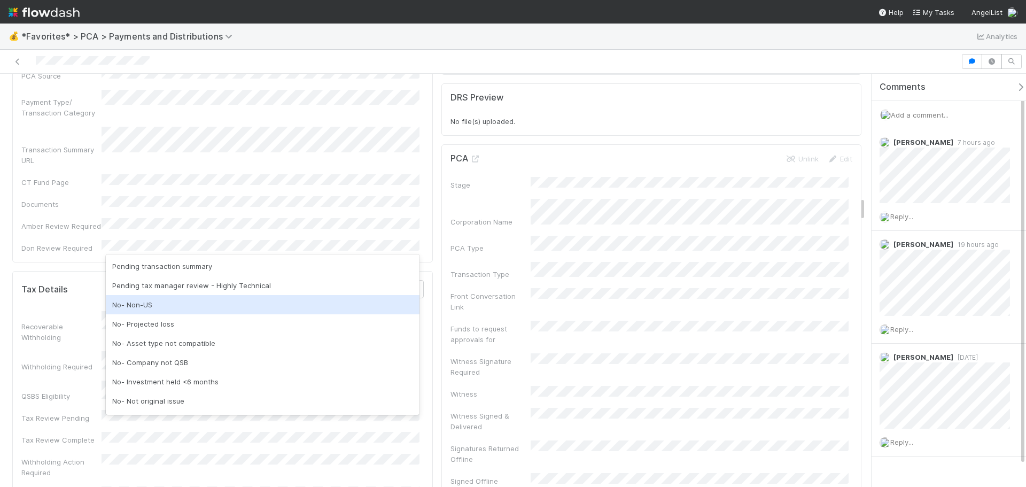
click at [196, 311] on div "No- Non-US" at bounding box center [263, 304] width 314 height 19
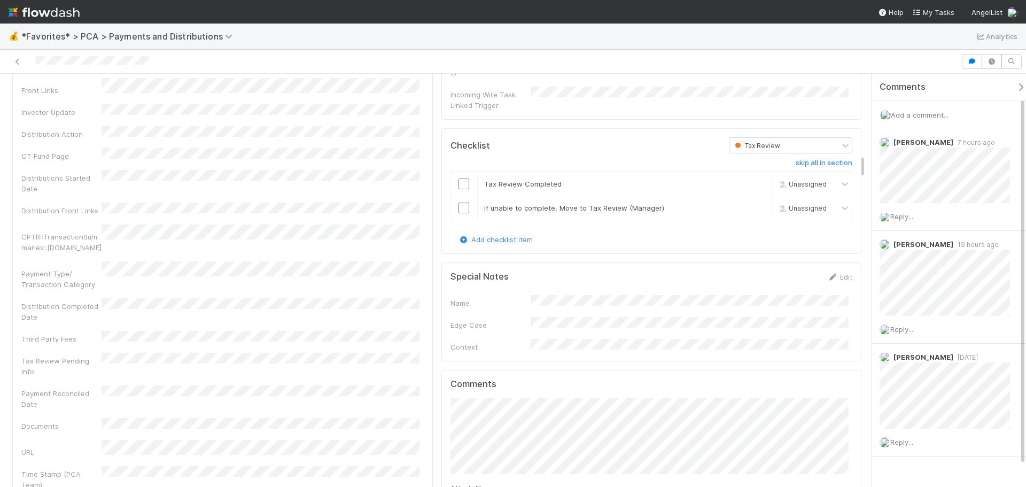
click at [371, 224] on div "CPTR::TransactionSummaries::PaymentDistributionEvent.id" at bounding box center [222, 238] width 402 height 28
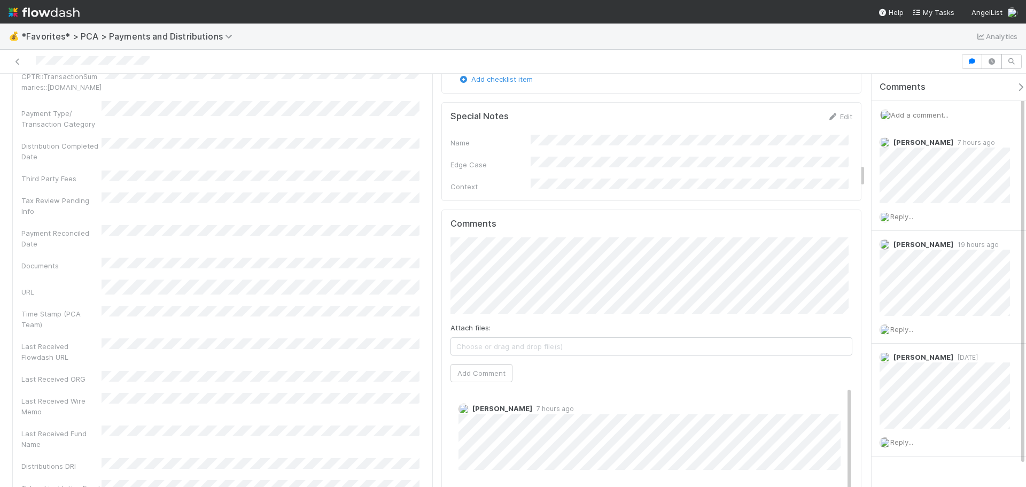
scroll to position [2084, 0]
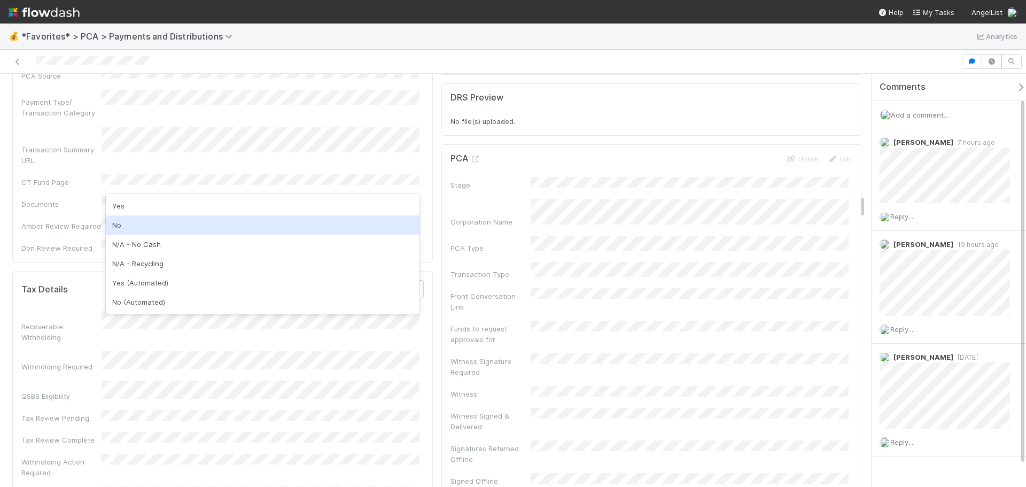
click at [169, 216] on div "No" at bounding box center [263, 224] width 314 height 19
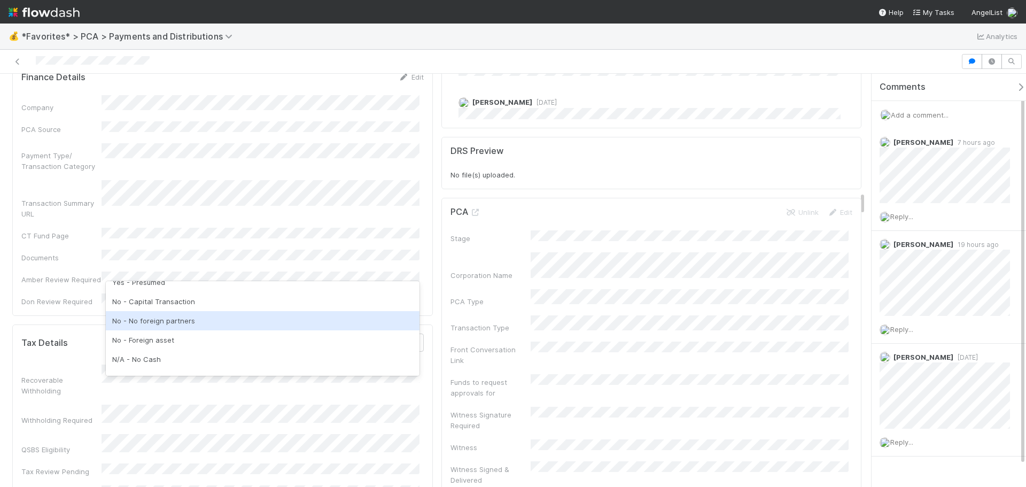
scroll to position [160, 0]
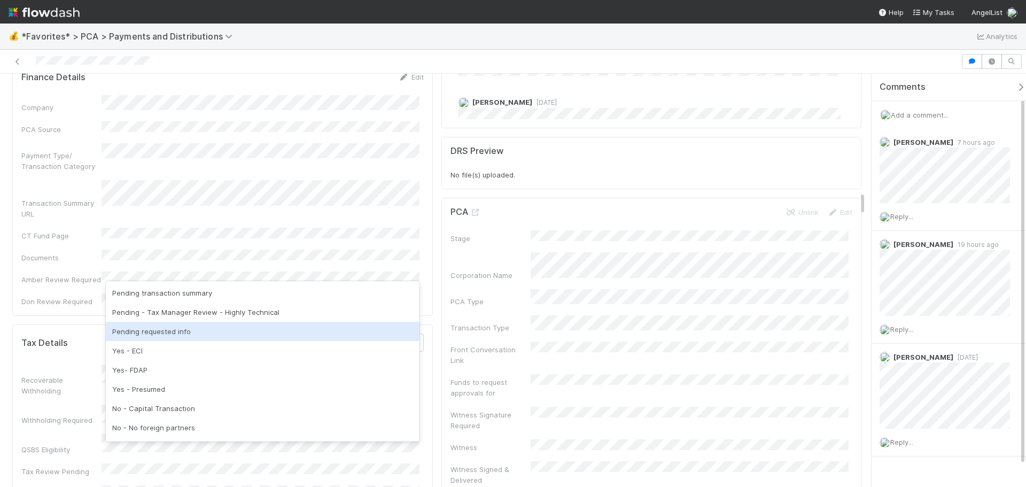
scroll to position [53, 0]
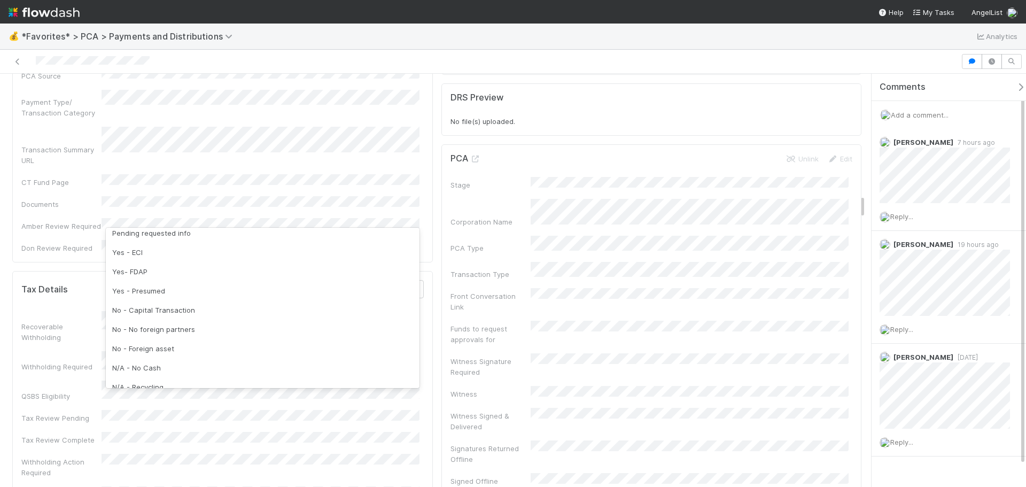
scroll to position [26, 0]
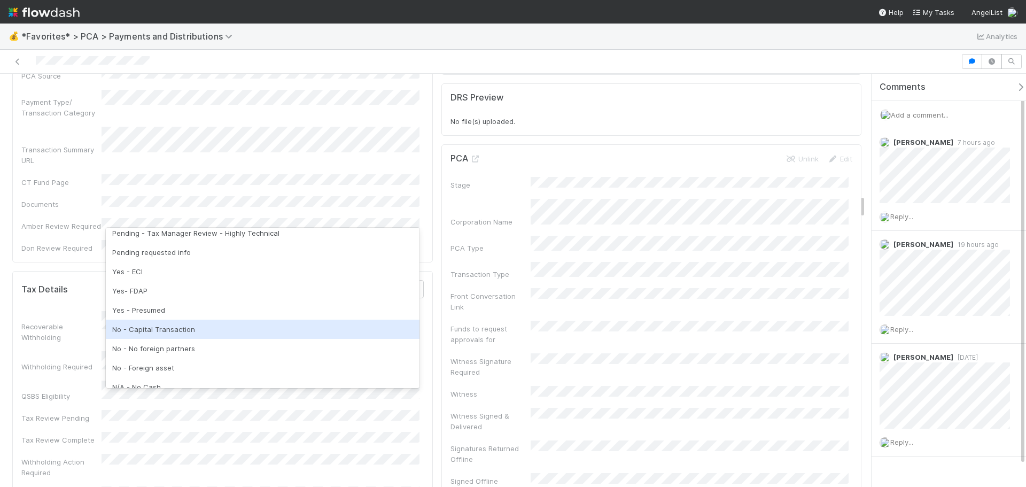
click at [212, 328] on div "No - Capital Transaction" at bounding box center [263, 329] width 314 height 19
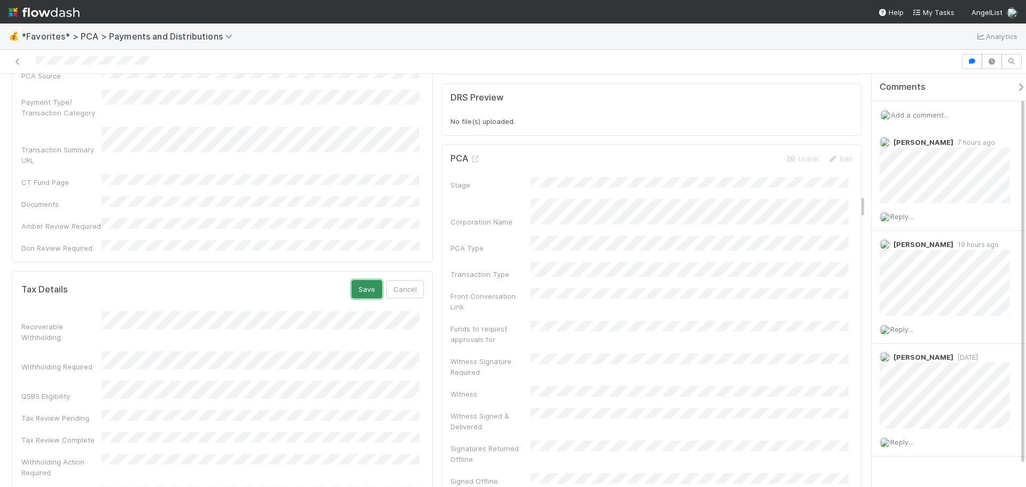
click at [355, 280] on button "Save" at bounding box center [367, 289] width 30 height 18
click at [17, 67] on div at bounding box center [480, 61] width 952 height 15
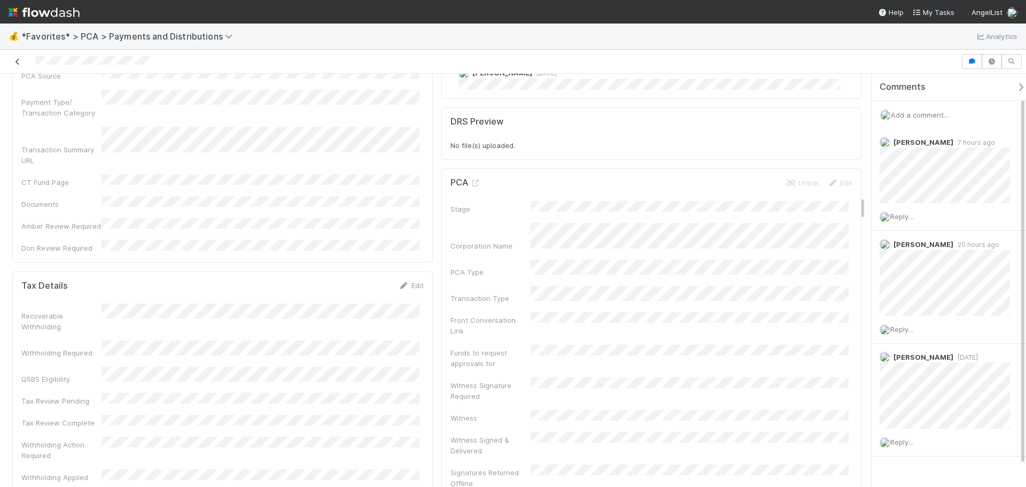
click at [15, 62] on icon at bounding box center [17, 61] width 11 height 7
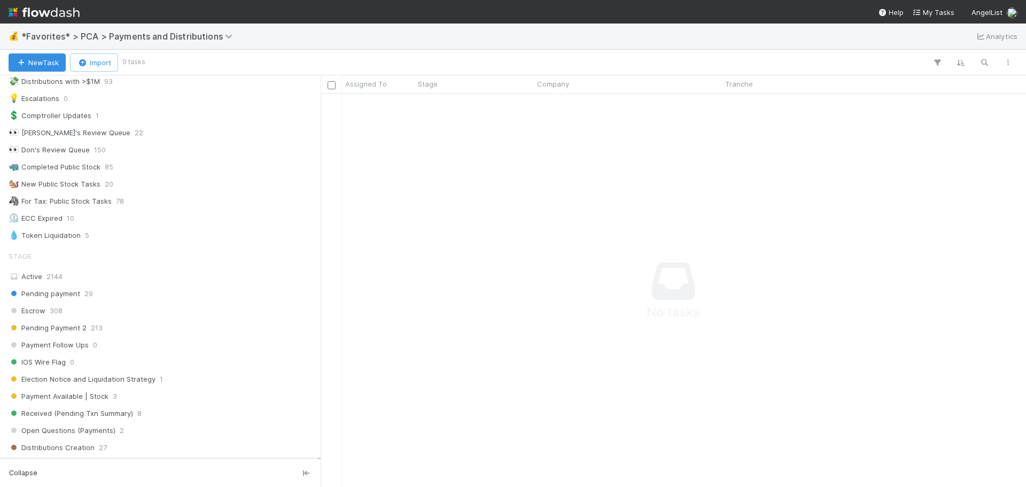
scroll to position [481, 0]
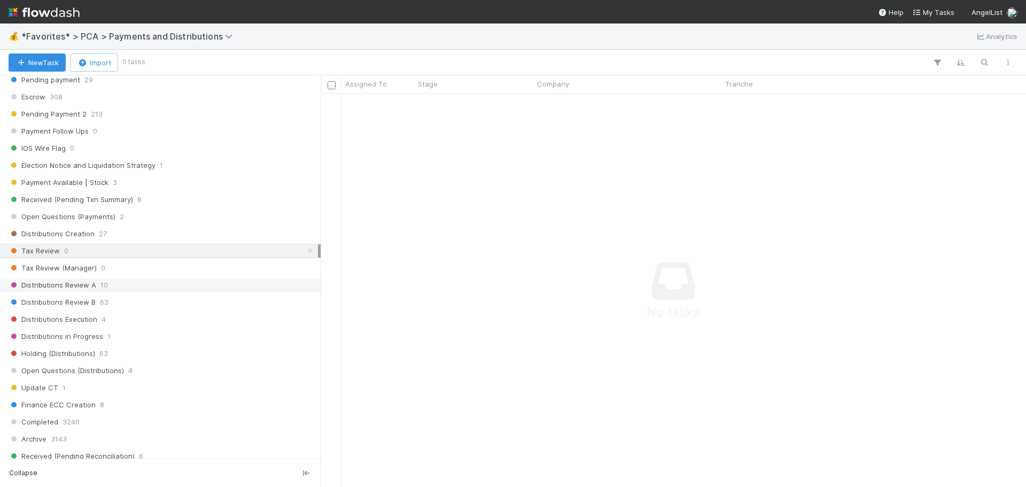
click at [118, 285] on div "Distributions Review A 10" at bounding box center [163, 284] width 309 height 13
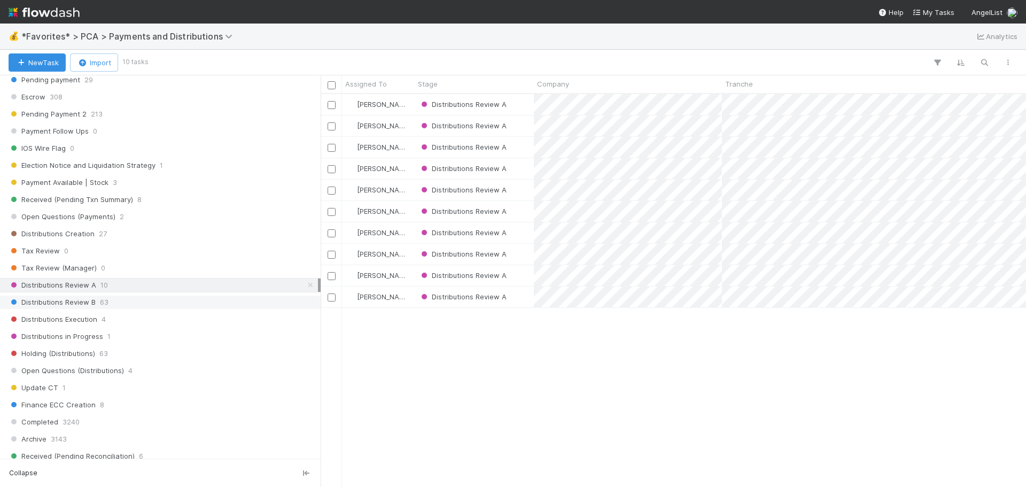
scroll to position [385, 697]
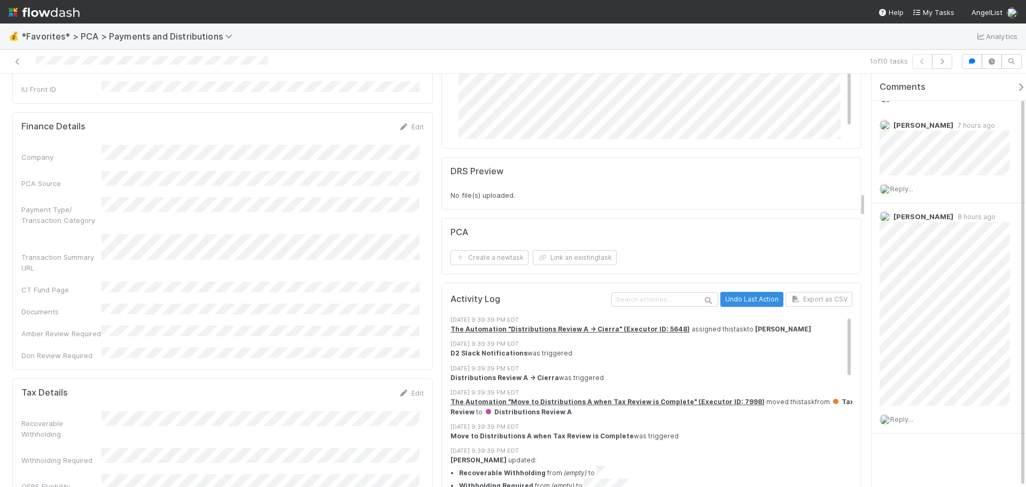
scroll to position [1924, 0]
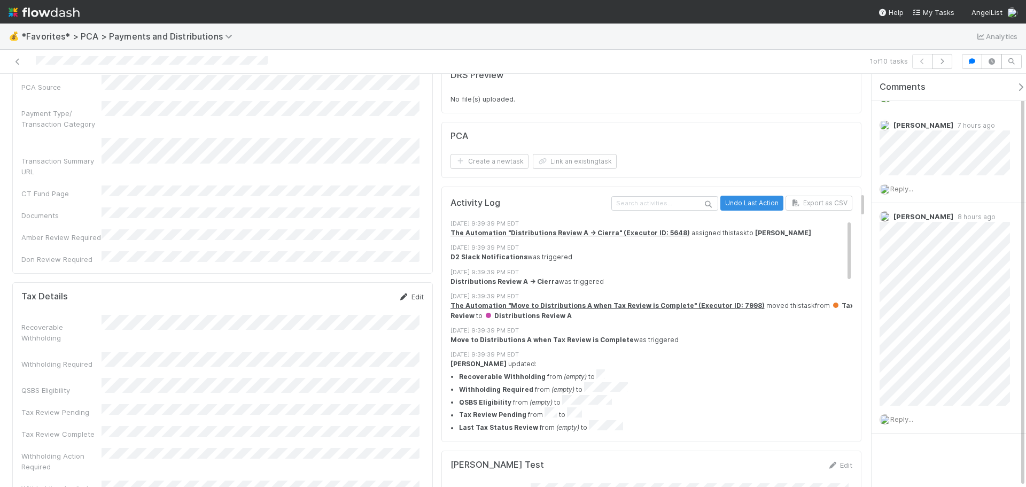
click at [399, 293] on icon at bounding box center [404, 296] width 11 height 7
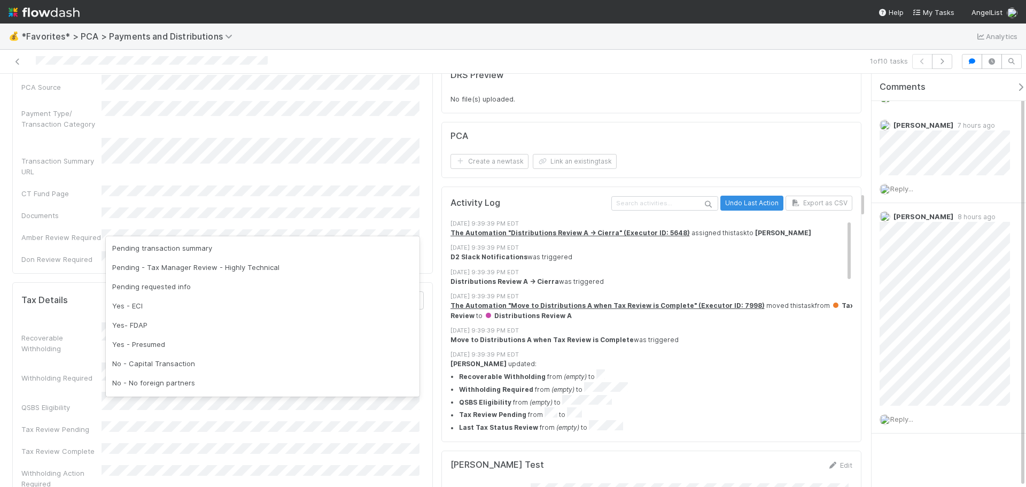
scroll to position [41, 0]
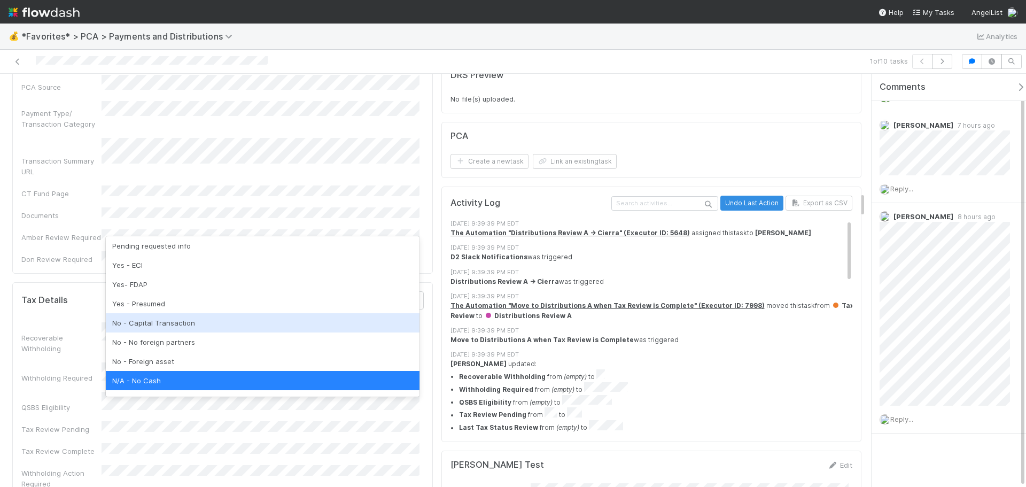
click at [220, 324] on div "No - Capital Transaction" at bounding box center [263, 322] width 314 height 19
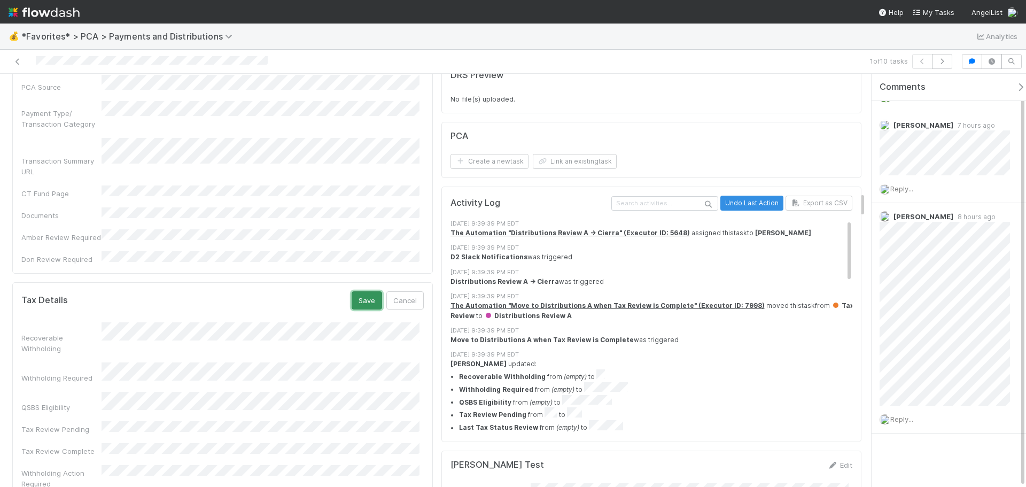
click at [353, 291] on button "Save" at bounding box center [367, 300] width 30 height 18
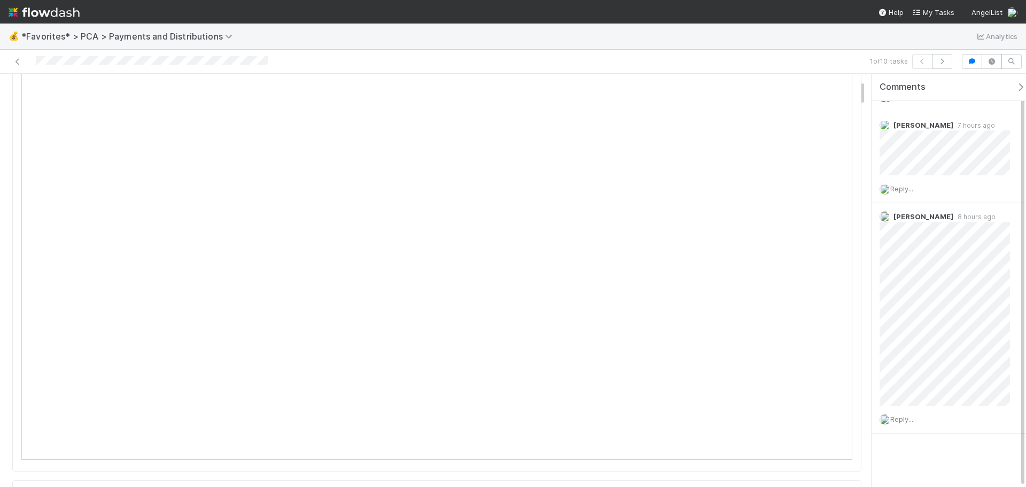
scroll to position [107, 0]
click at [16, 67] on div at bounding box center [243, 61] width 478 height 15
click at [18, 65] on link at bounding box center [17, 61] width 11 height 11
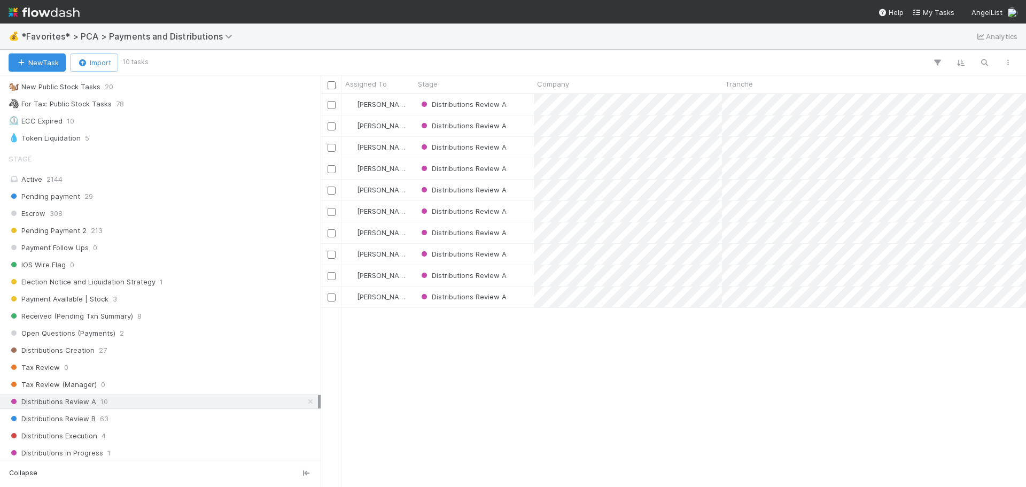
scroll to position [374, 0]
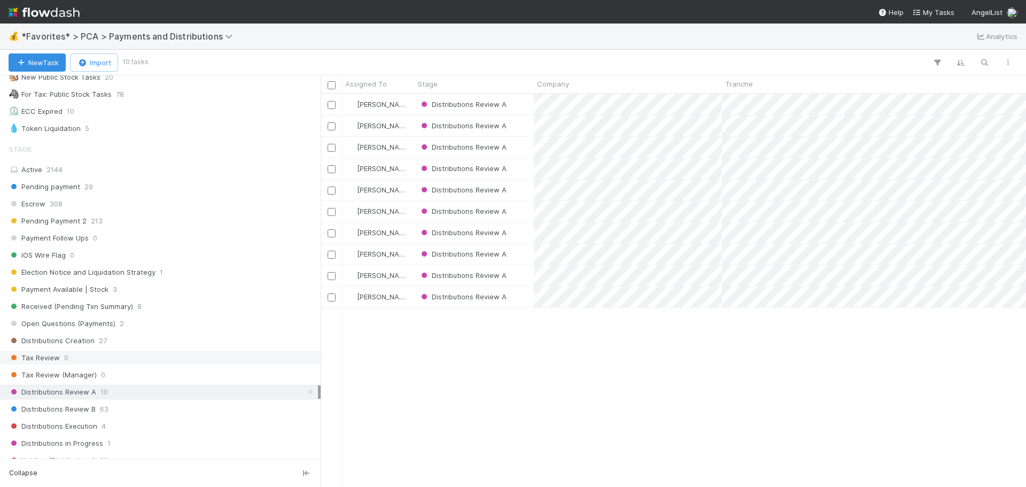
click at [85, 360] on div "Tax Review 0" at bounding box center [163, 357] width 309 height 13
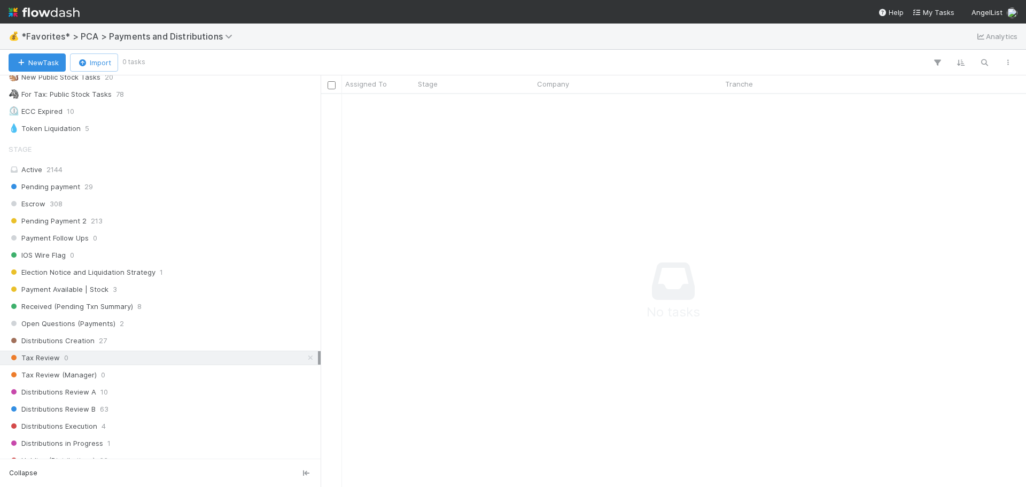
scroll to position [377, 697]
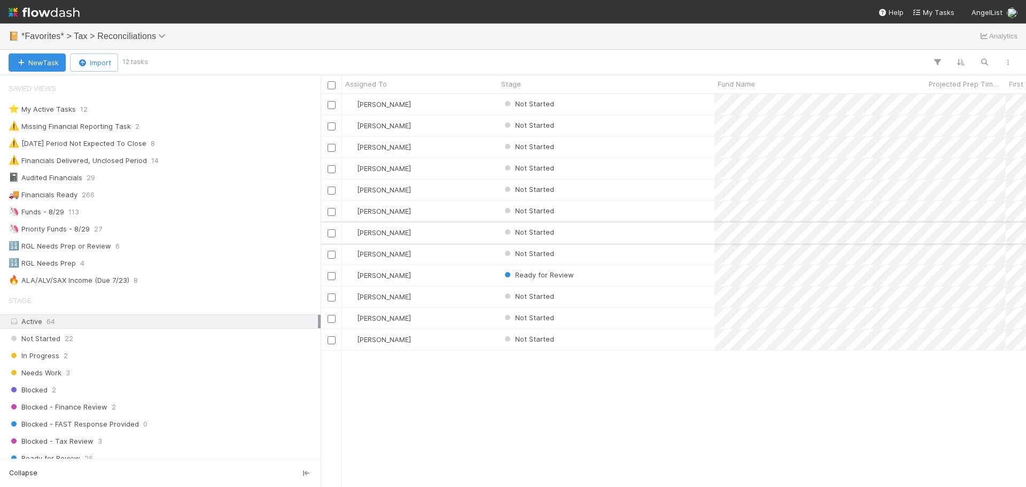
scroll to position [385, 697]
copy span
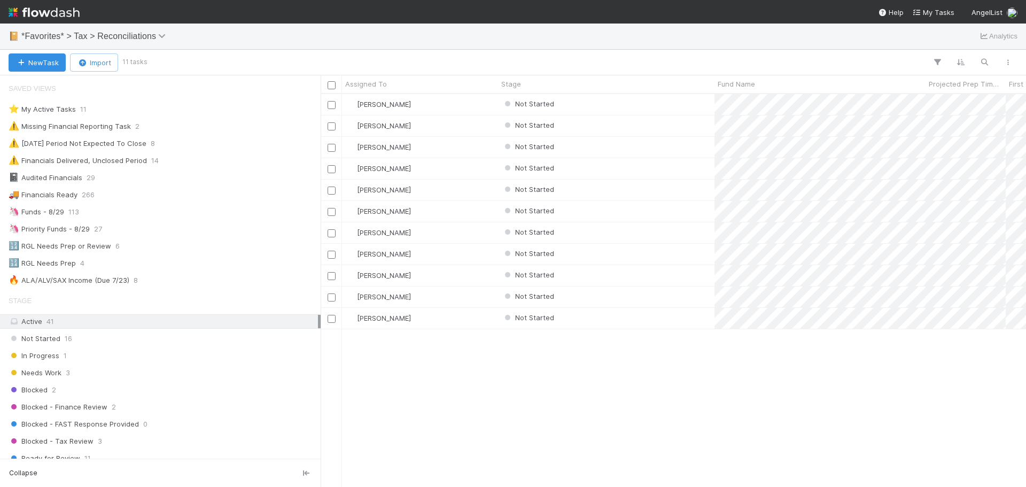
click at [723, 377] on div "Blake Hall Not Started 2 1 0 32 5/21/25, 11:17:56 AM 8/13/25, 3:24:07 PM 9 0 Bl…" at bounding box center [673, 290] width 705 height 392
copy span
drag, startPoint x: 769, startPoint y: 385, endPoint x: 739, endPoint y: 344, distance: 51.3
click at [769, 385] on div "Blake Hall Not Started 2 1 0 32 5/21/25, 11:17:56 AM 8/13/25, 3:24:07 PM 9 0 Bl…" at bounding box center [673, 290] width 705 height 392
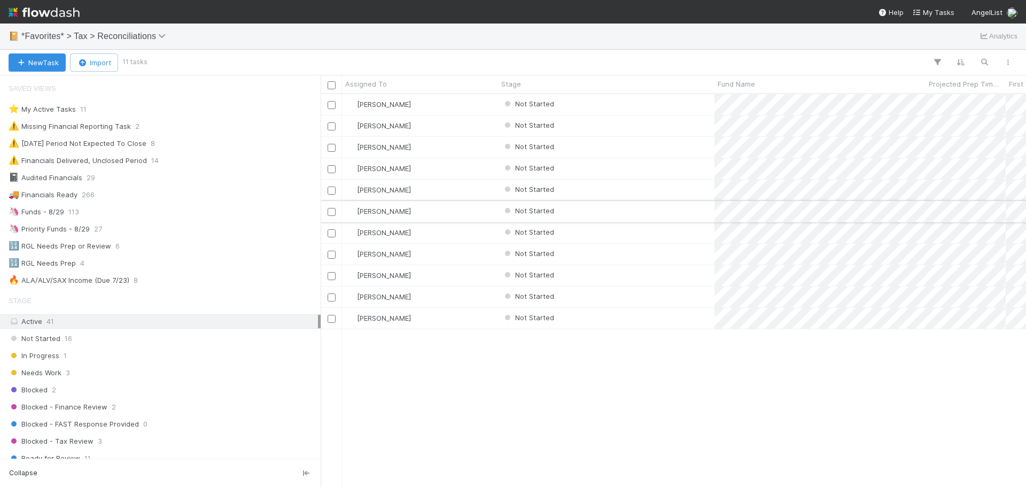
click at [657, 216] on div "Not Started" at bounding box center [606, 211] width 216 height 21
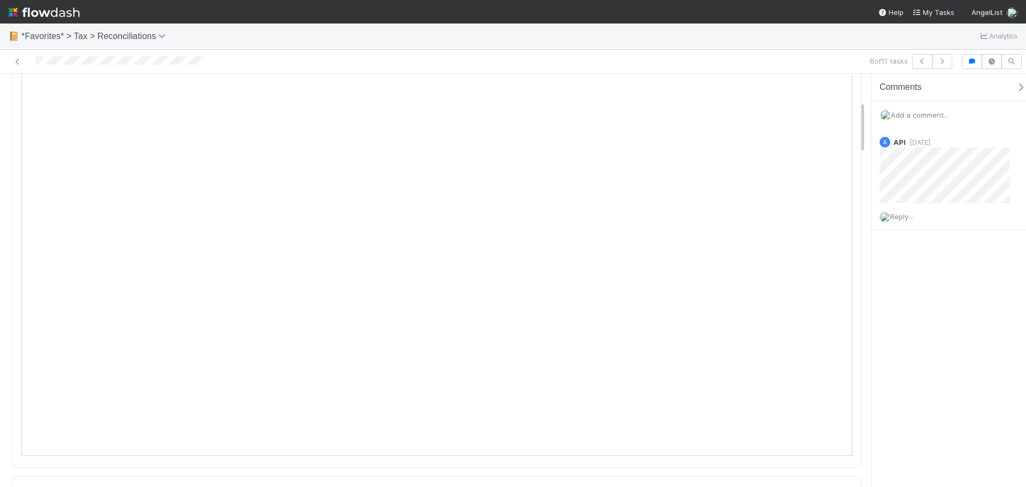
scroll to position [214, 0]
click at [14, 64] on icon at bounding box center [17, 61] width 11 height 7
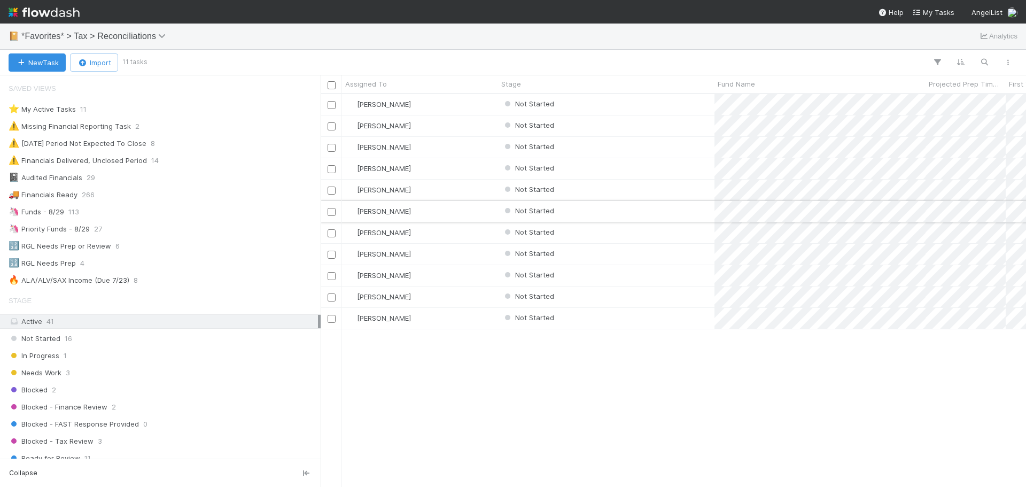
scroll to position [385, 697]
click at [689, 118] on div "Not Started" at bounding box center [606, 125] width 216 height 21
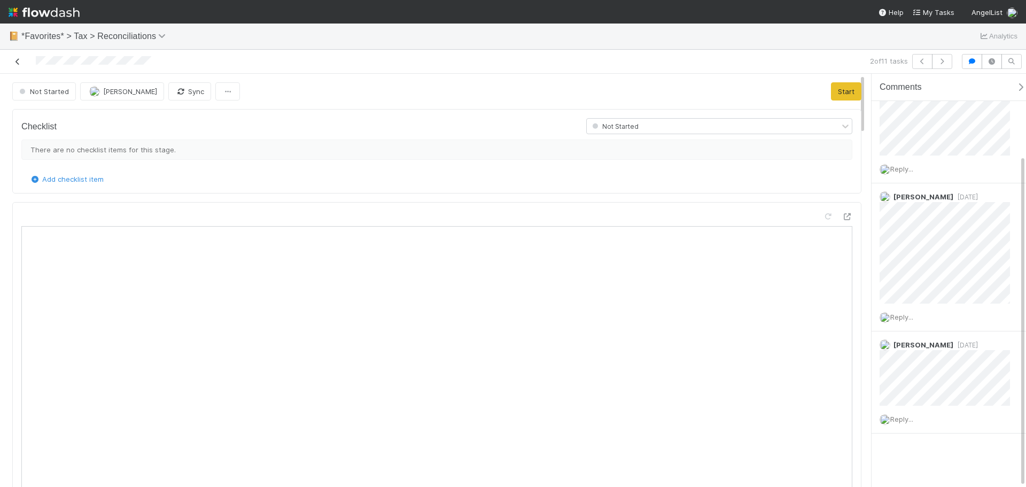
click at [17, 60] on icon at bounding box center [17, 61] width 11 height 7
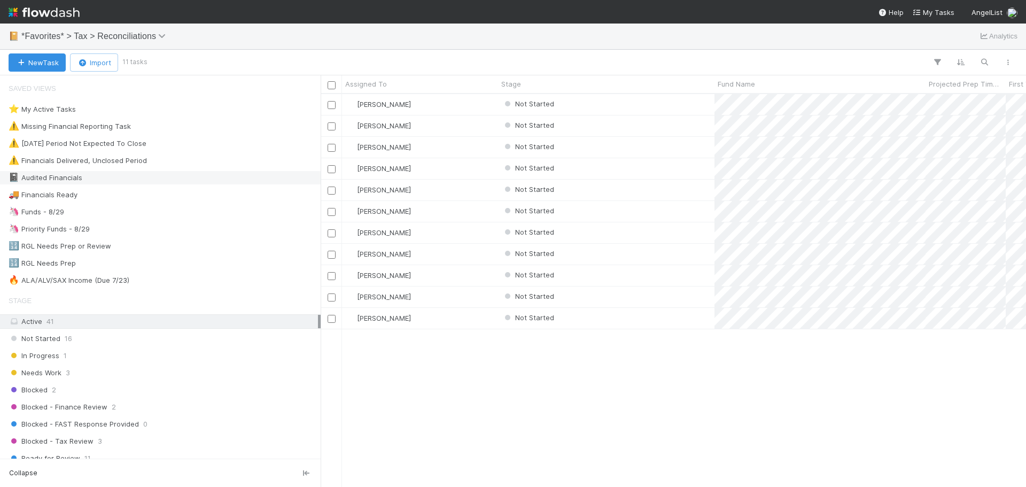
scroll to position [385, 697]
